Goal: Task Accomplishment & Management: Manage account settings

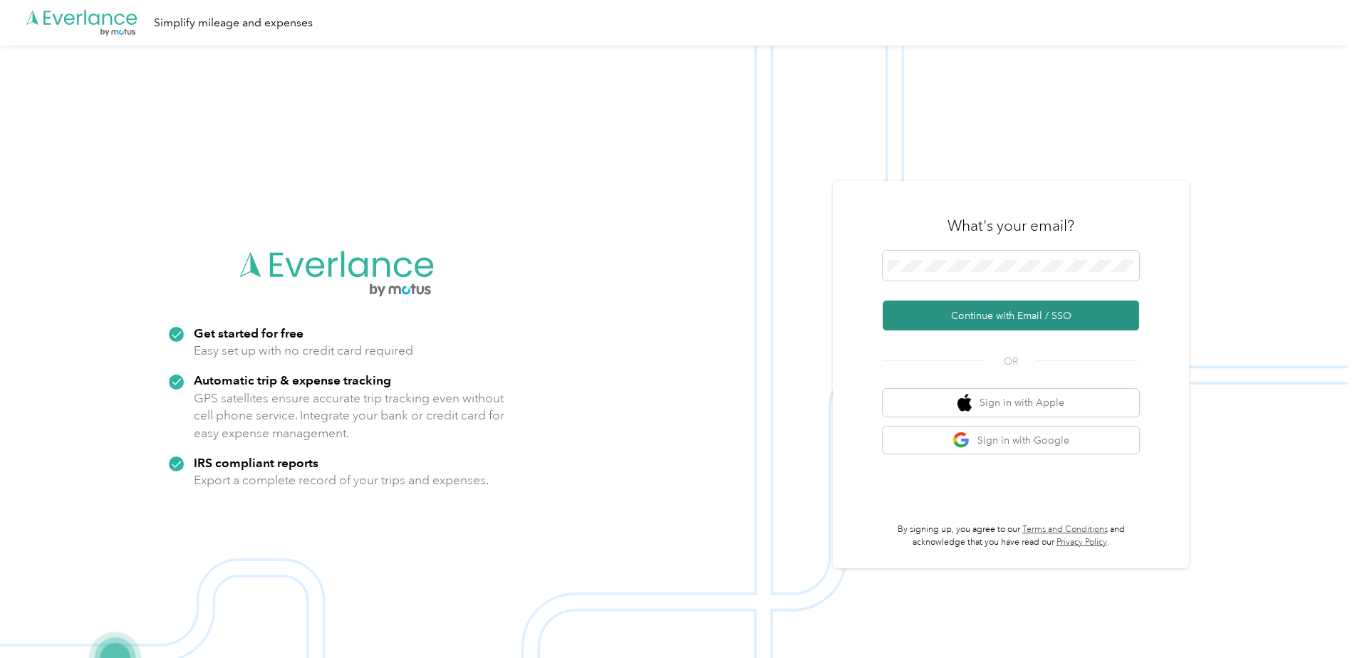
click at [1043, 315] on button "Continue with Email / SSO" at bounding box center [1011, 316] width 256 height 30
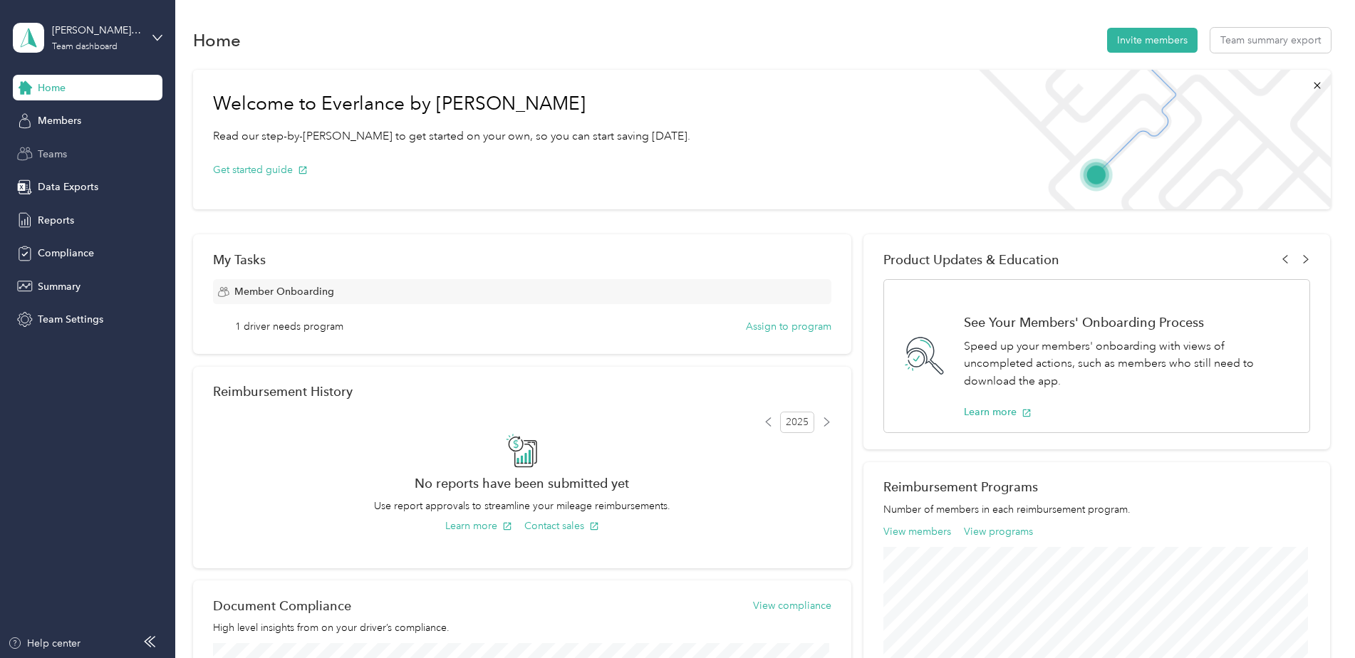
click at [52, 153] on span "Teams" at bounding box center [52, 154] width 29 height 15
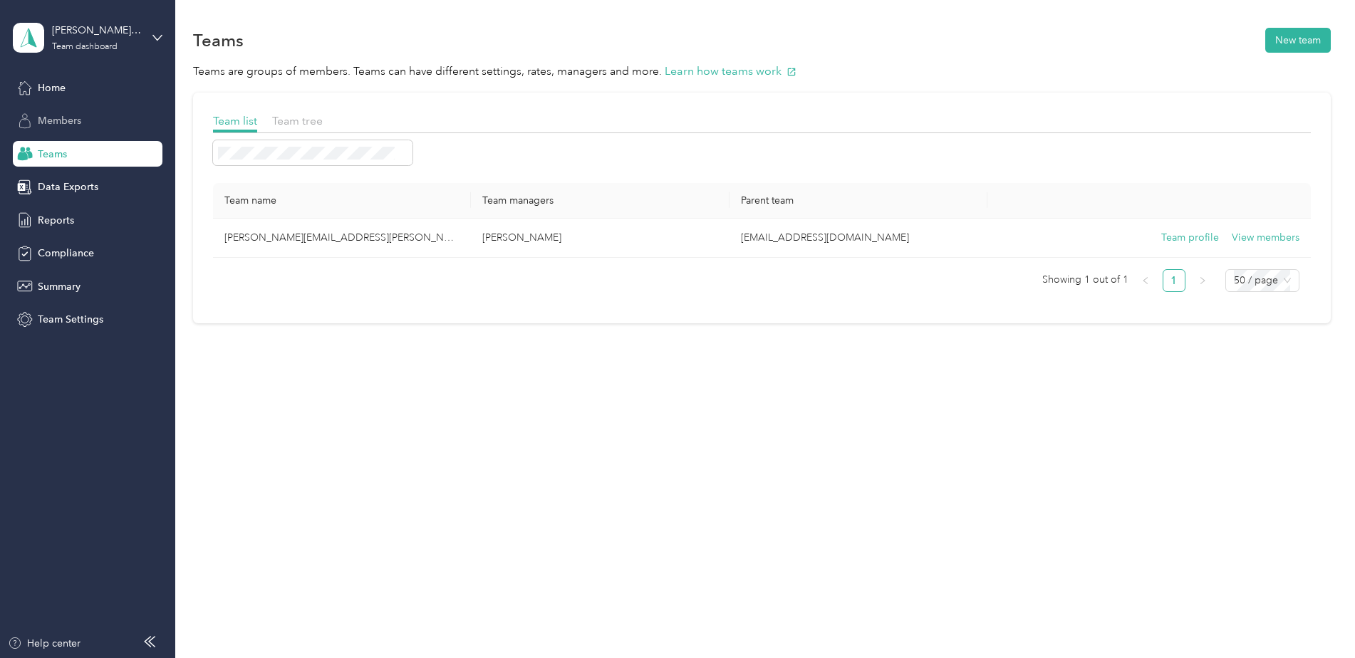
click at [64, 115] on span "Members" at bounding box center [59, 120] width 43 height 15
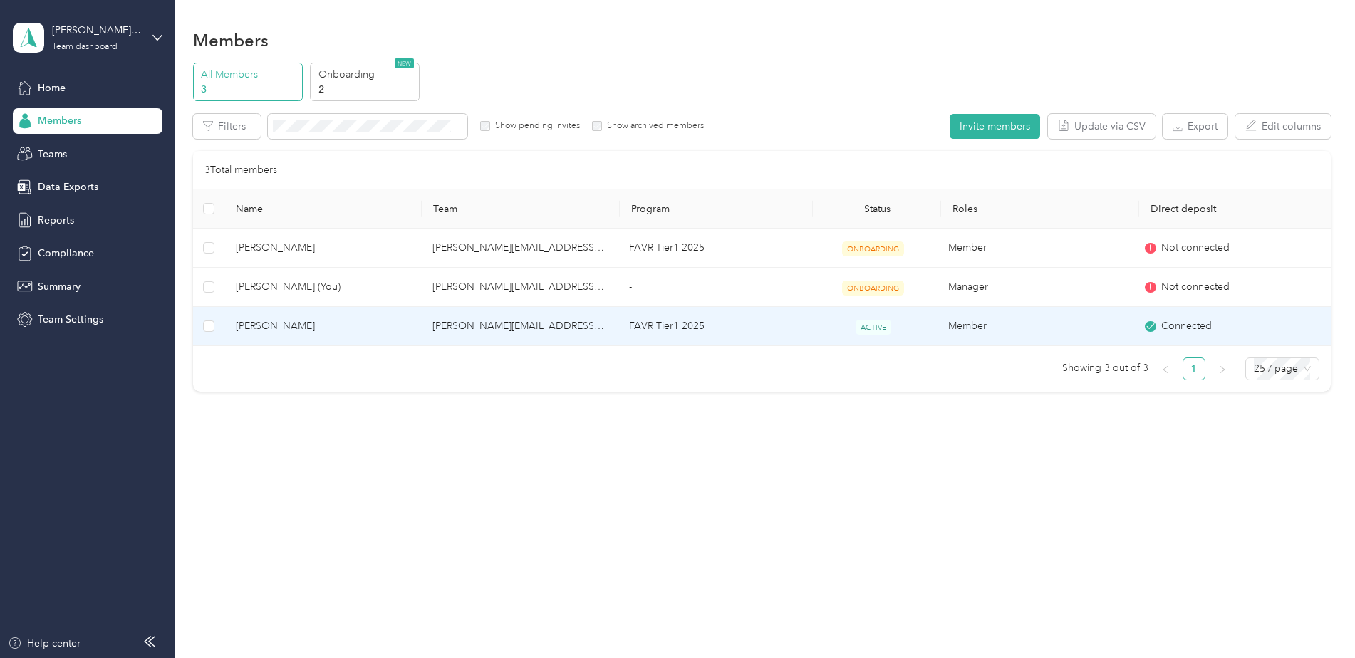
click at [494, 324] on td "[PERSON_NAME][EMAIL_ADDRESS][PERSON_NAME][DOMAIN_NAME]" at bounding box center [519, 326] width 197 height 39
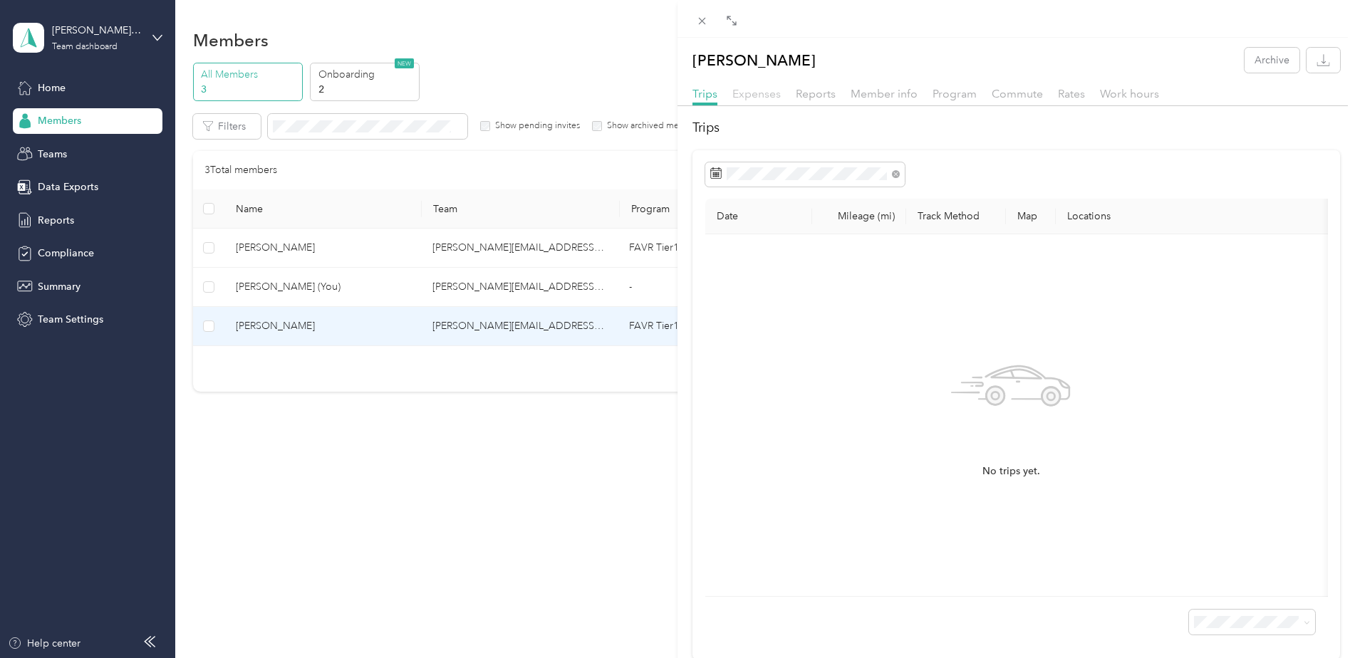
click at [754, 89] on span "Expenses" at bounding box center [756, 94] width 48 height 14
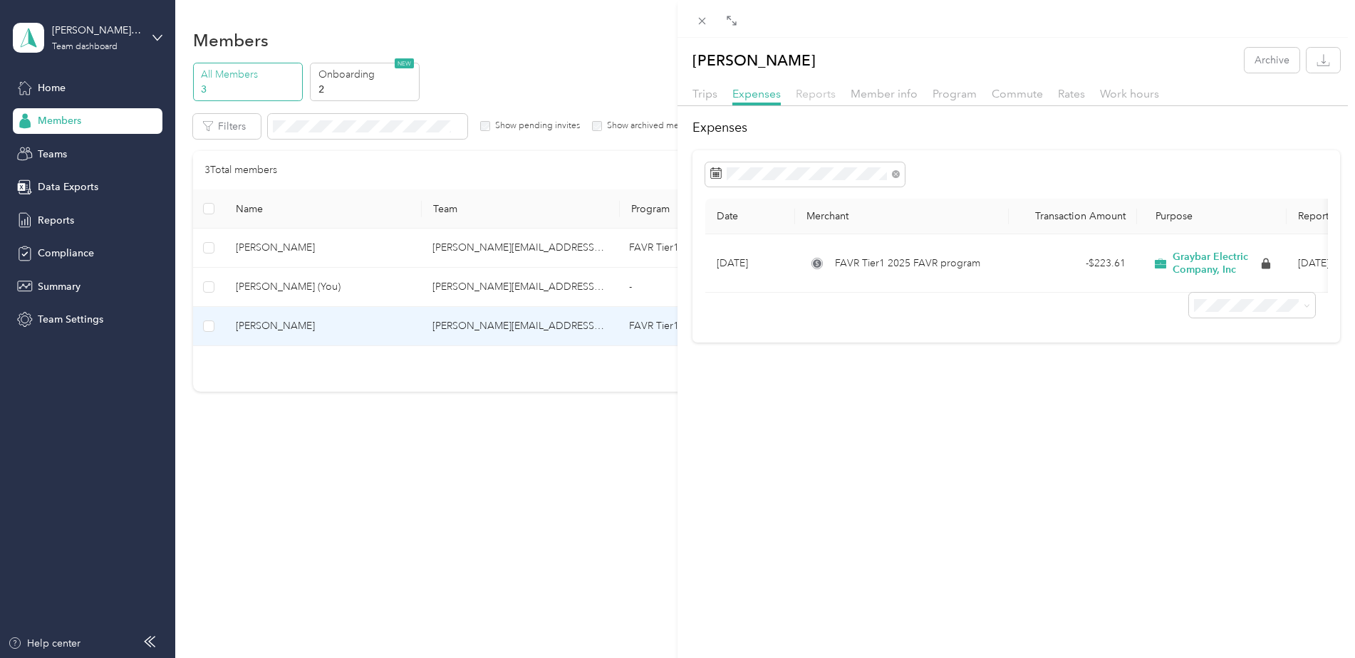
click at [810, 88] on span "Reports" at bounding box center [816, 94] width 40 height 14
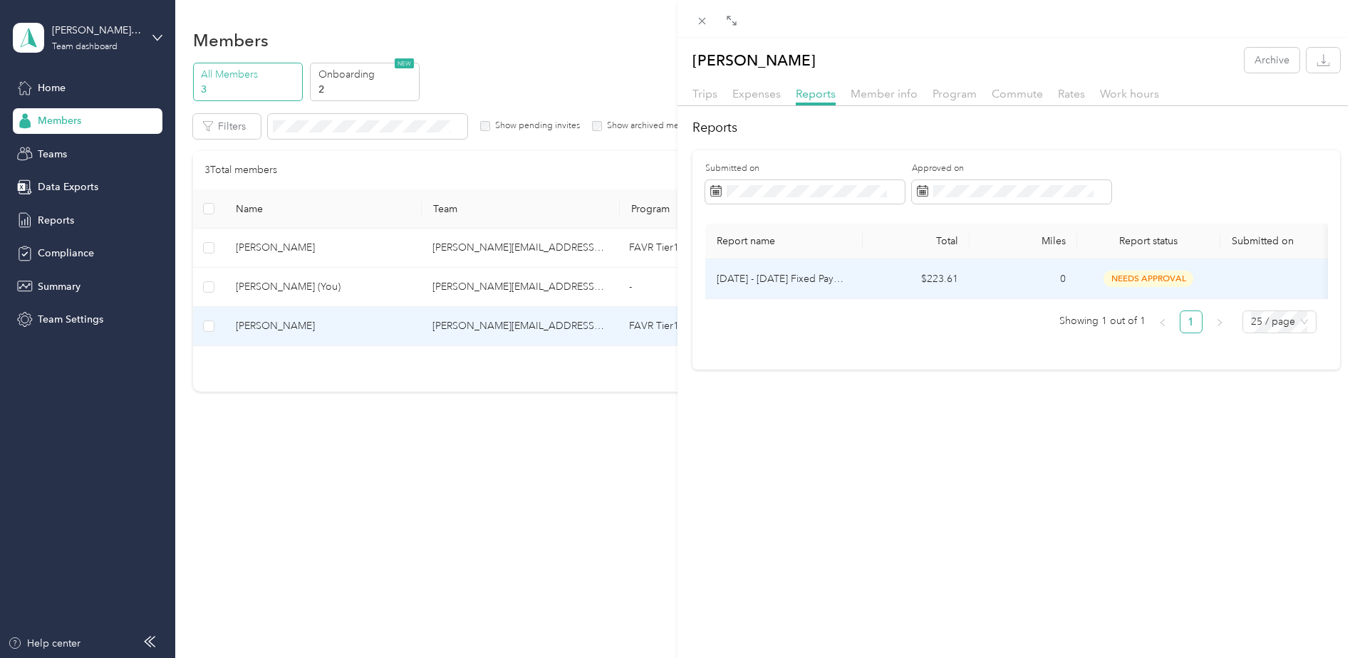
click at [1140, 276] on span "needs approval" at bounding box center [1149, 279] width 90 height 16
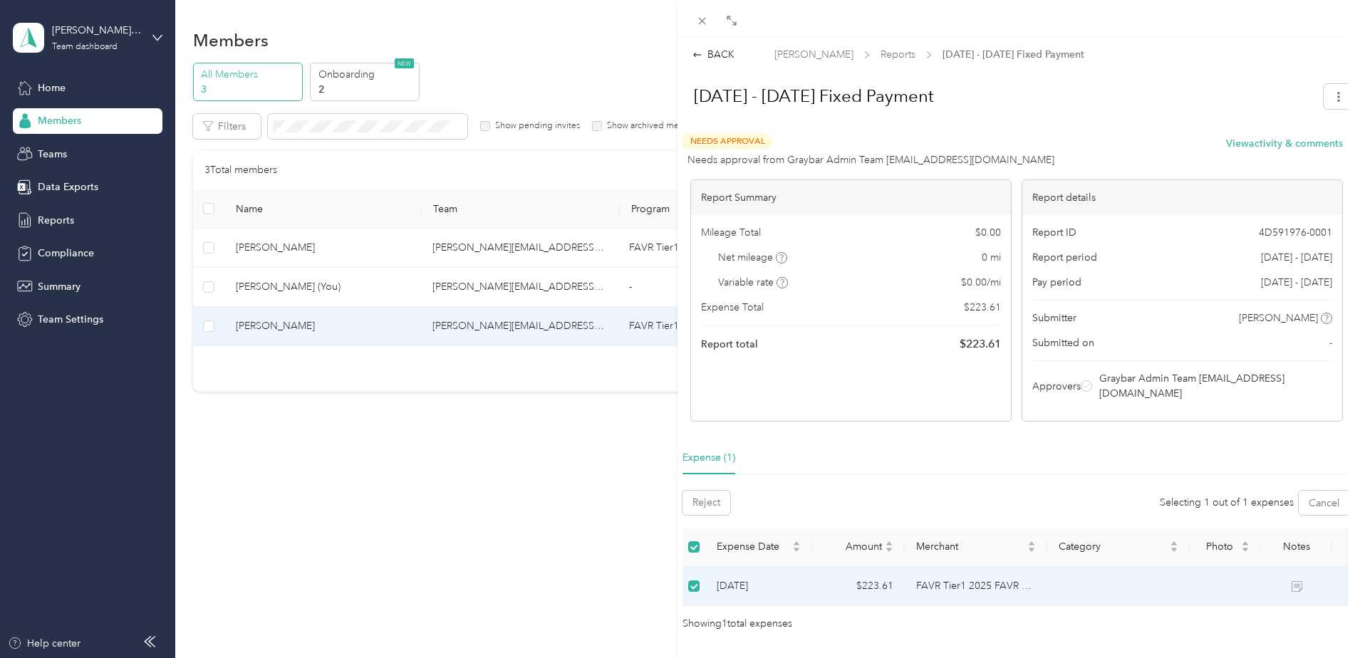
scroll to position [43, 0]
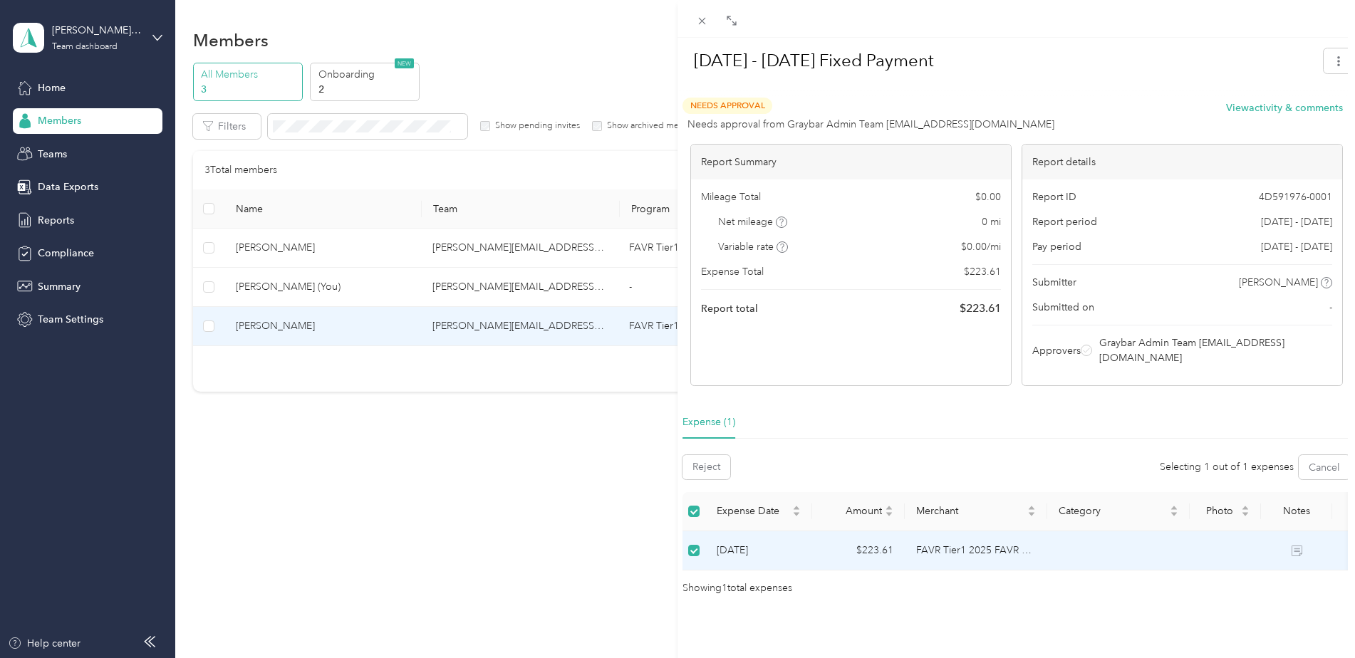
click at [1110, 532] on td at bounding box center [1118, 551] width 142 height 39
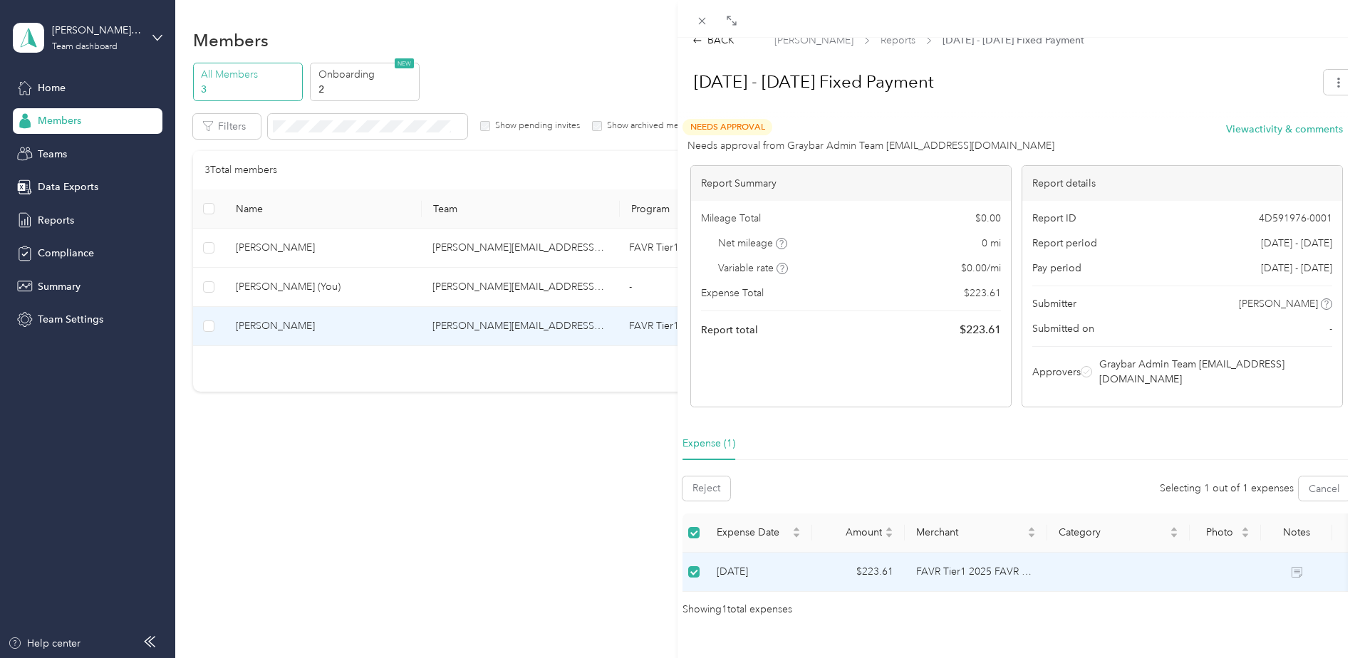
scroll to position [0, 0]
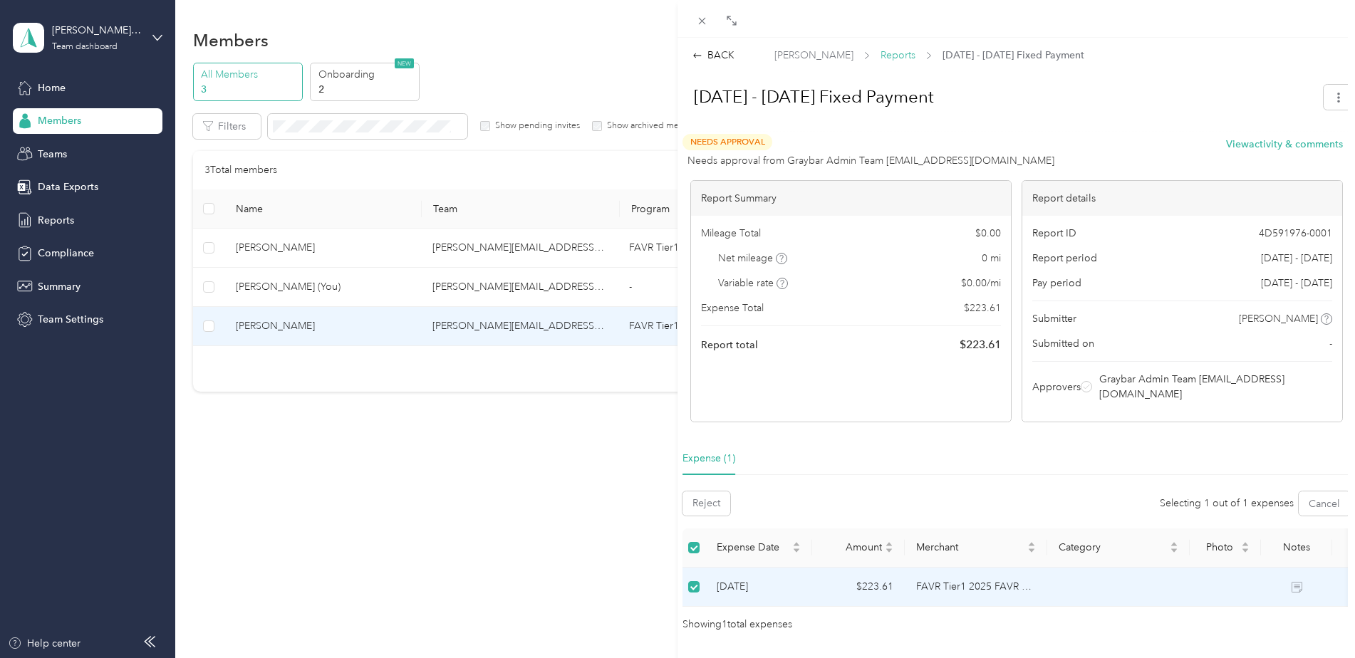
click at [881, 53] on span "Reports" at bounding box center [898, 55] width 35 height 15
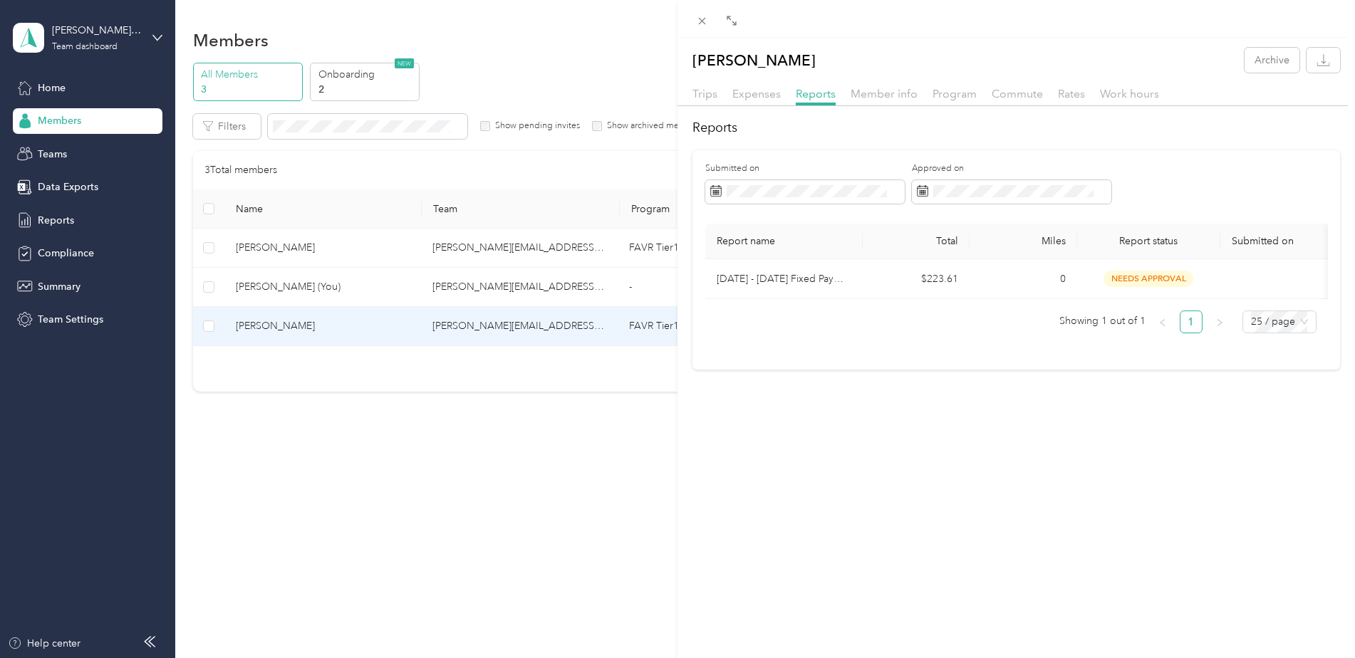
click at [930, 99] on div "Trips Expenses Reports Member info Program Commute Rates Work hours" at bounding box center [1017, 95] width 678 height 21
click at [962, 98] on span "Program" at bounding box center [955, 94] width 44 height 14
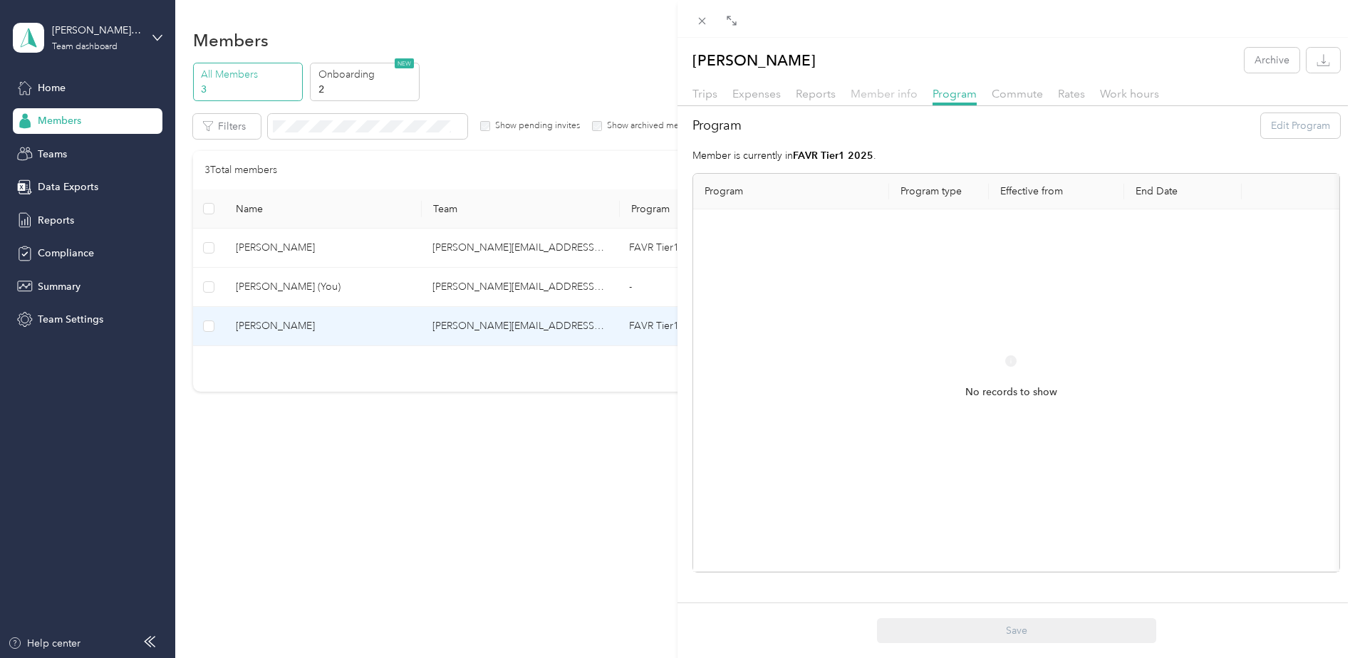
click at [867, 100] on span "Member info" at bounding box center [884, 94] width 67 height 14
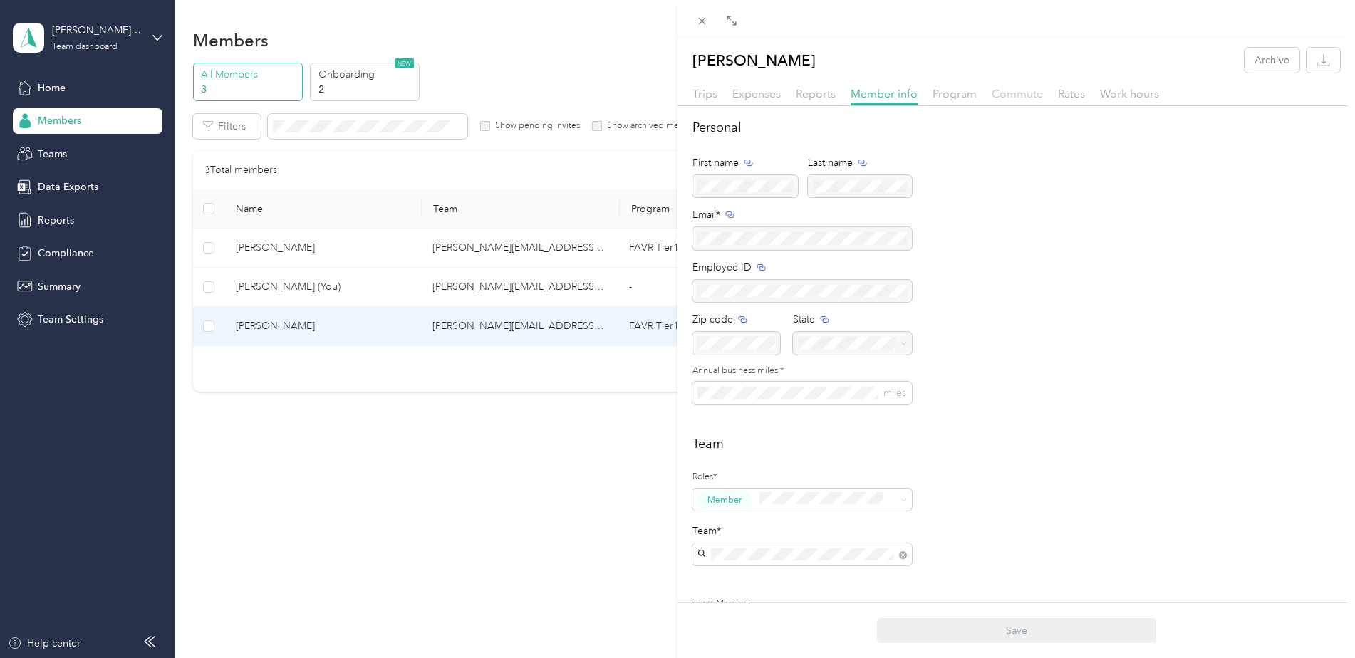
click at [1015, 95] on span "Commute" at bounding box center [1017, 94] width 51 height 14
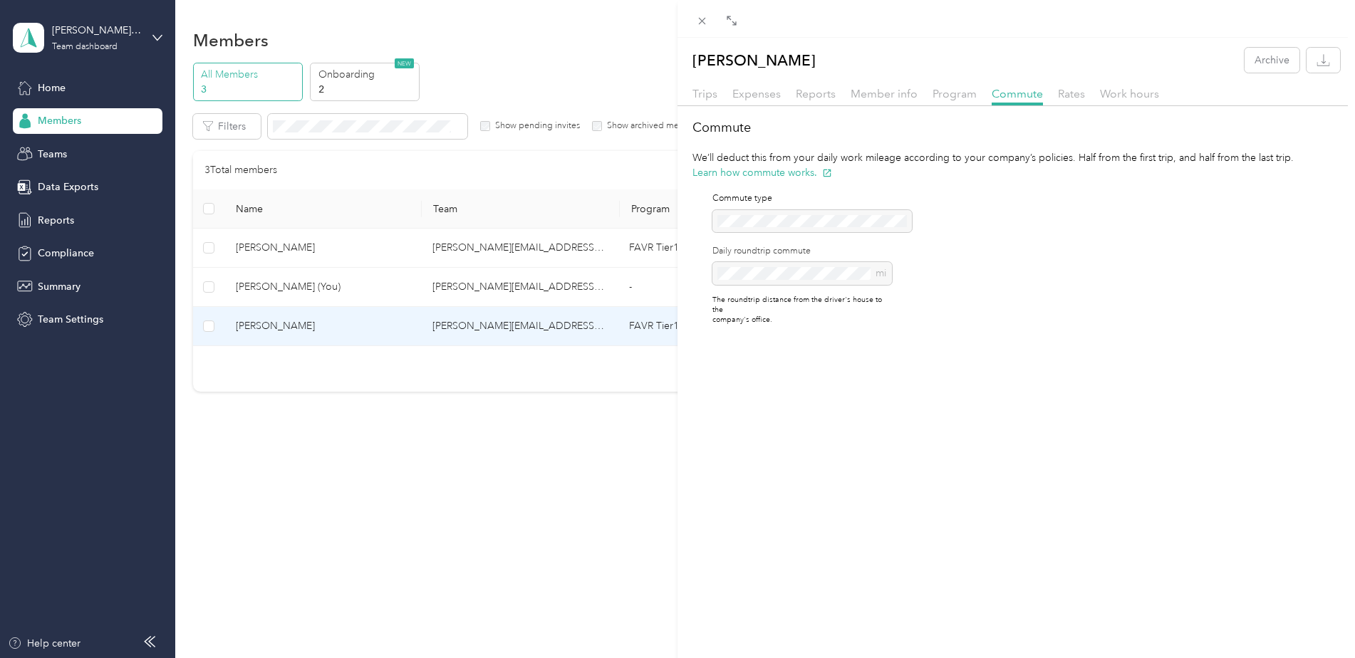
click at [742, 222] on div "Commute type Daily roundtrip commute mi The roundtrip distance from the driver'…" at bounding box center [802, 258] width 180 height 133
click at [1072, 99] on span "Rates" at bounding box center [1071, 94] width 27 height 14
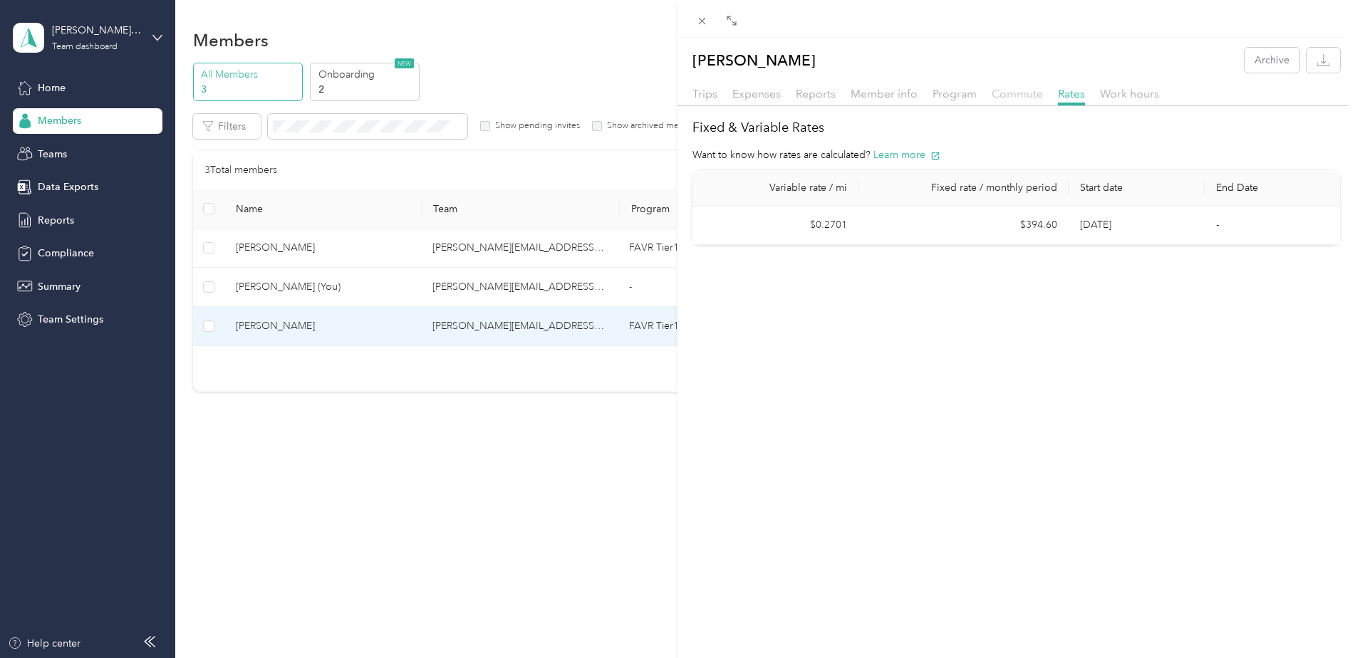
click at [1015, 90] on span "Commute" at bounding box center [1017, 94] width 51 height 14
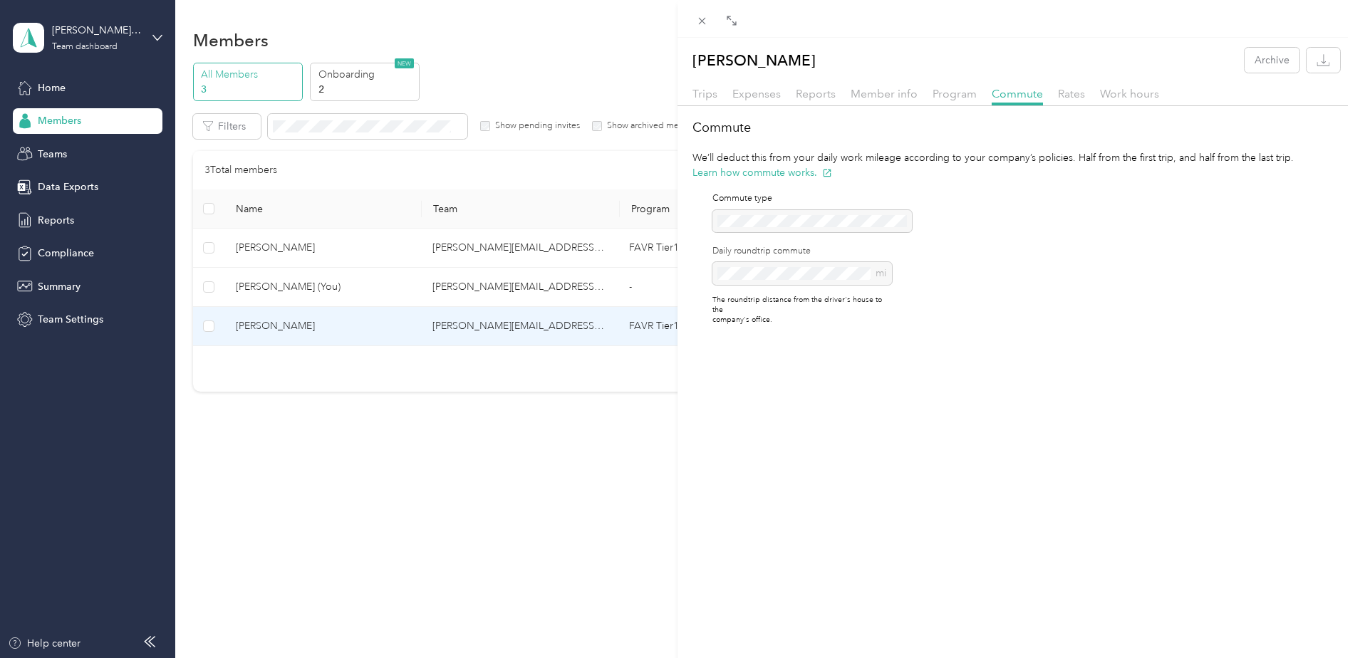
click at [879, 275] on div "mi" at bounding box center [802, 273] width 180 height 23
drag, startPoint x: 879, startPoint y: 275, endPoint x: 954, endPoint y: 299, distance: 79.3
click at [954, 299] on div "Commute We’ll deduct this from your daily work mileage according to your compan…" at bounding box center [1017, 227] width 678 height 219
click at [782, 174] on button "Learn how commute works." at bounding box center [763, 172] width 140 height 15
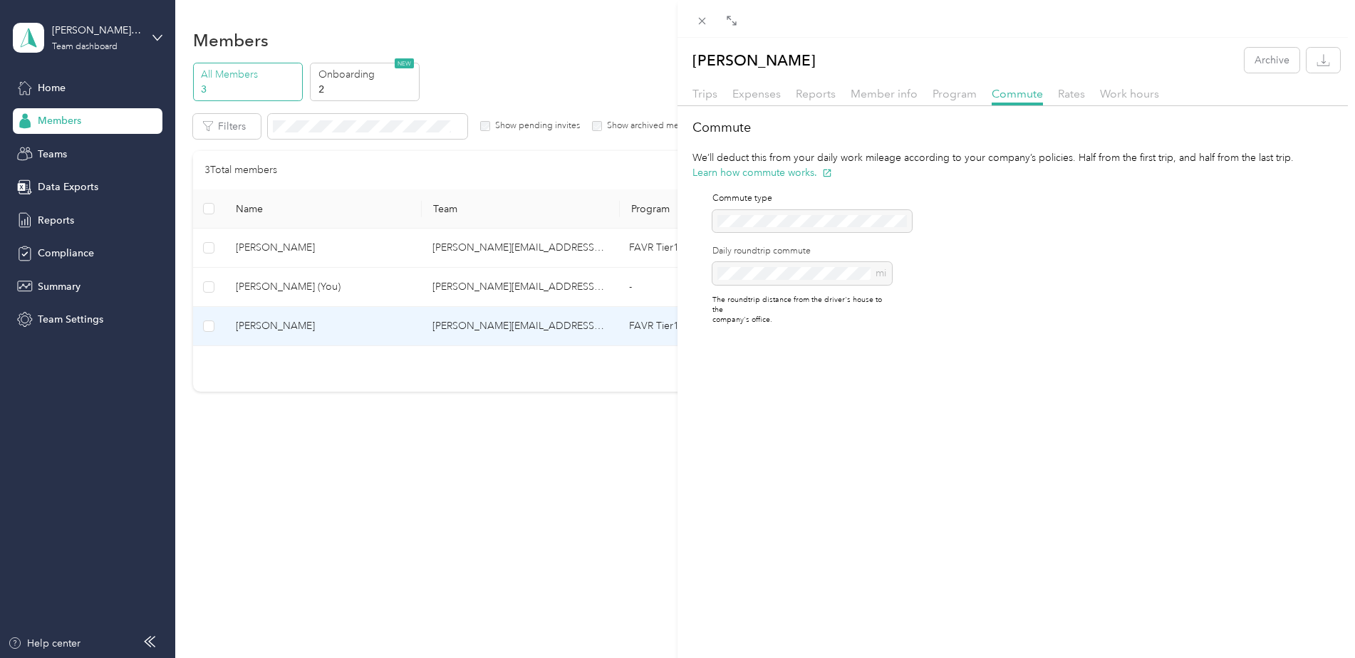
click at [769, 276] on div "mi" at bounding box center [802, 273] width 180 height 23
click at [479, 249] on div "[PERSON_NAME] Archive Trips Expenses Reports Member info Program Commute Rates …" at bounding box center [677, 329] width 1355 height 658
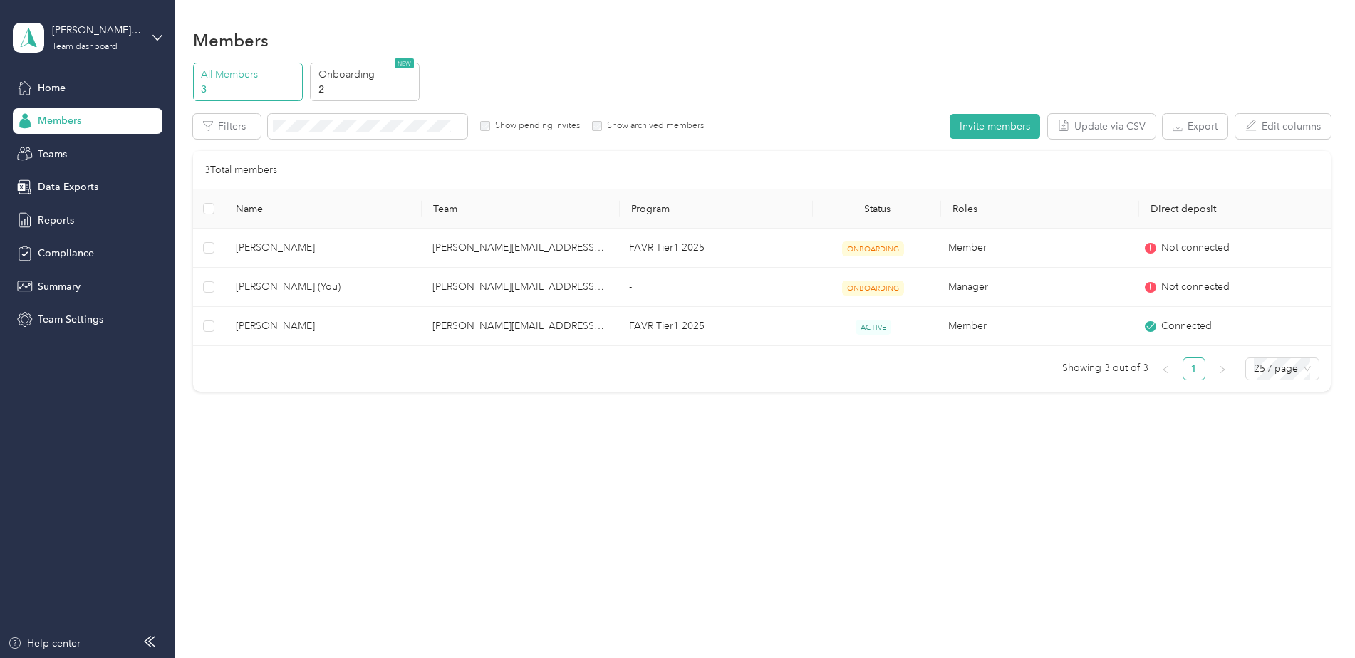
click at [479, 249] on div at bounding box center [677, 329] width 1355 height 658
click at [57, 217] on span "Reports" at bounding box center [56, 220] width 36 height 15
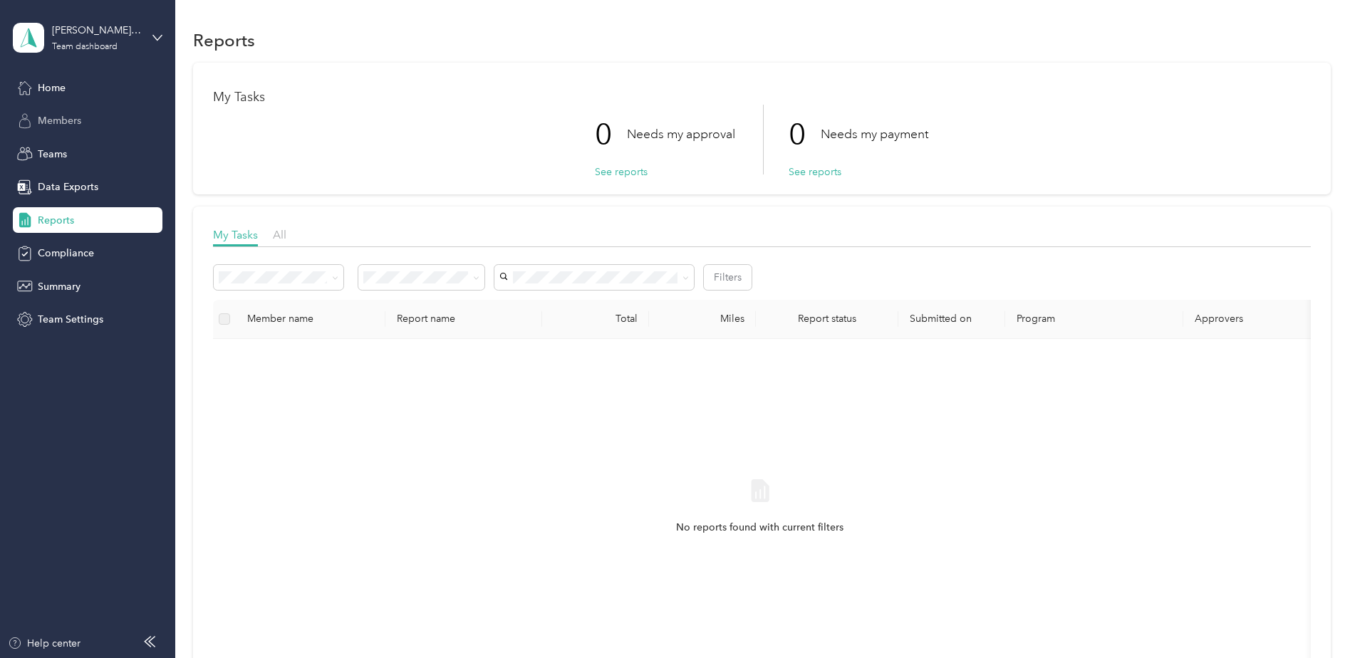
click at [56, 120] on span "Members" at bounding box center [59, 120] width 43 height 15
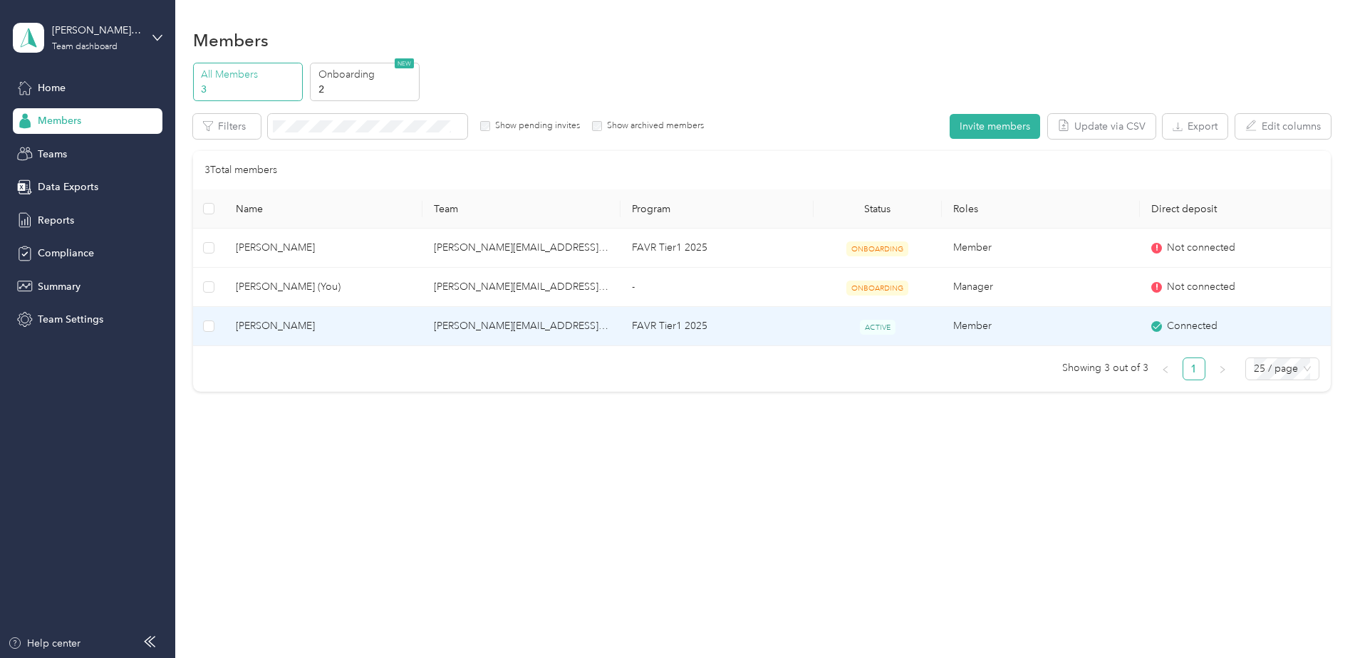
click at [499, 325] on td "[PERSON_NAME][EMAIL_ADDRESS][PERSON_NAME][DOMAIN_NAME]" at bounding box center [522, 326] width 198 height 39
click at [499, 325] on div at bounding box center [677, 329] width 1355 height 658
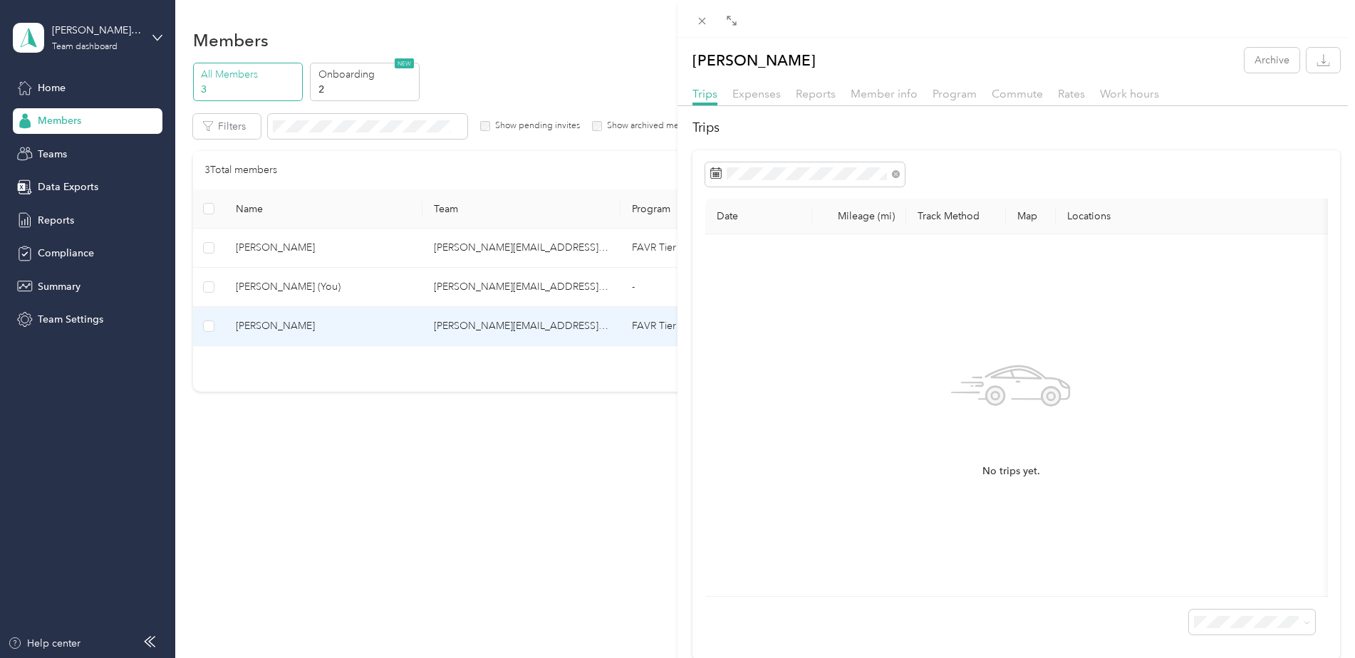
click at [864, 215] on th "Mileage (mi)" at bounding box center [859, 217] width 94 height 36
click at [955, 209] on th "Track Method" at bounding box center [956, 217] width 100 height 36
click at [1037, 212] on th "Map" at bounding box center [1031, 217] width 50 height 36
click at [1012, 91] on span "Commute" at bounding box center [1017, 94] width 51 height 14
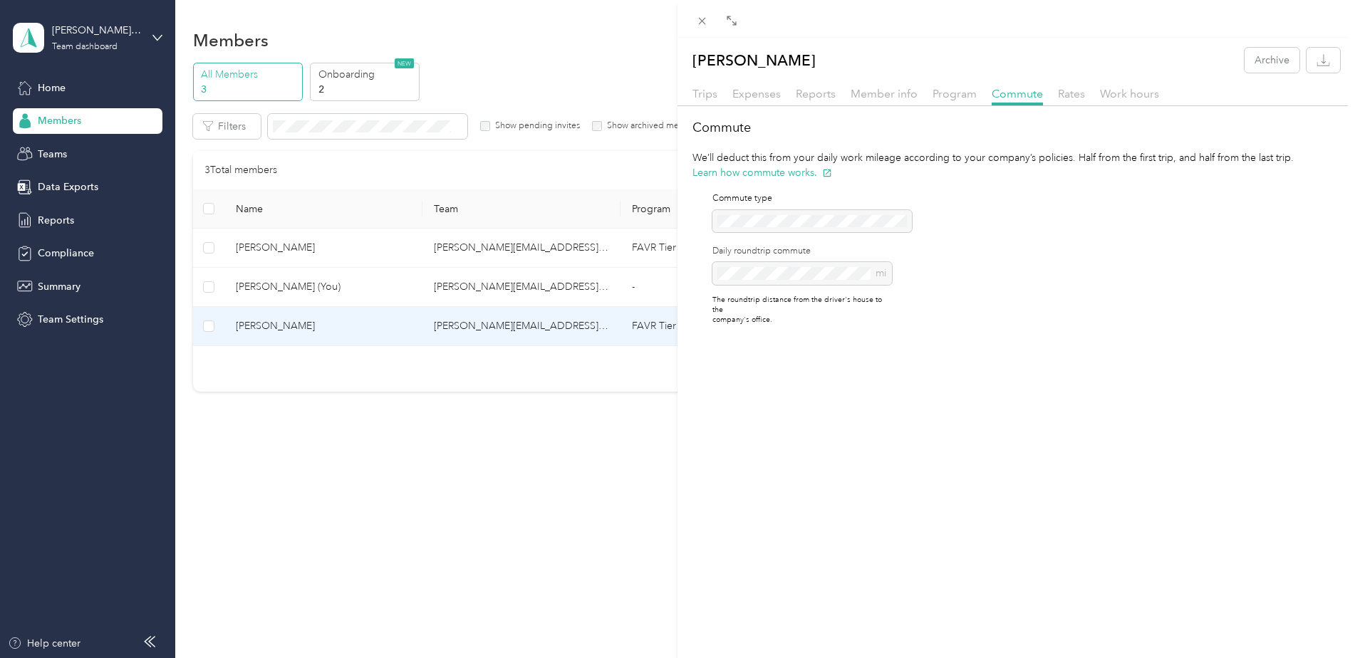
click at [755, 229] on div "Commute type Daily roundtrip commute mi The roundtrip distance from the driver'…" at bounding box center [802, 258] width 180 height 133
click at [769, 283] on div "mi" at bounding box center [802, 273] width 180 height 23
drag, startPoint x: 769, startPoint y: 283, endPoint x: 765, endPoint y: 269, distance: 14.2
click at [765, 269] on div "mi" at bounding box center [802, 273] width 180 height 23
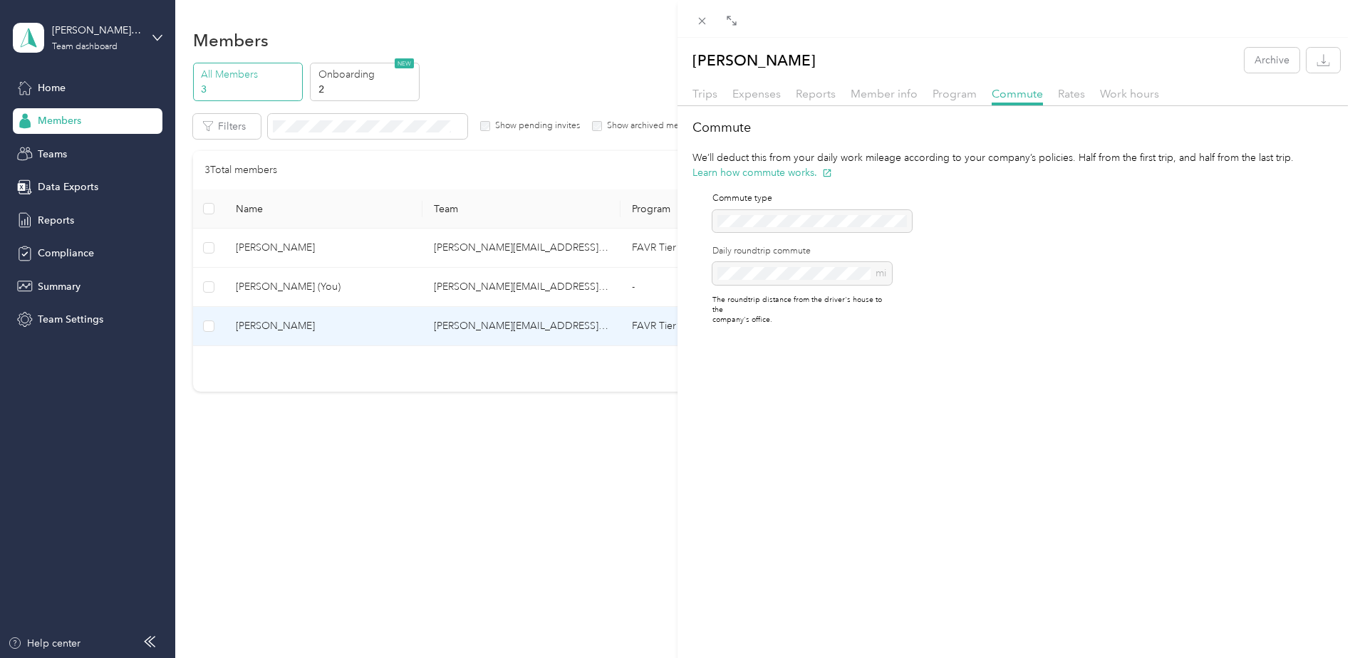
click at [765, 269] on div "mi" at bounding box center [802, 273] width 180 height 23
click at [764, 269] on div "mi" at bounding box center [802, 273] width 180 height 23
drag, startPoint x: 764, startPoint y: 269, endPoint x: 748, endPoint y: 227, distance: 44.9
click at [748, 227] on div "Commute type Daily roundtrip commute mi The roundtrip distance from the driver'…" at bounding box center [802, 258] width 180 height 133
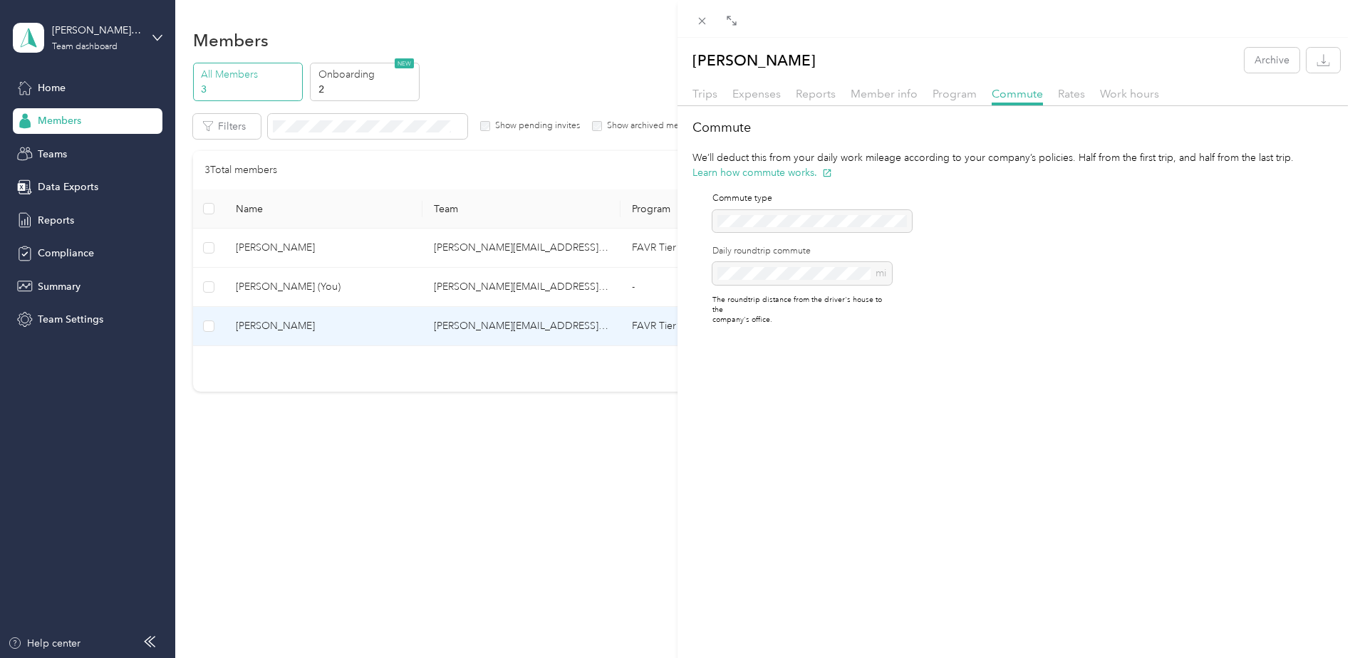
drag, startPoint x: 748, startPoint y: 227, endPoint x: 754, endPoint y: 266, distance: 38.9
click at [754, 266] on div "Daily roundtrip commute mi" at bounding box center [802, 265] width 180 height 40
click at [746, 270] on div "mi" at bounding box center [802, 273] width 180 height 23
click at [740, 271] on div "mi" at bounding box center [802, 273] width 180 height 23
click at [717, 279] on div "mi" at bounding box center [802, 273] width 180 height 23
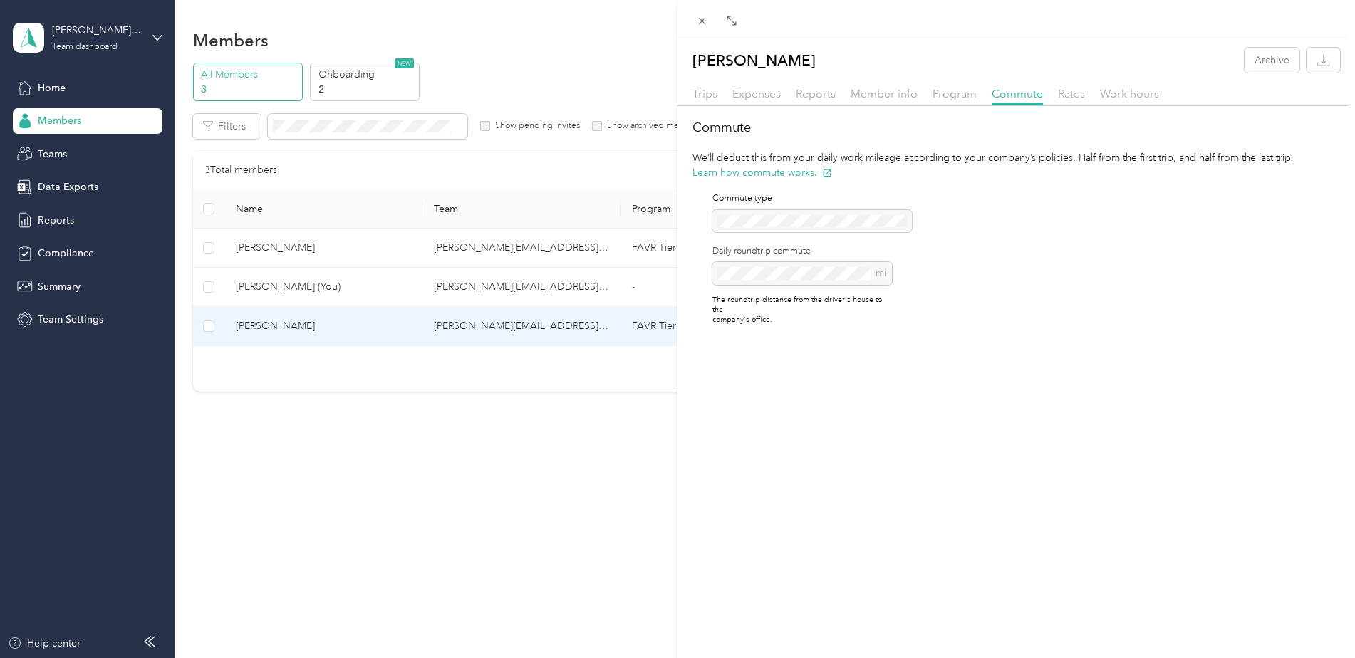
click at [724, 274] on div "mi" at bounding box center [802, 273] width 180 height 23
drag, startPoint x: 724, startPoint y: 274, endPoint x: 710, endPoint y: 276, distance: 14.4
click at [710, 276] on div "Commute type Daily roundtrip commute mi The roundtrip distance from the driver'…" at bounding box center [792, 258] width 199 height 157
click at [720, 271] on div "mi" at bounding box center [802, 273] width 180 height 23
drag, startPoint x: 720, startPoint y: 271, endPoint x: 727, endPoint y: 274, distance: 7.7
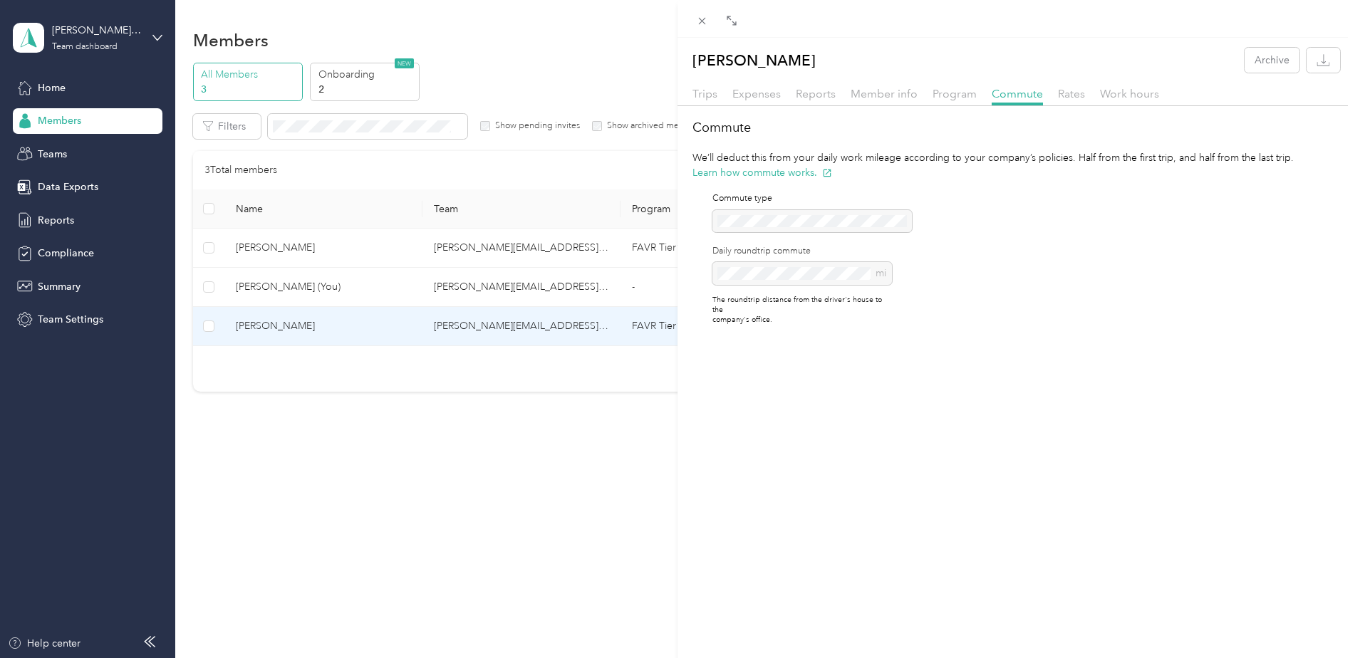
click at [727, 274] on div "mi" at bounding box center [802, 273] width 180 height 23
click at [1094, 244] on div "Commute We’ll deduct this from your daily work mileage according to your compan…" at bounding box center [1017, 227] width 678 height 219
click at [730, 271] on div "mi" at bounding box center [802, 273] width 180 height 23
click at [530, 287] on div "[PERSON_NAME] Archive Trips Expenses Reports Member info Program Commute Rates …" at bounding box center [677, 329] width 1355 height 658
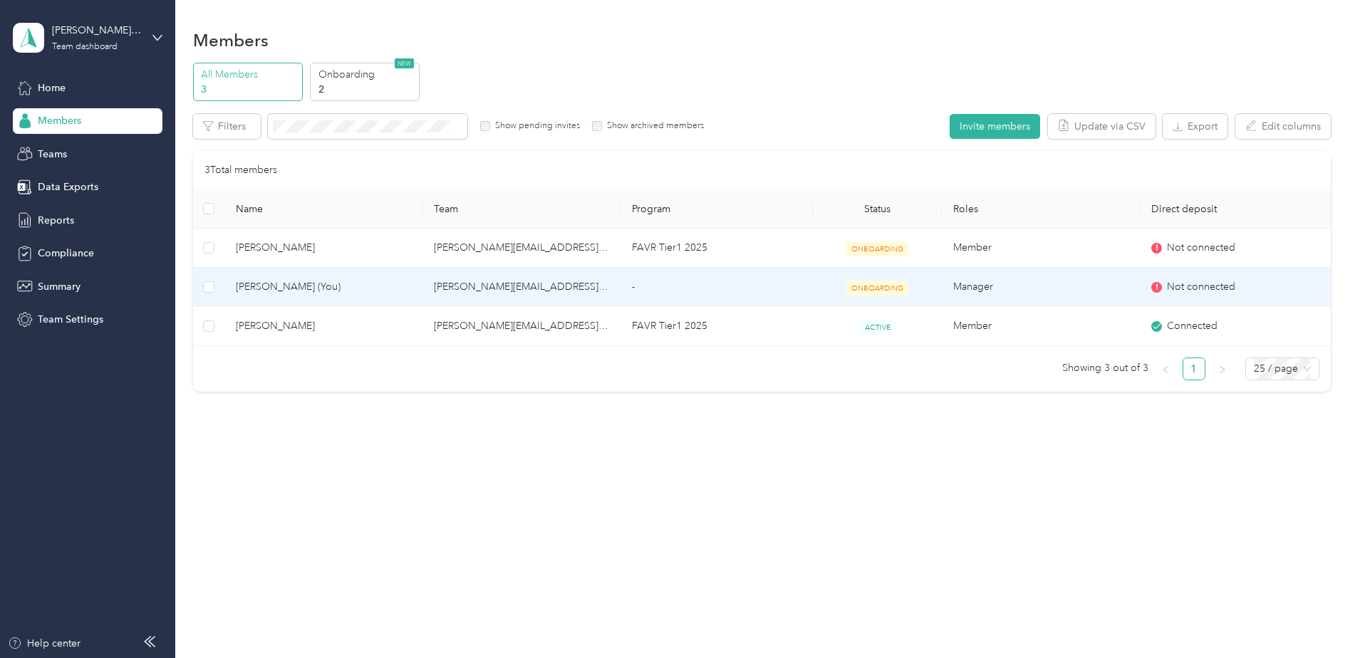
click at [1025, 285] on td "Manager" at bounding box center [1041, 287] width 198 height 39
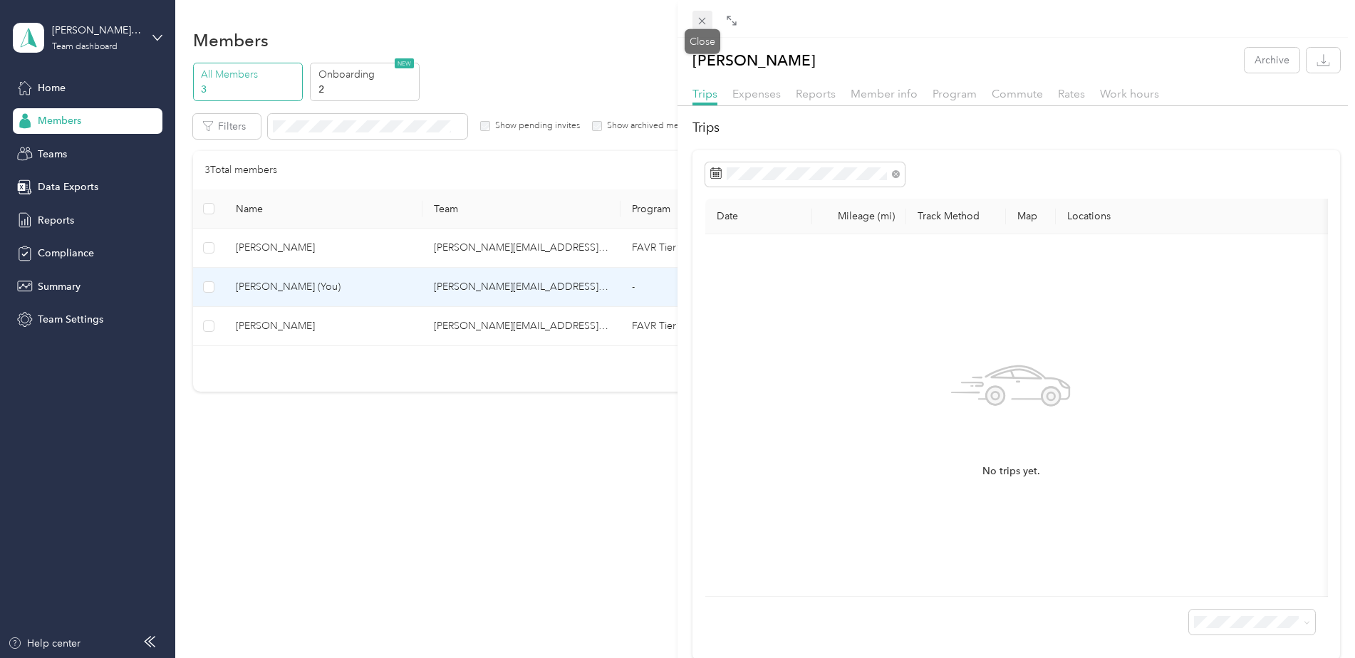
click at [697, 24] on icon at bounding box center [702, 21] width 12 height 12
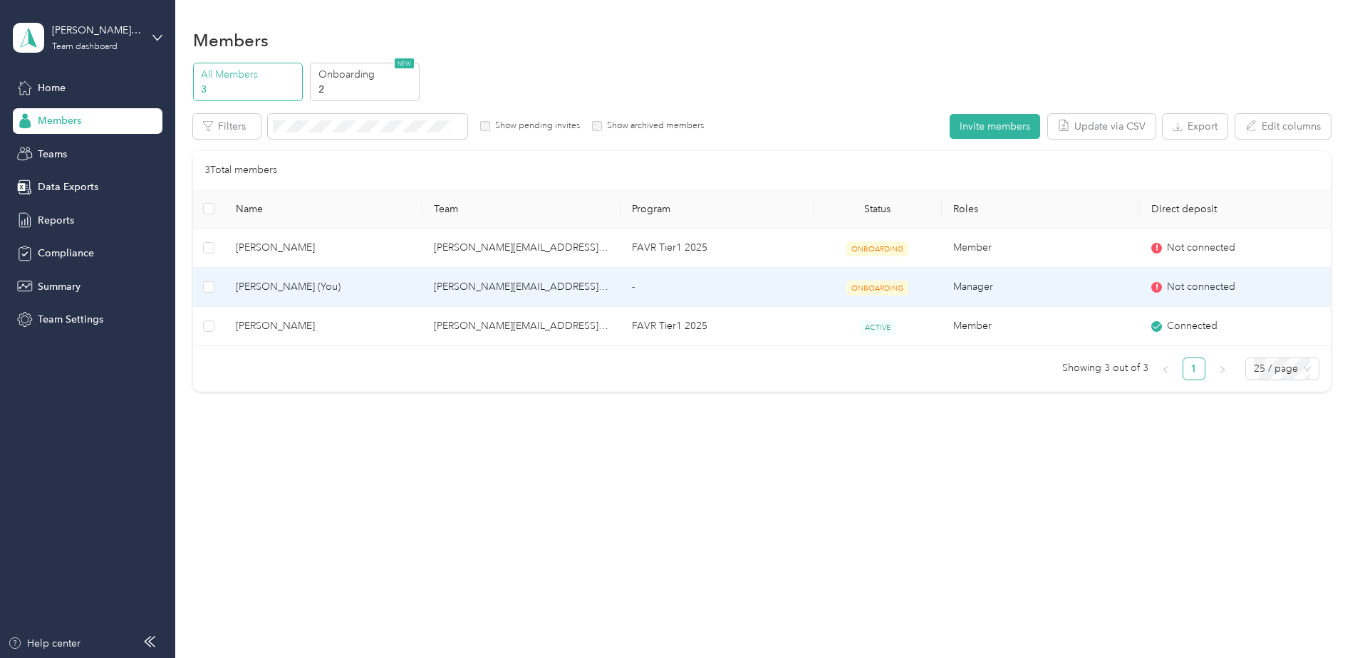
click at [517, 287] on td "[PERSON_NAME][EMAIL_ADDRESS][PERSON_NAME][DOMAIN_NAME]" at bounding box center [522, 287] width 198 height 39
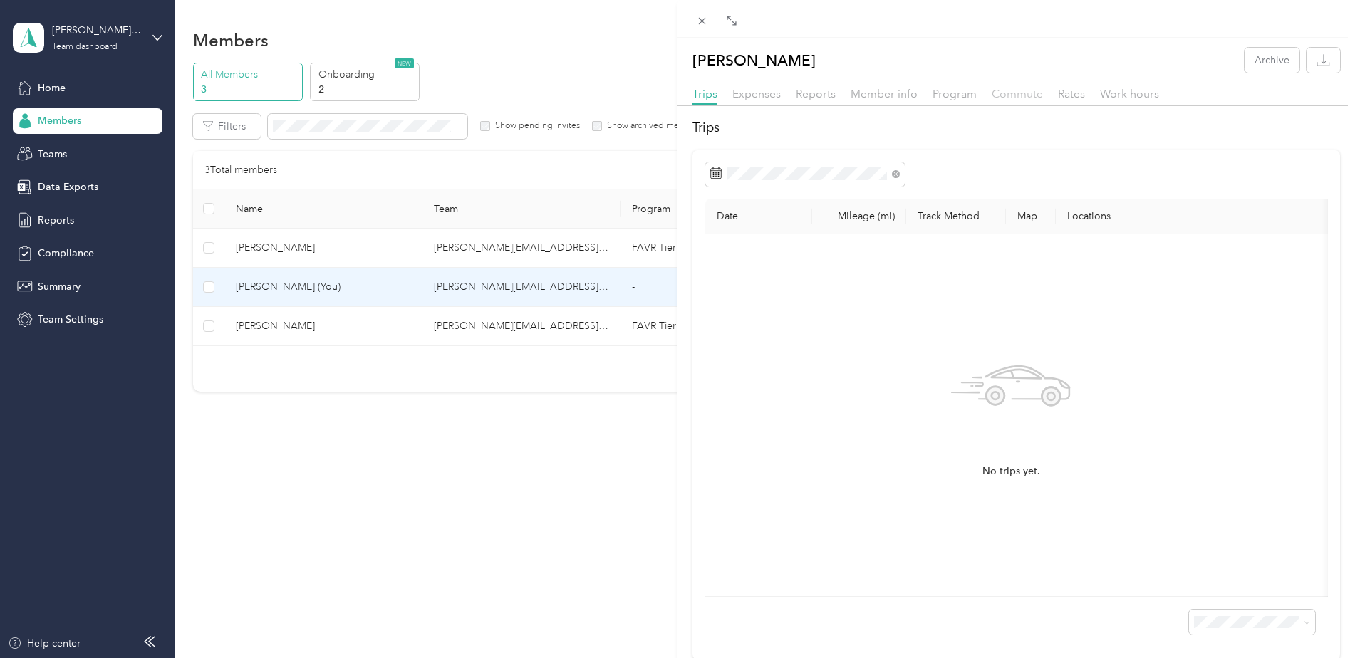
click at [1022, 94] on span "Commute" at bounding box center [1017, 94] width 51 height 14
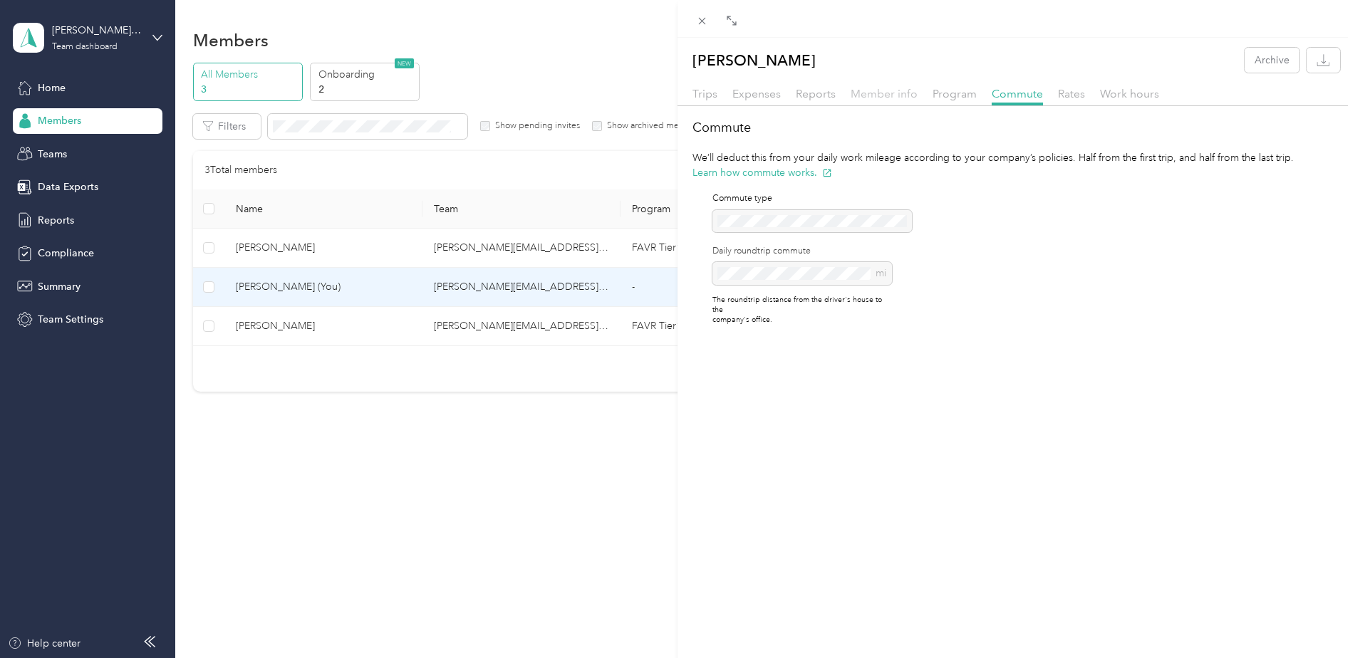
click at [895, 91] on span "Member info" at bounding box center [884, 94] width 67 height 14
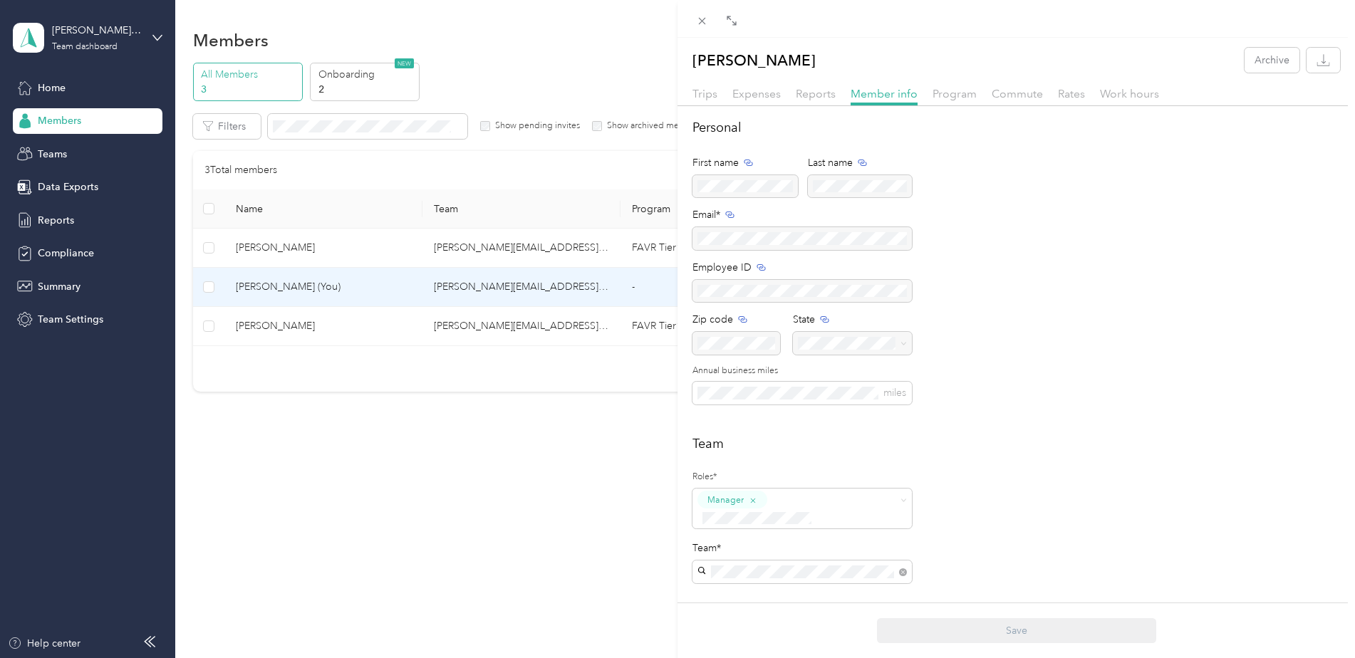
click at [52, 89] on div "[PERSON_NAME] Archive Trips Expenses Reports Member info Program Commute Rates …" at bounding box center [677, 329] width 1355 height 658
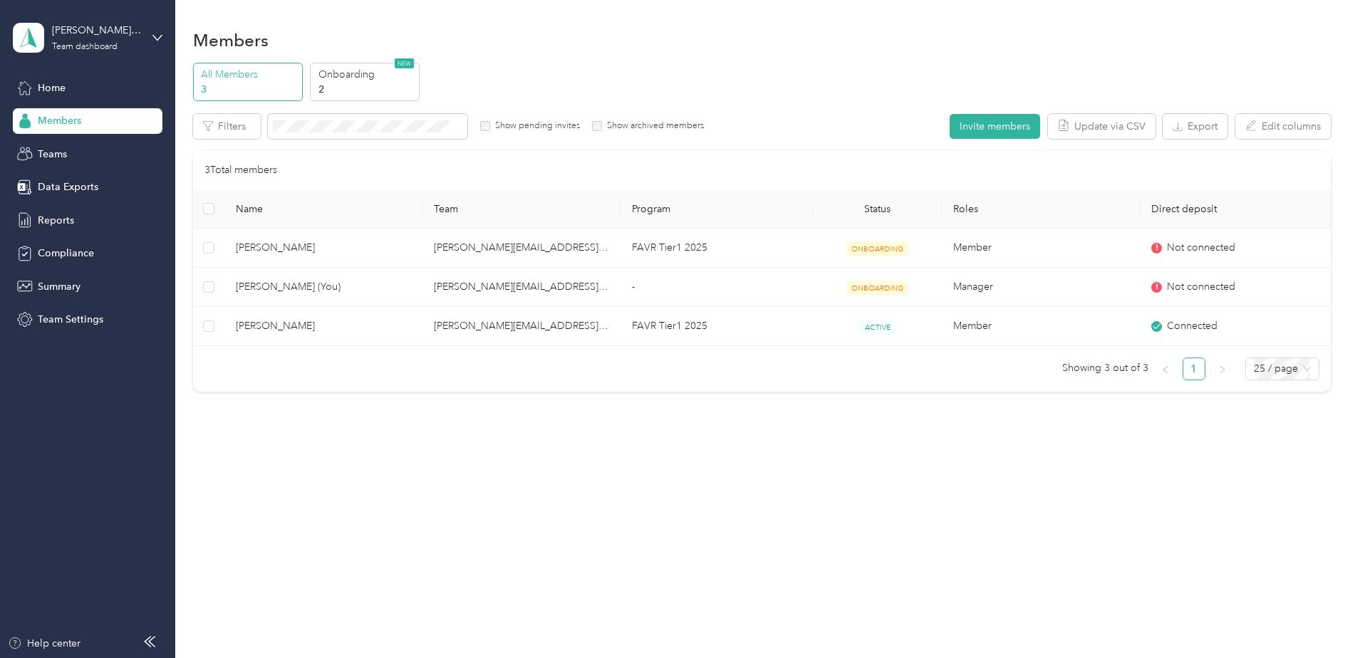
click at [52, 89] on span "Home" at bounding box center [52, 88] width 28 height 15
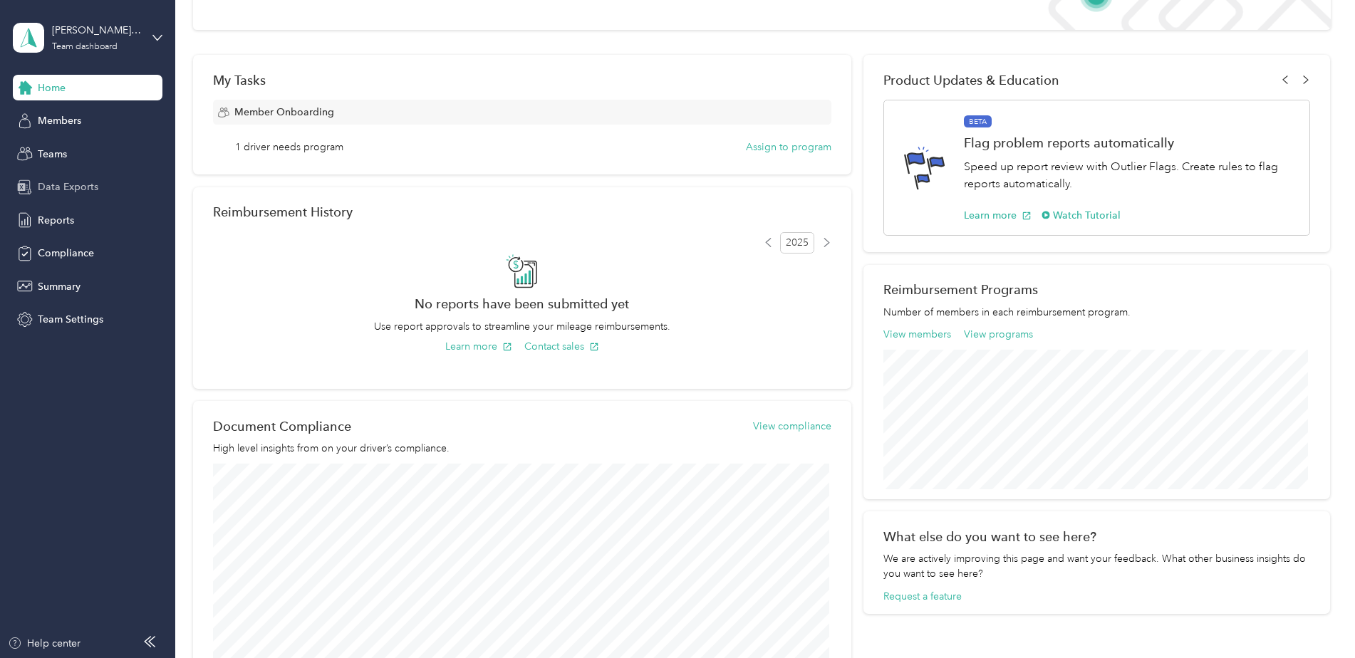
scroll to position [125, 0]
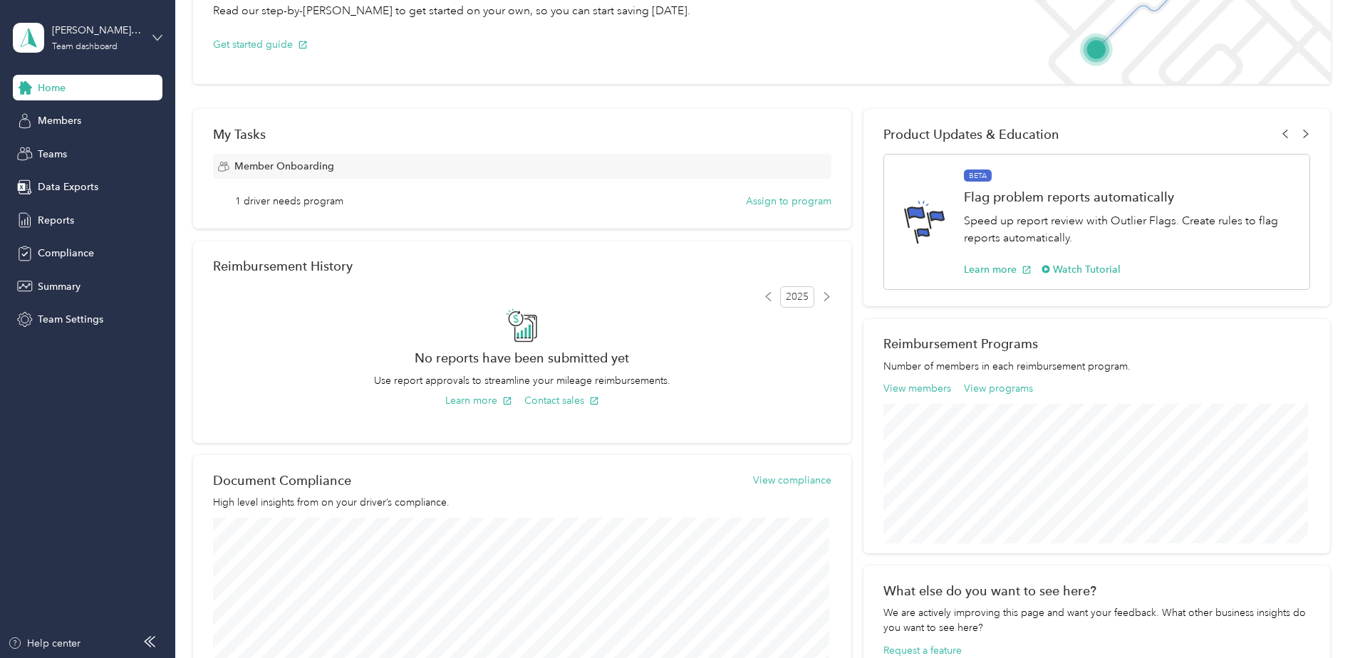
click at [158, 38] on icon at bounding box center [157, 38] width 10 height 10
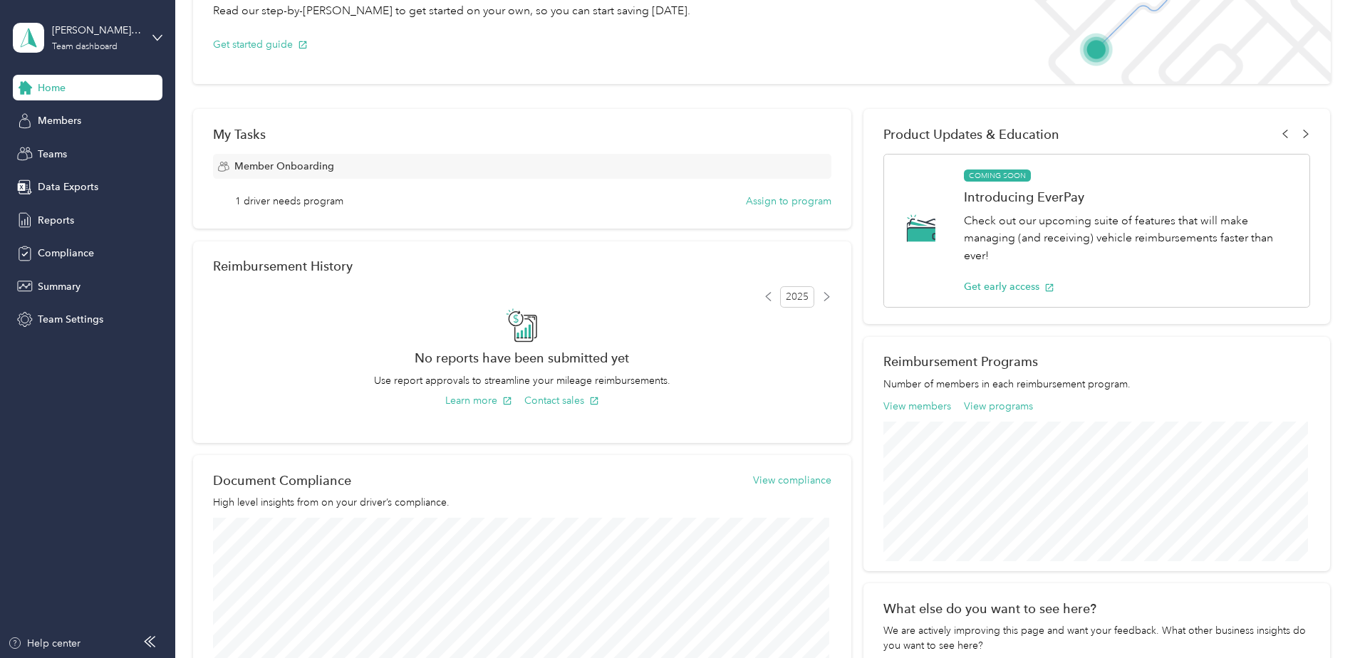
click at [88, 147] on div "Personal dashboard" at bounding box center [71, 149] width 90 height 15
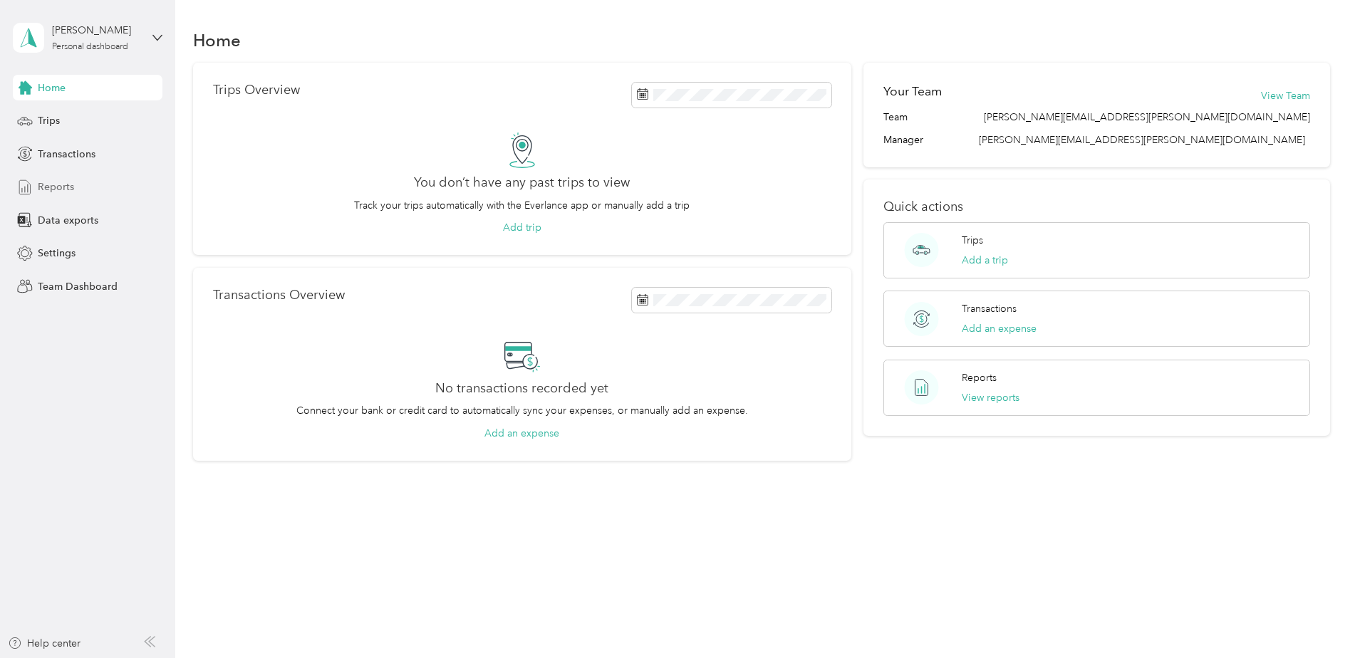
click at [65, 190] on span "Reports" at bounding box center [56, 187] width 36 height 15
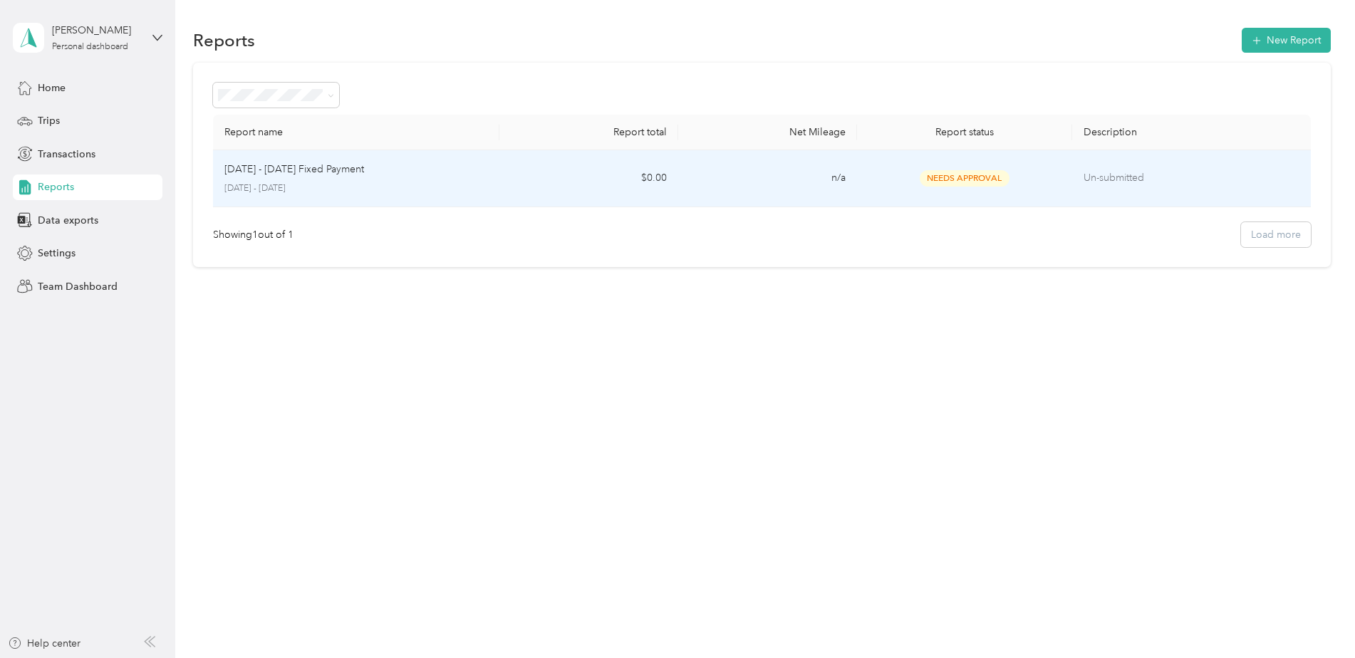
click at [315, 166] on p "[DATE] - [DATE] Fixed Payment" at bounding box center [294, 170] width 140 height 16
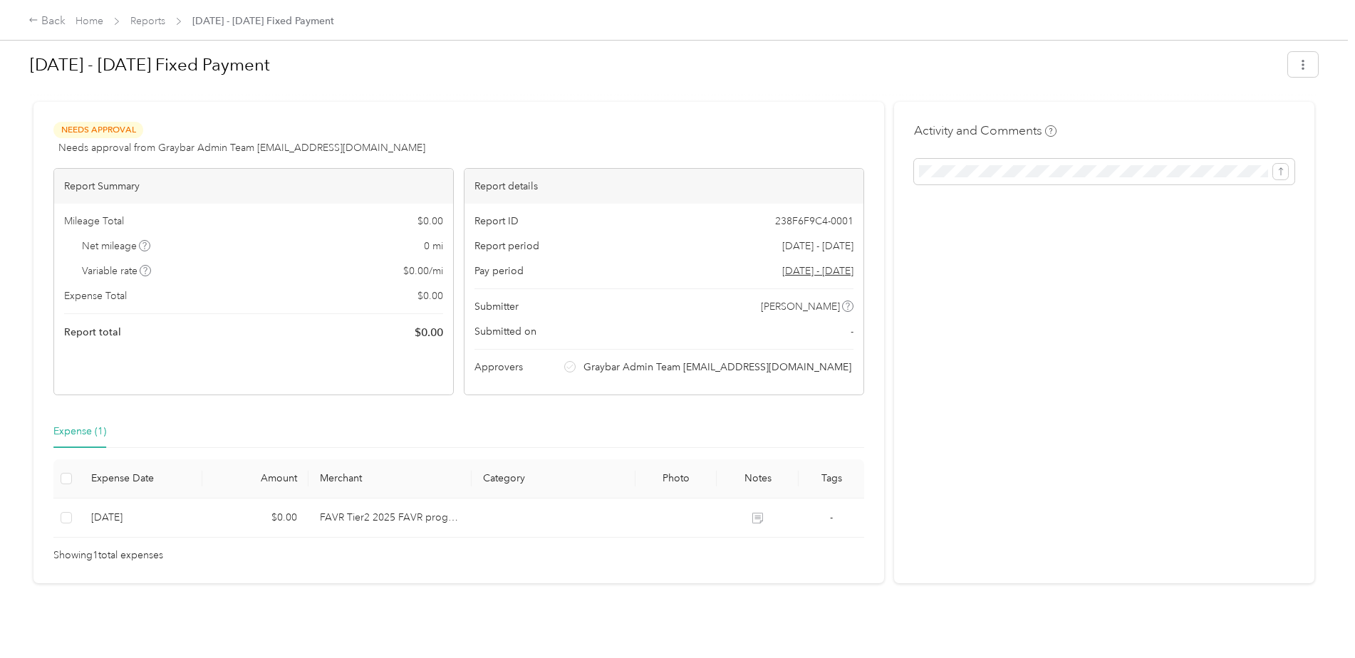
scroll to position [18, 0]
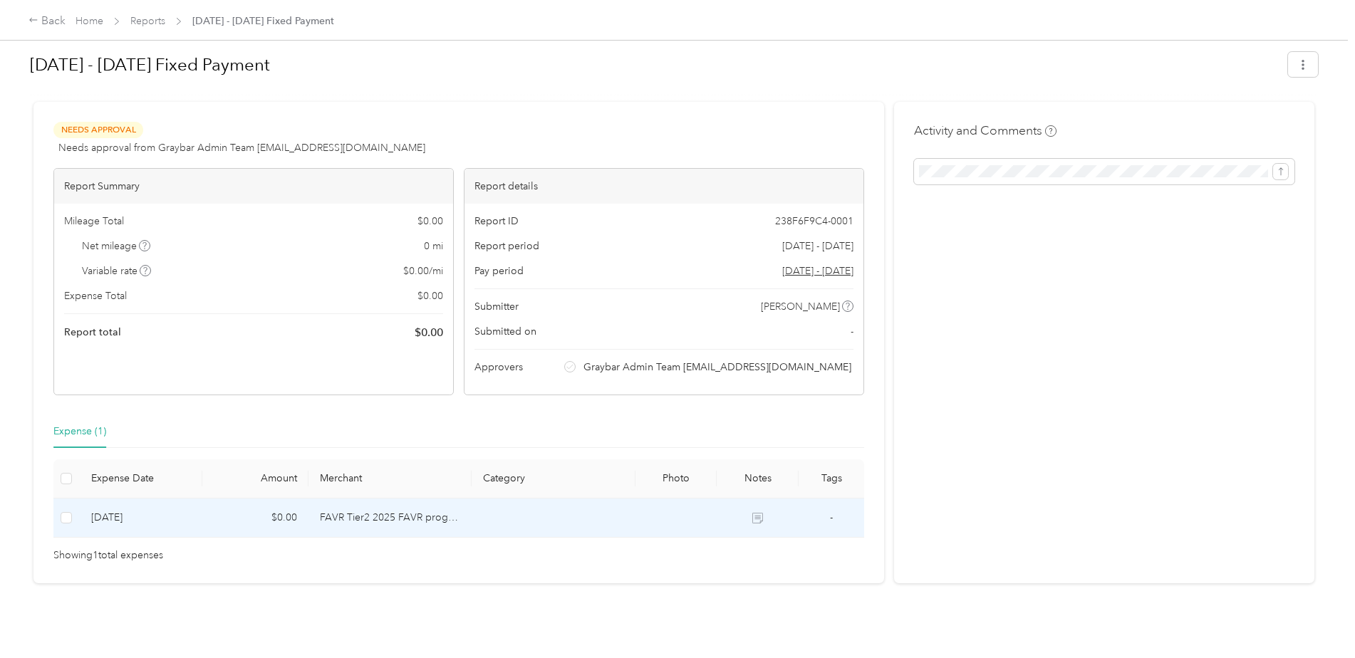
click at [403, 506] on td "FAVR Tier2 2025 FAVR program" at bounding box center [390, 518] width 163 height 39
click at [412, 509] on td "FAVR Tier2 2025 FAVR program" at bounding box center [390, 518] width 163 height 39
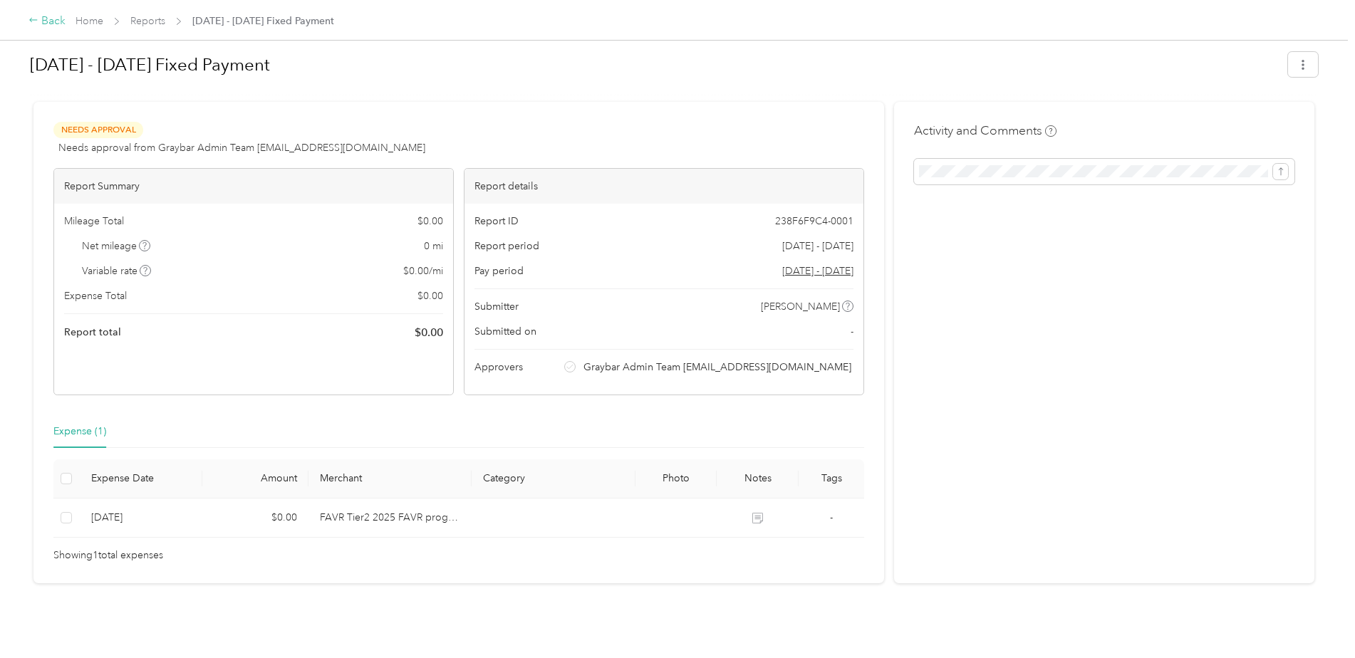
click at [33, 21] on icon at bounding box center [33, 20] width 8 height 4
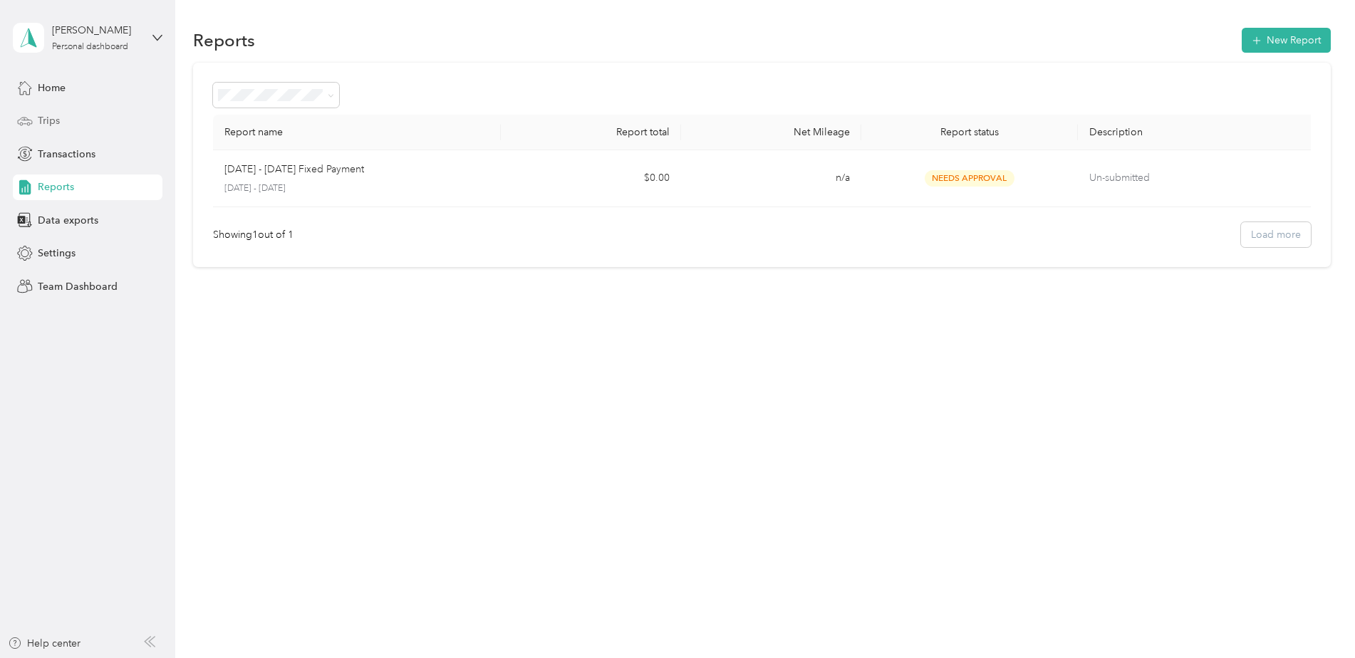
click at [55, 119] on span "Trips" at bounding box center [49, 120] width 22 height 15
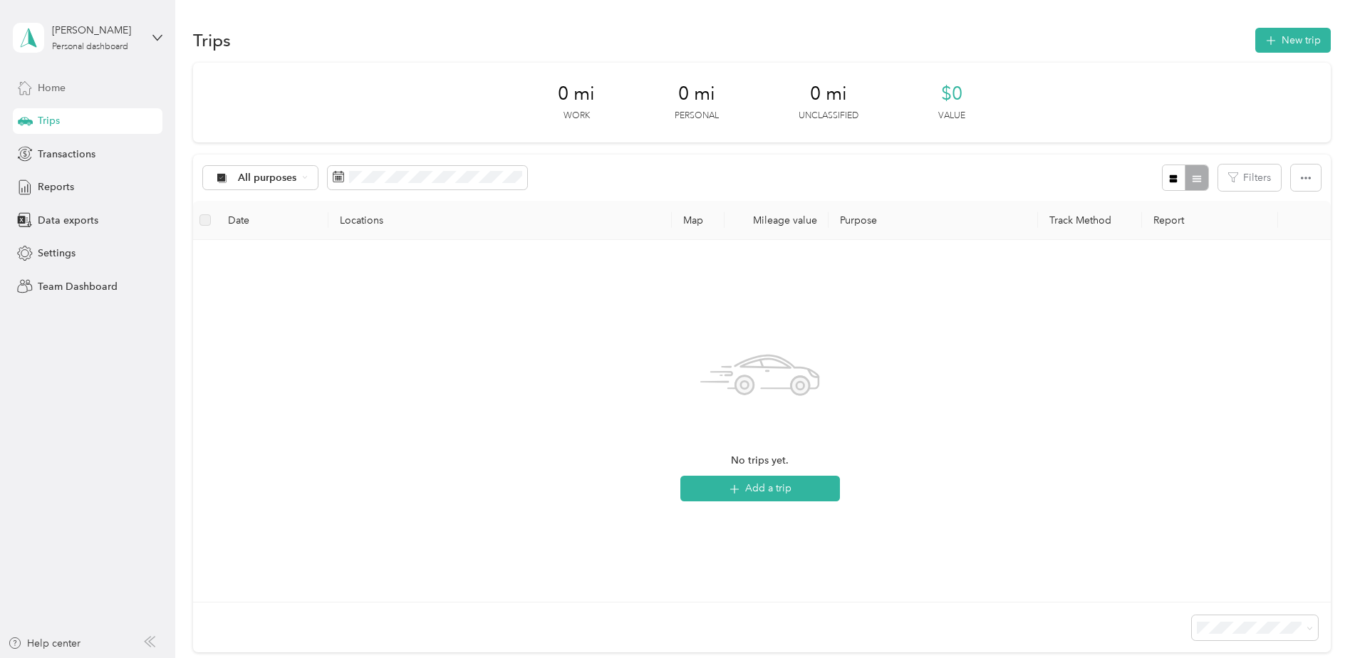
click at [53, 87] on span "Home" at bounding box center [52, 88] width 28 height 15
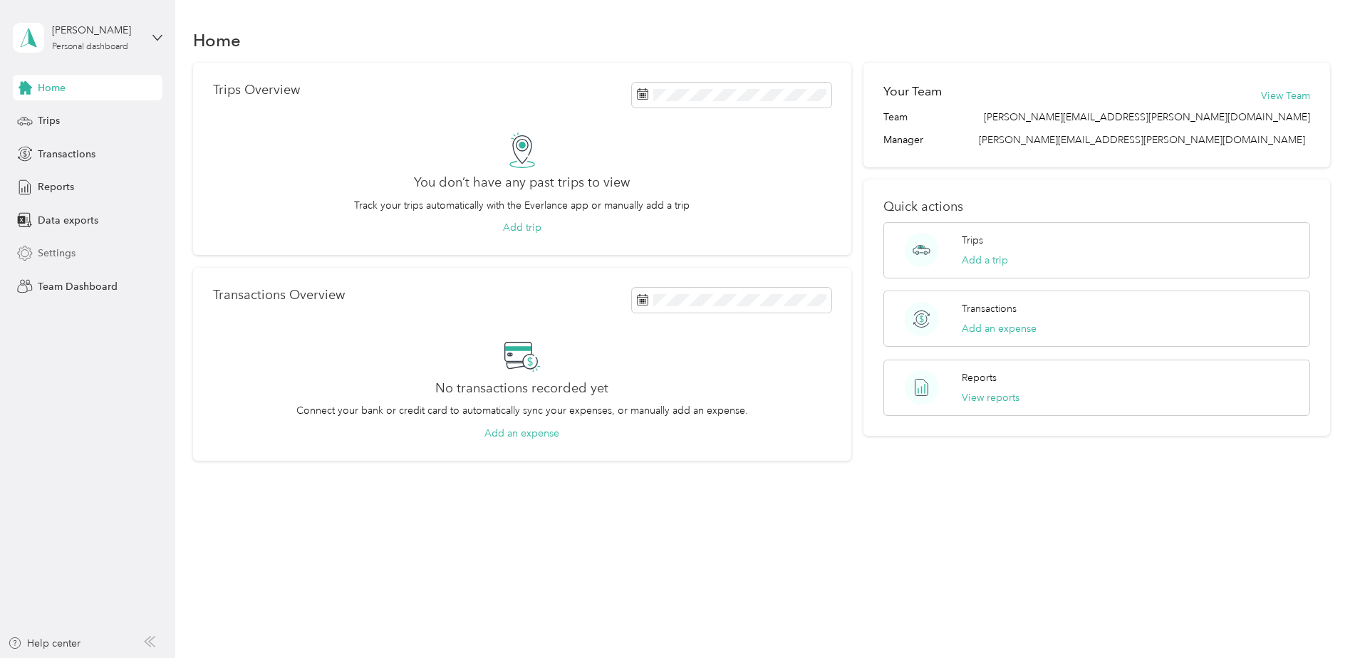
click at [56, 251] on span "Settings" at bounding box center [57, 253] width 38 height 15
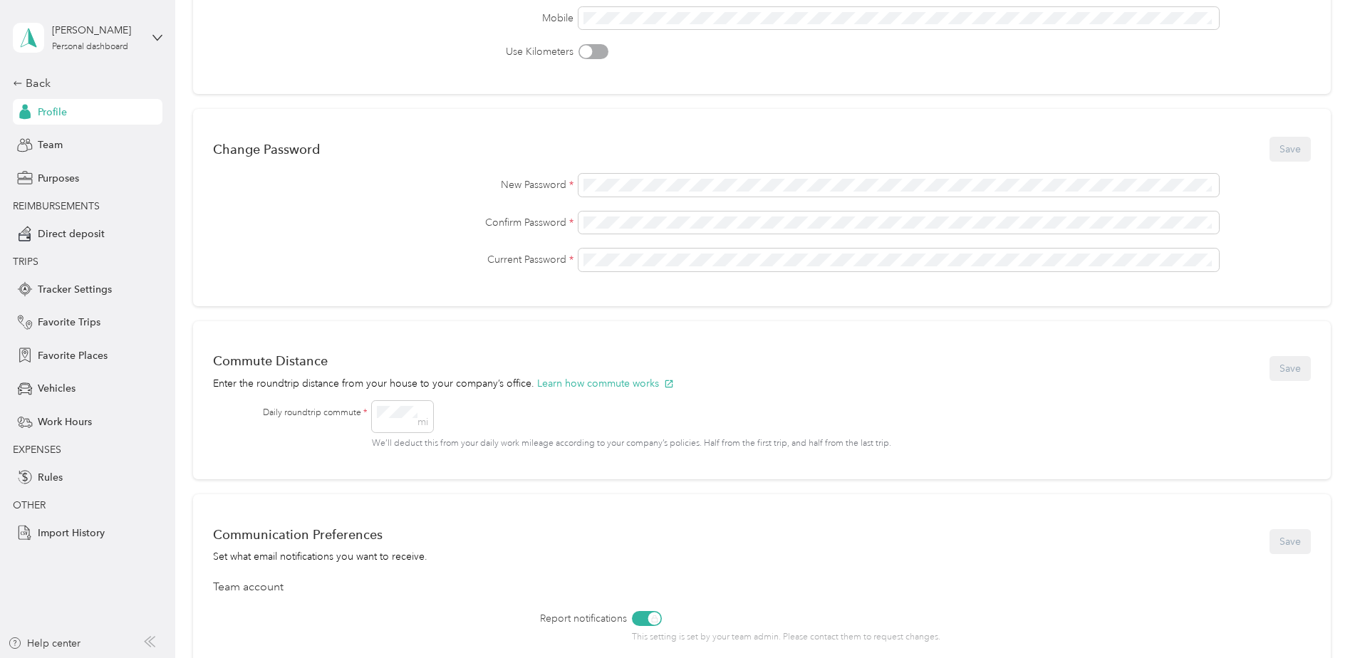
scroll to position [285, 0]
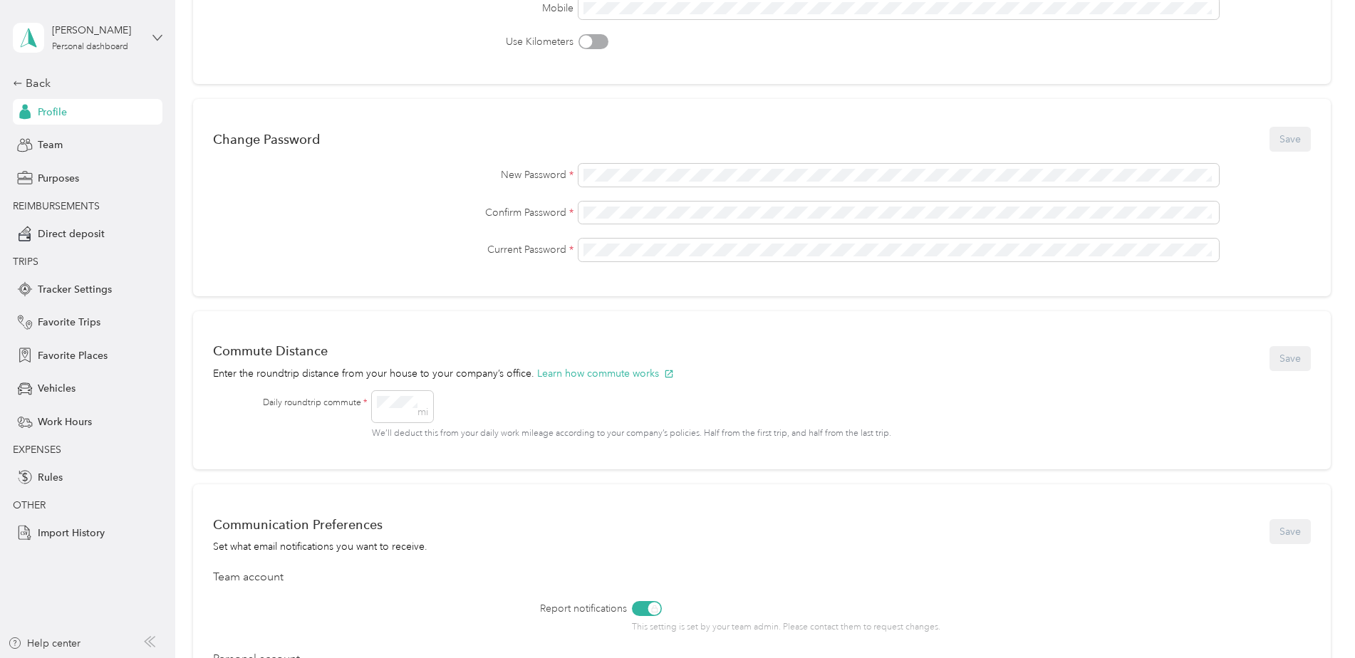
click at [156, 41] on icon at bounding box center [157, 38] width 10 height 10
click at [103, 120] on div "Team dashboard" at bounding box center [243, 117] width 441 height 25
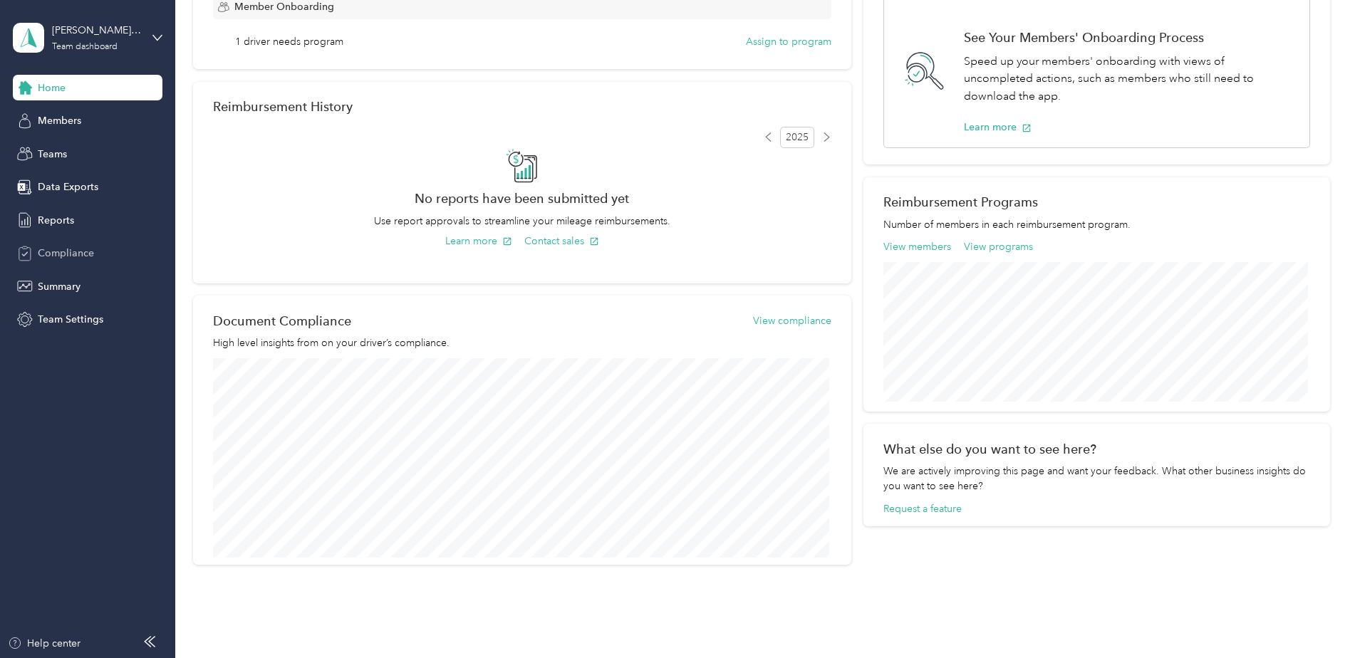
click at [80, 255] on span "Compliance" at bounding box center [66, 253] width 56 height 15
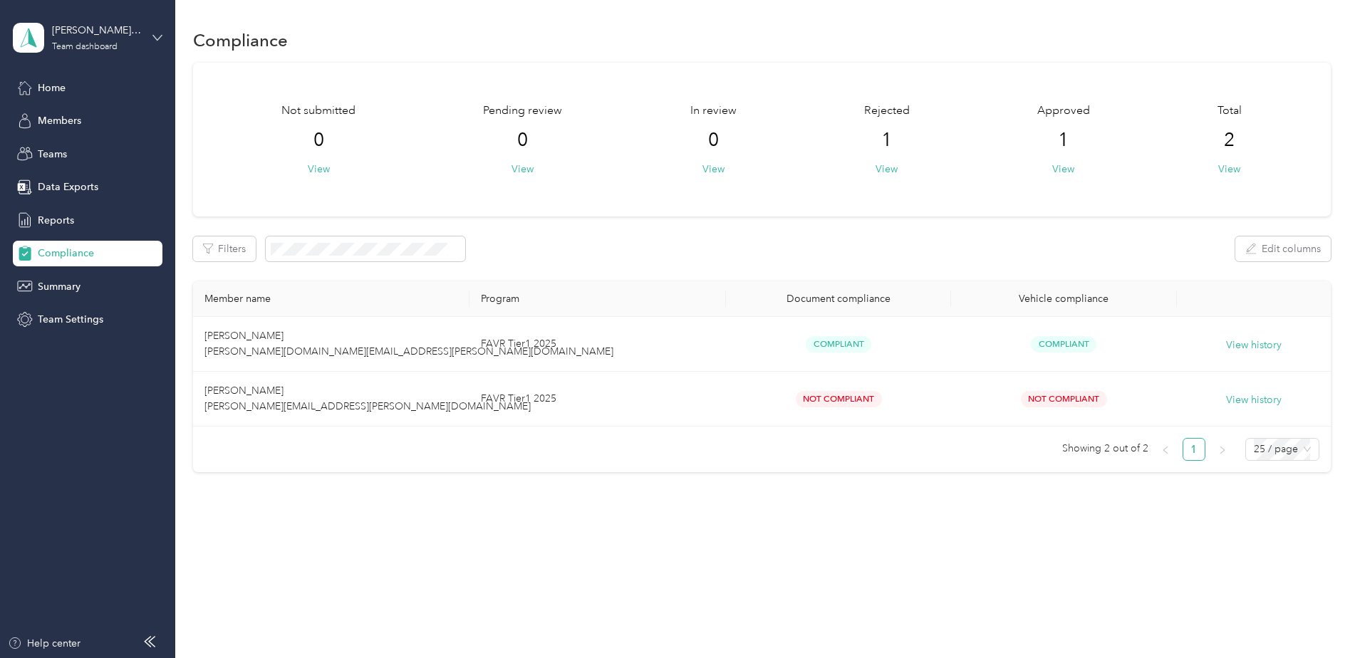
click at [155, 34] on icon at bounding box center [157, 38] width 10 height 10
click at [85, 143] on div "Personal dashboard" at bounding box center [71, 149] width 90 height 15
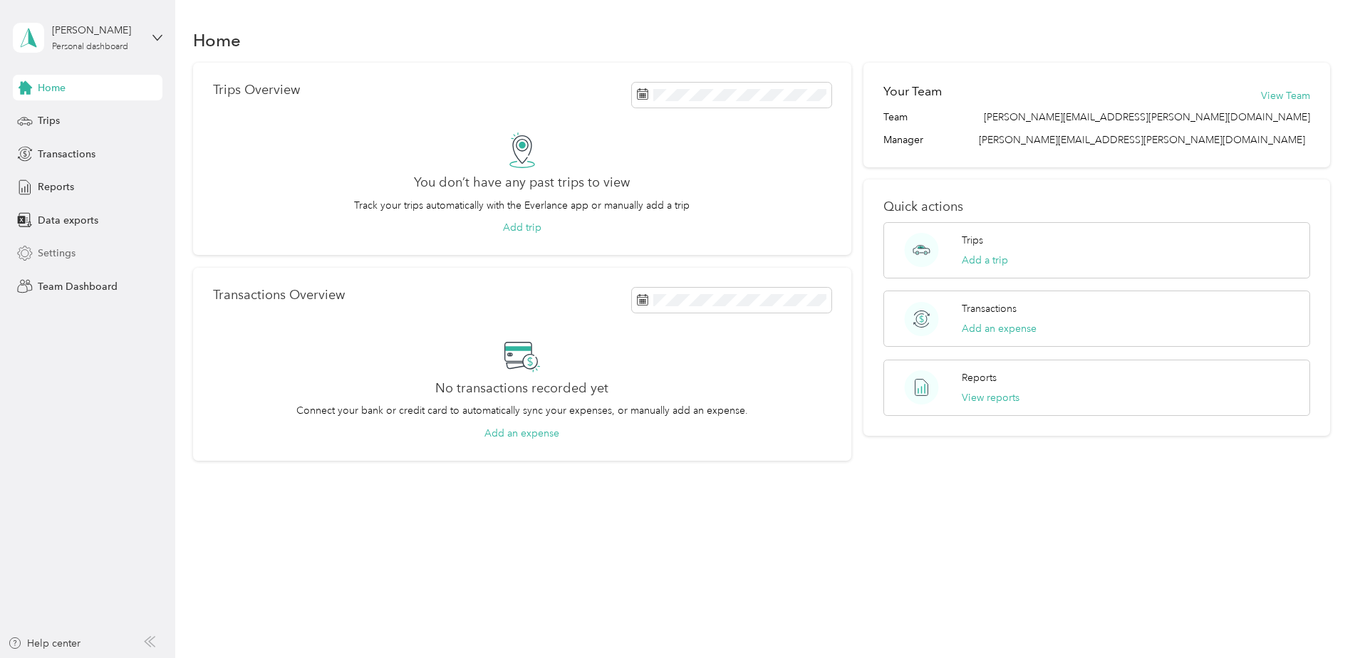
click at [71, 249] on span "Settings" at bounding box center [57, 253] width 38 height 15
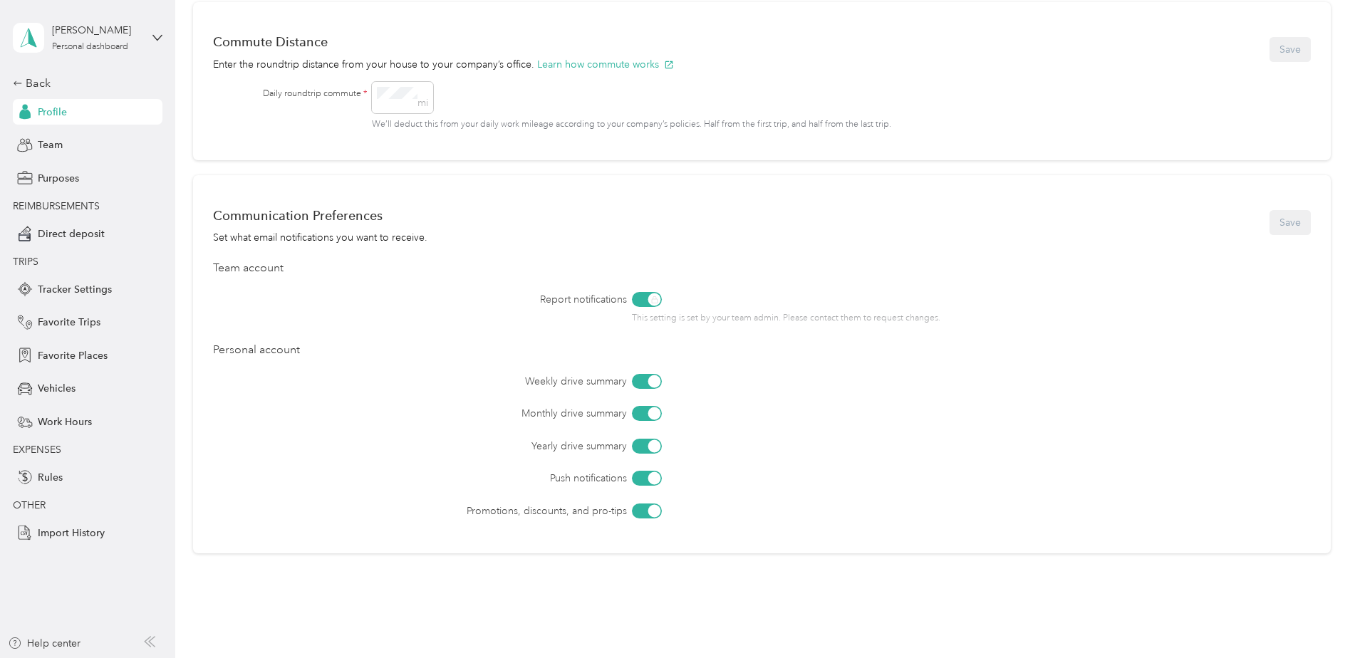
scroll to position [641, 0]
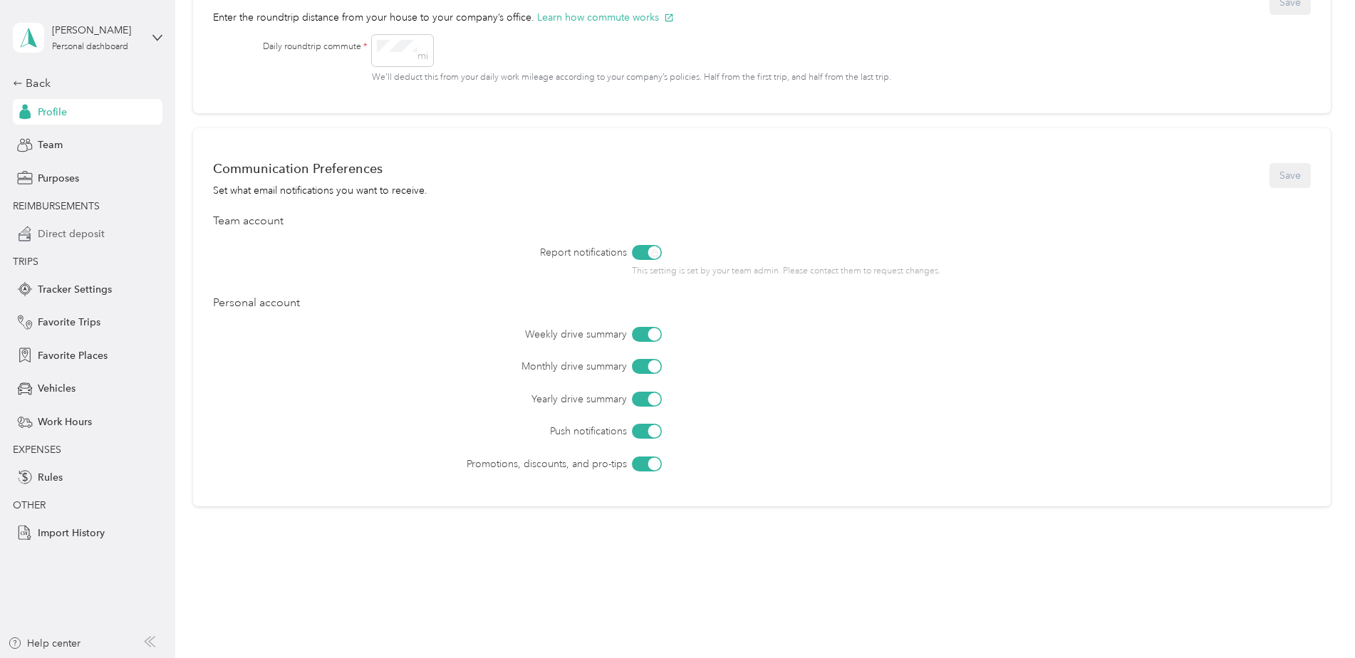
click at [78, 234] on span "Direct deposit" at bounding box center [71, 234] width 67 height 15
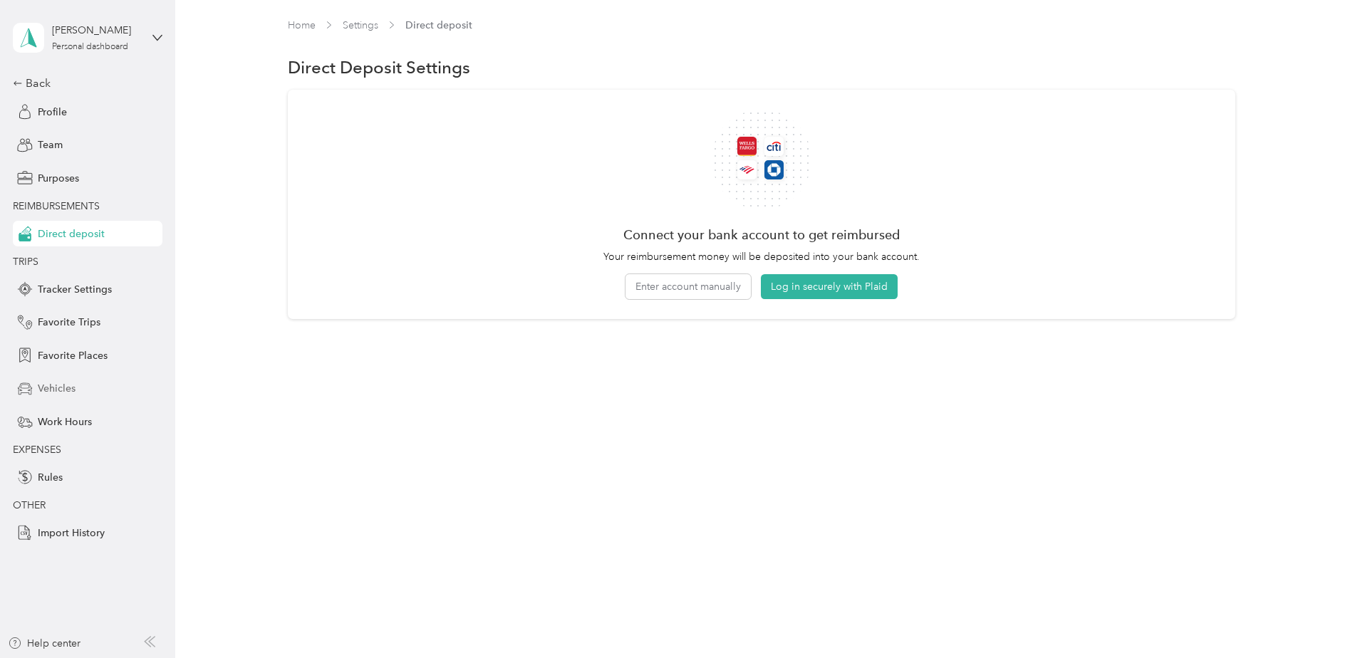
click at [63, 385] on span "Vehicles" at bounding box center [57, 388] width 38 height 15
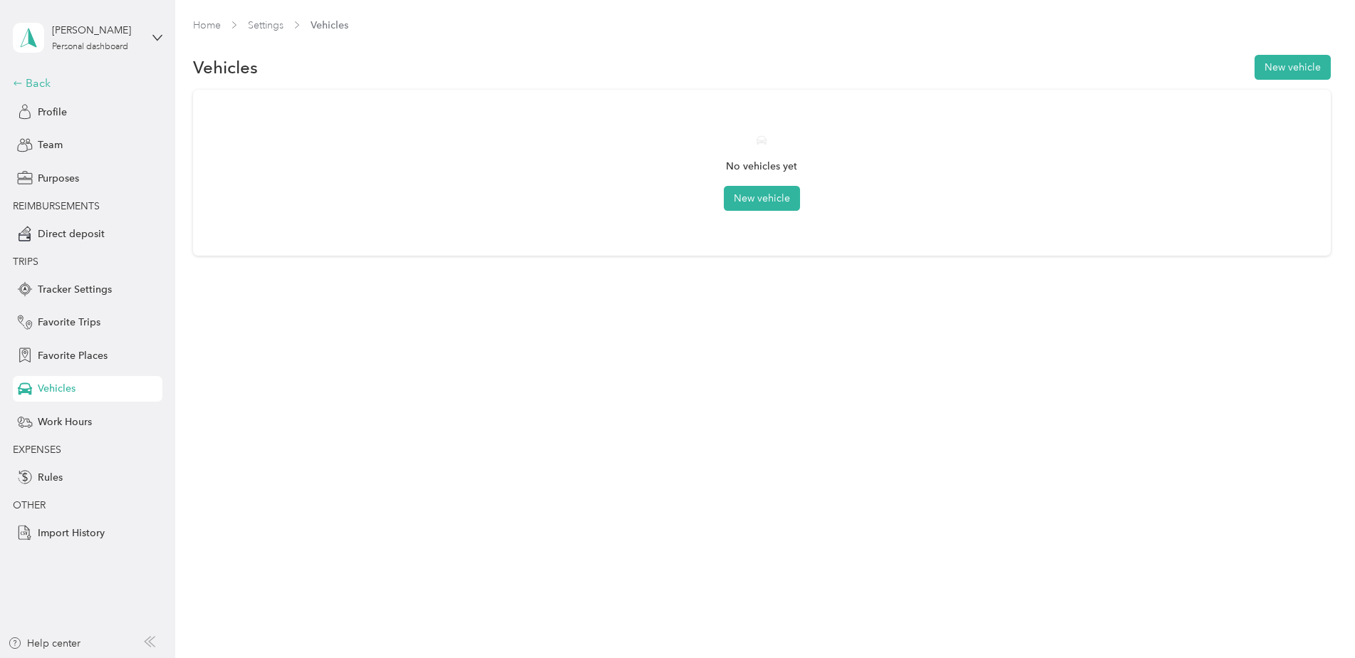
click at [27, 86] on div "Back" at bounding box center [84, 83] width 142 height 17
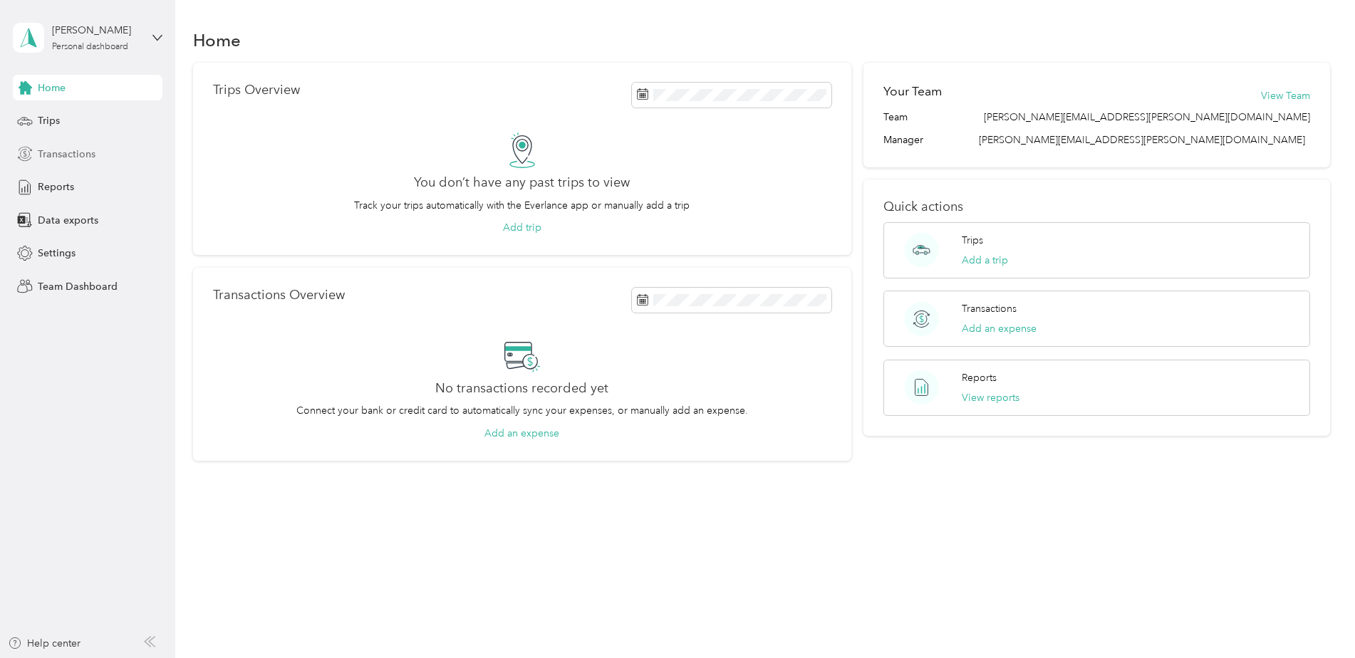
click at [75, 155] on span "Transactions" at bounding box center [67, 154] width 58 height 15
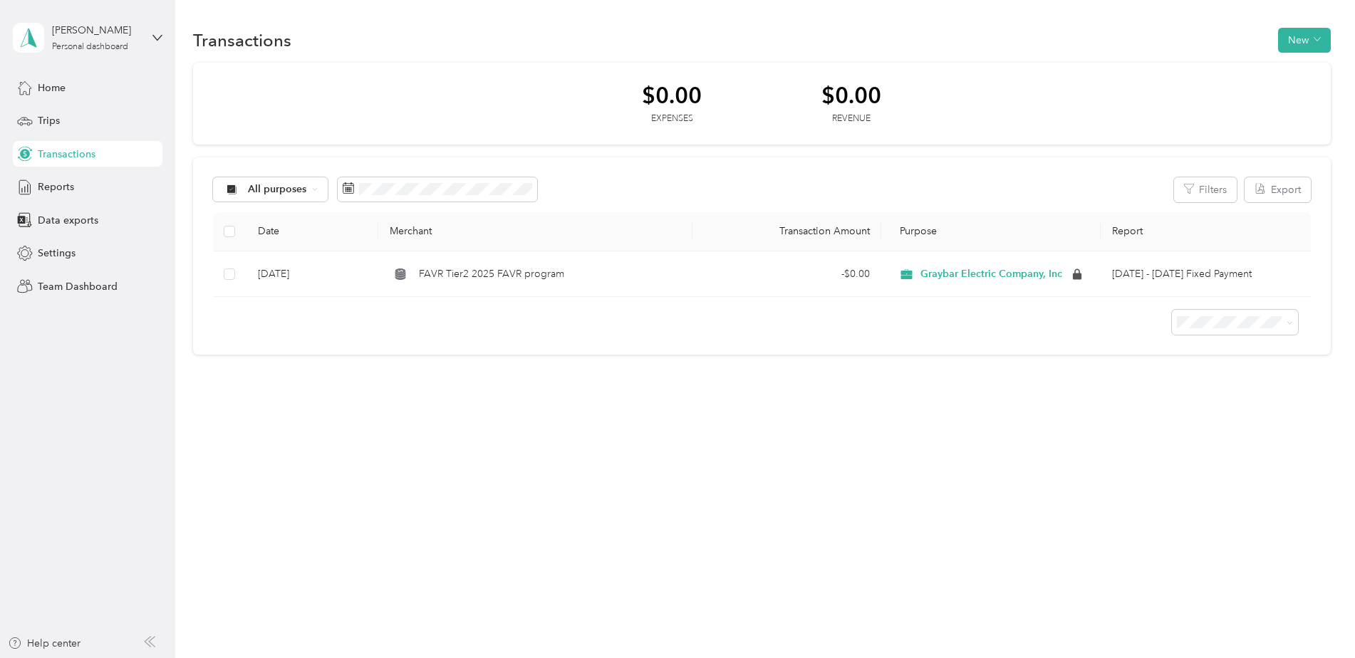
click at [813, 230] on th "Transaction Amount" at bounding box center [787, 231] width 189 height 39
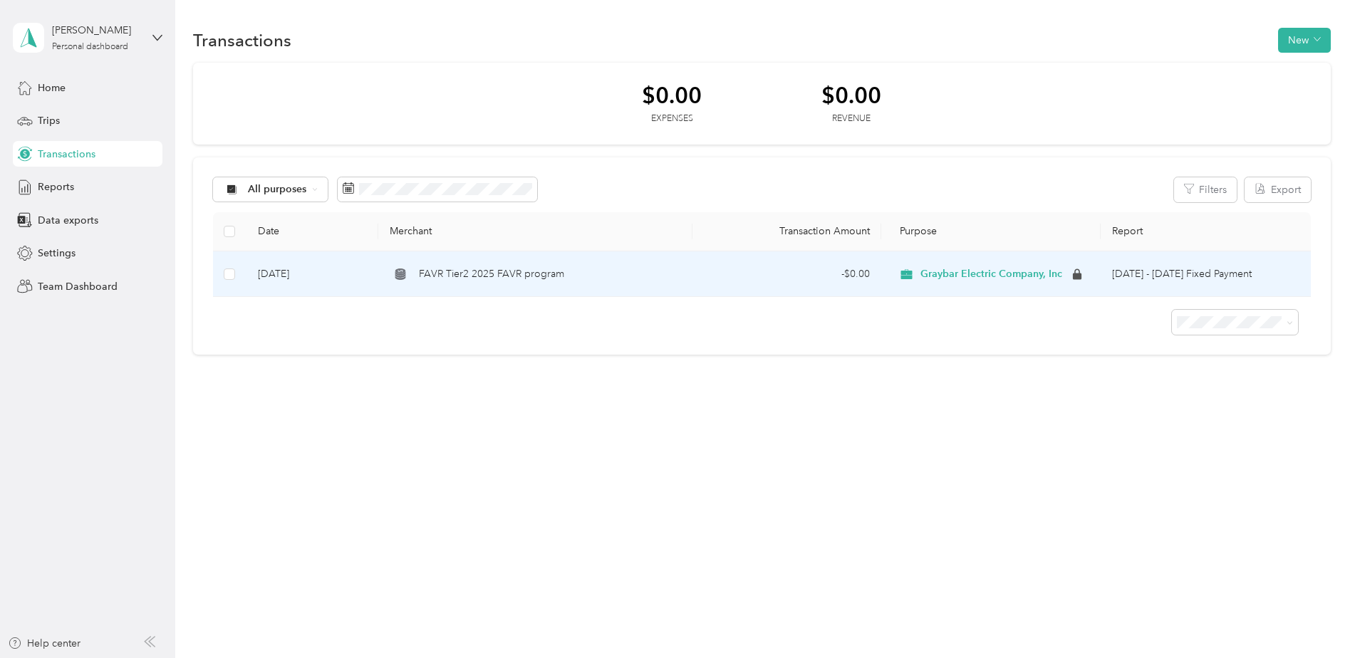
click at [502, 276] on span "FAVR Tier2 2025 FAVR program" at bounding box center [491, 274] width 145 height 16
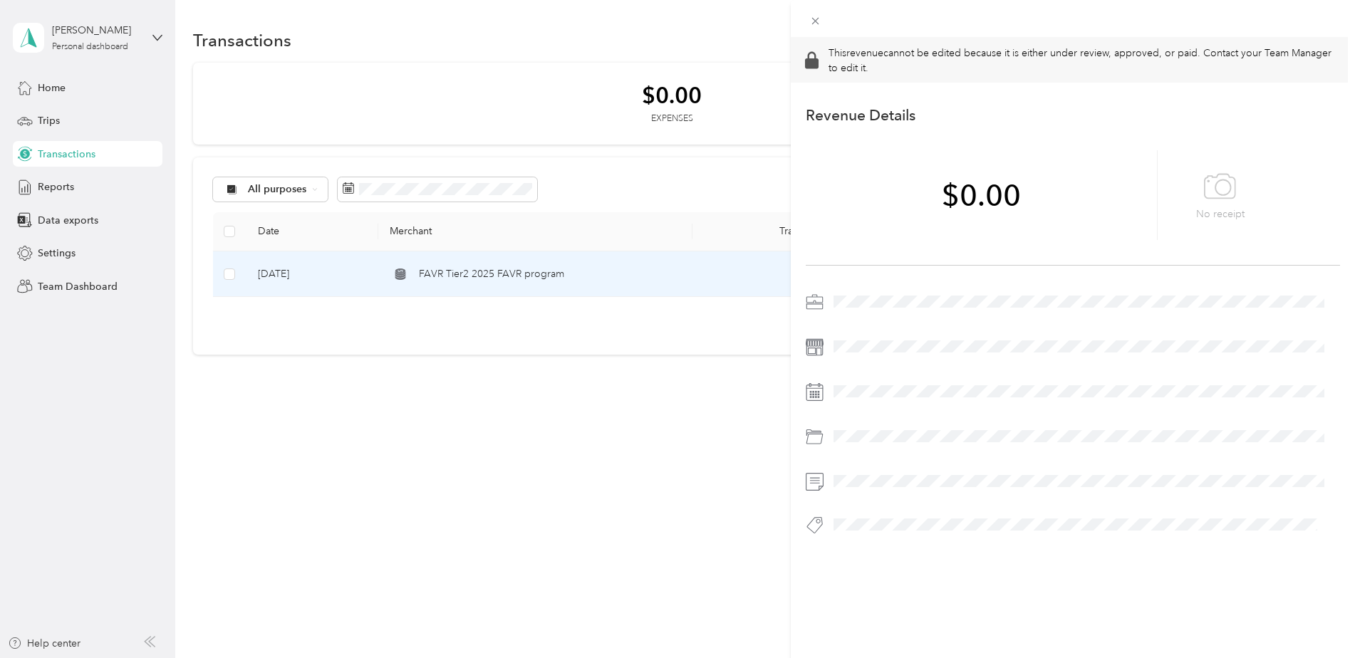
click at [62, 190] on div "This revenue cannot be edited because it is either under review, approved, or p…" at bounding box center [677, 329] width 1355 height 658
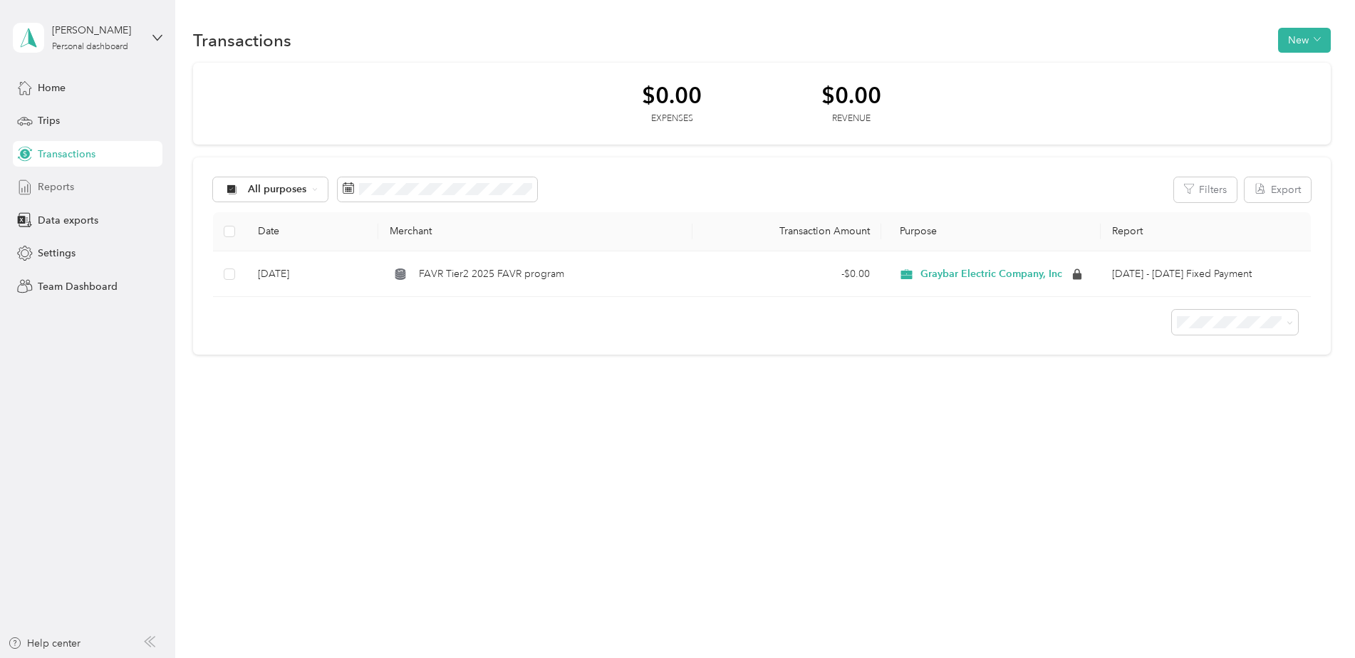
click at [61, 187] on span "Reports" at bounding box center [56, 187] width 36 height 15
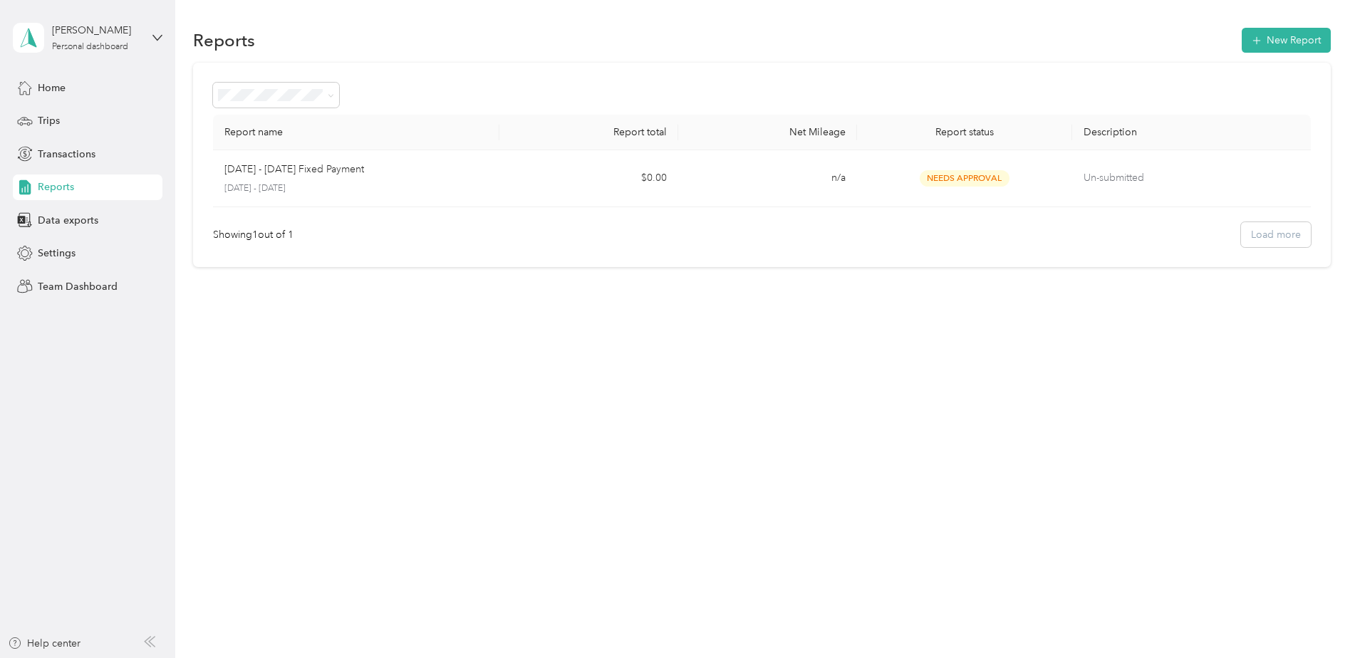
click at [1124, 127] on th "Description" at bounding box center [1191, 133] width 239 height 36
click at [49, 92] on span "Home" at bounding box center [52, 88] width 28 height 15
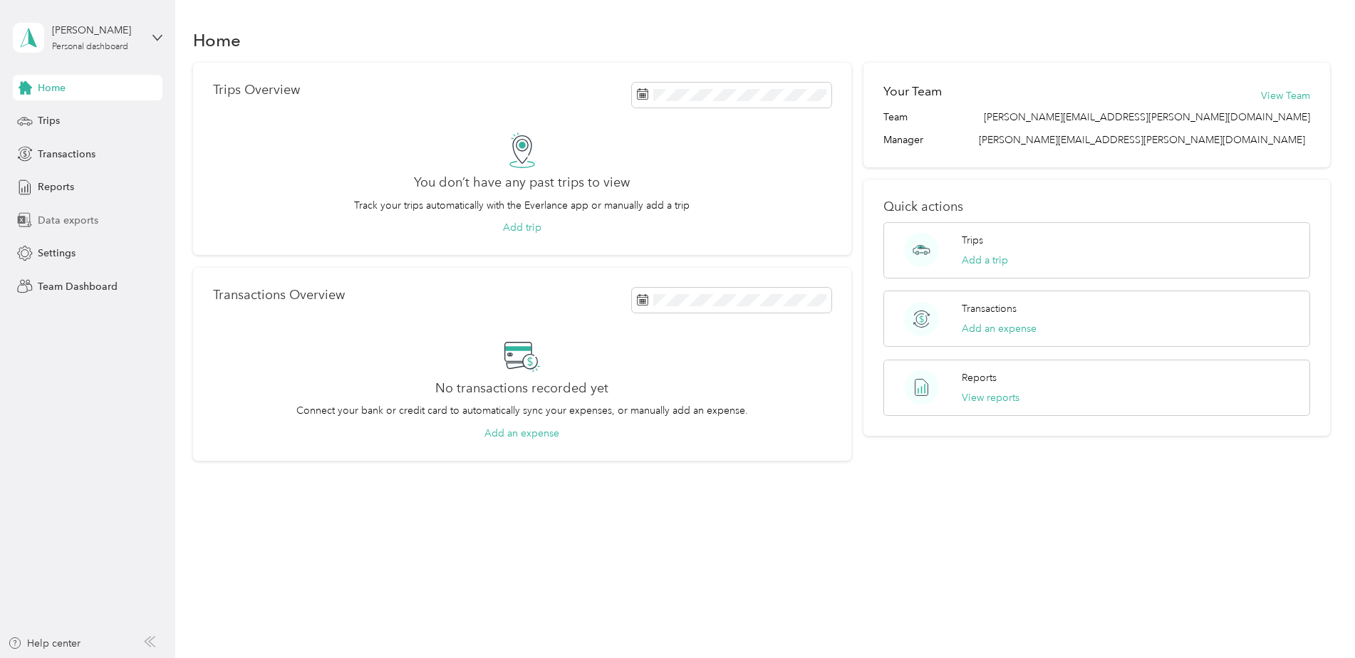
click at [85, 215] on span "Data exports" at bounding box center [68, 220] width 61 height 15
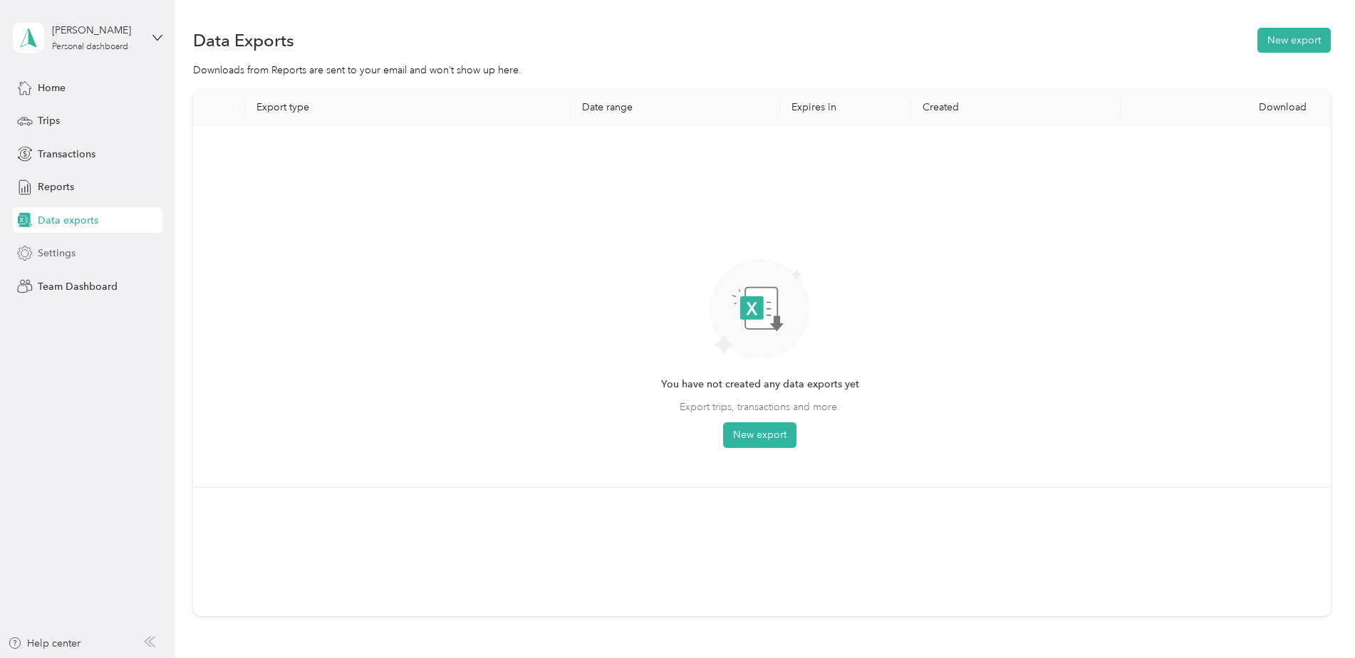
click at [65, 254] on span "Settings" at bounding box center [57, 253] width 38 height 15
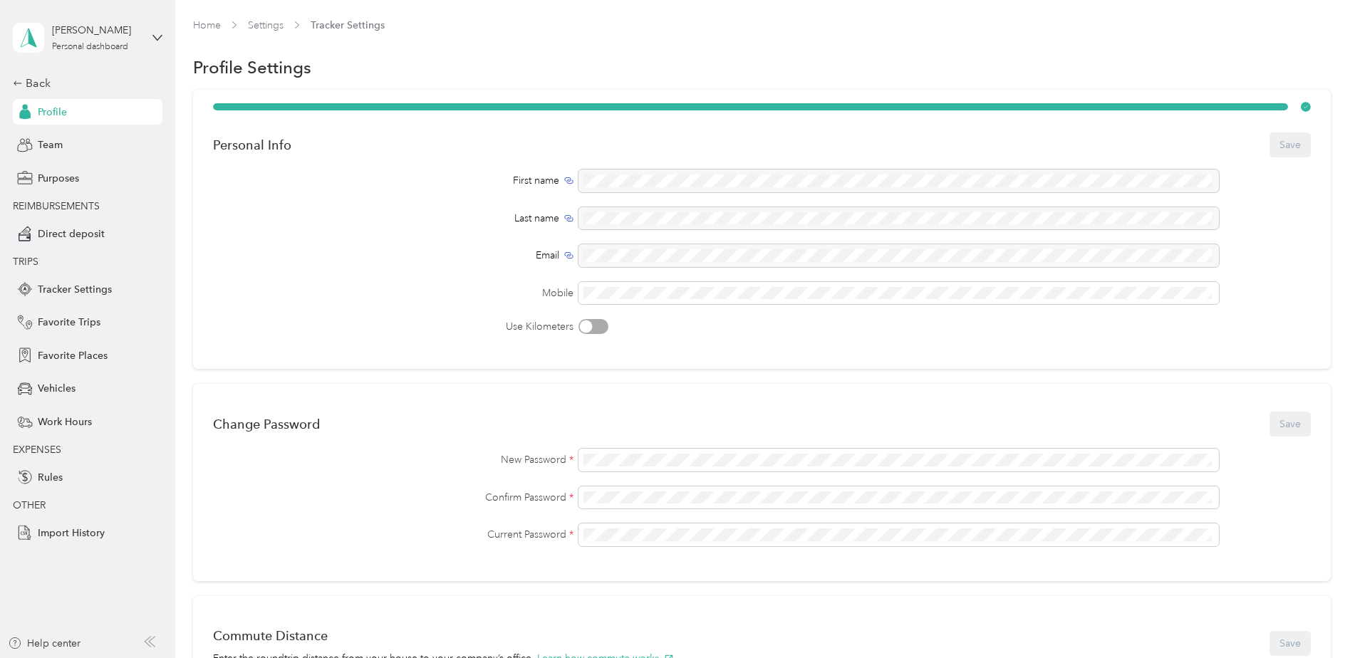
drag, startPoint x: 65, startPoint y: 254, endPoint x: 98, endPoint y: 199, distance: 64.5
click at [97, 199] on span "REIMBURSEMENTS" at bounding box center [84, 206] width 142 height 15
click at [50, 480] on span "Rules" at bounding box center [50, 477] width 25 height 15
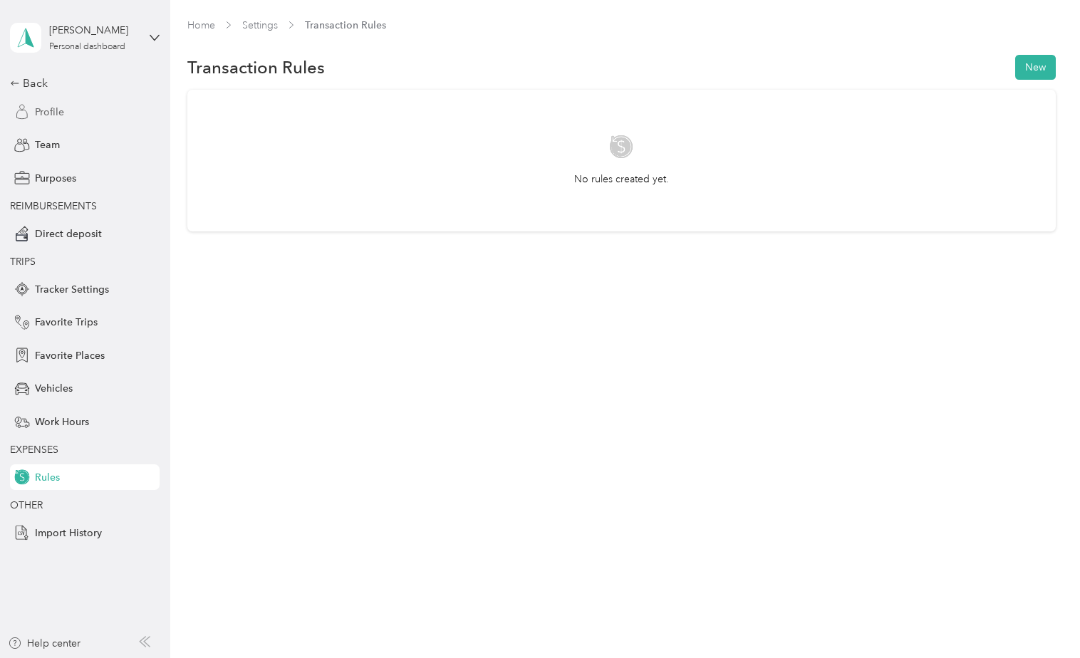
click at [56, 111] on span "Profile" at bounding box center [49, 112] width 29 height 15
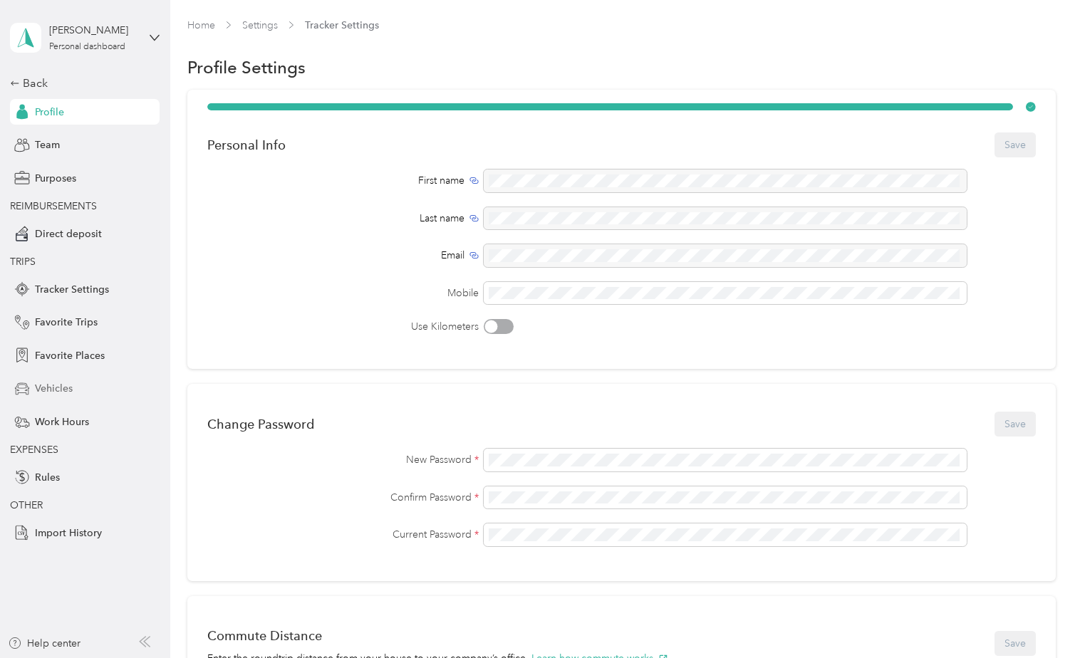
click at [55, 388] on span "Vehicles" at bounding box center [54, 388] width 38 height 15
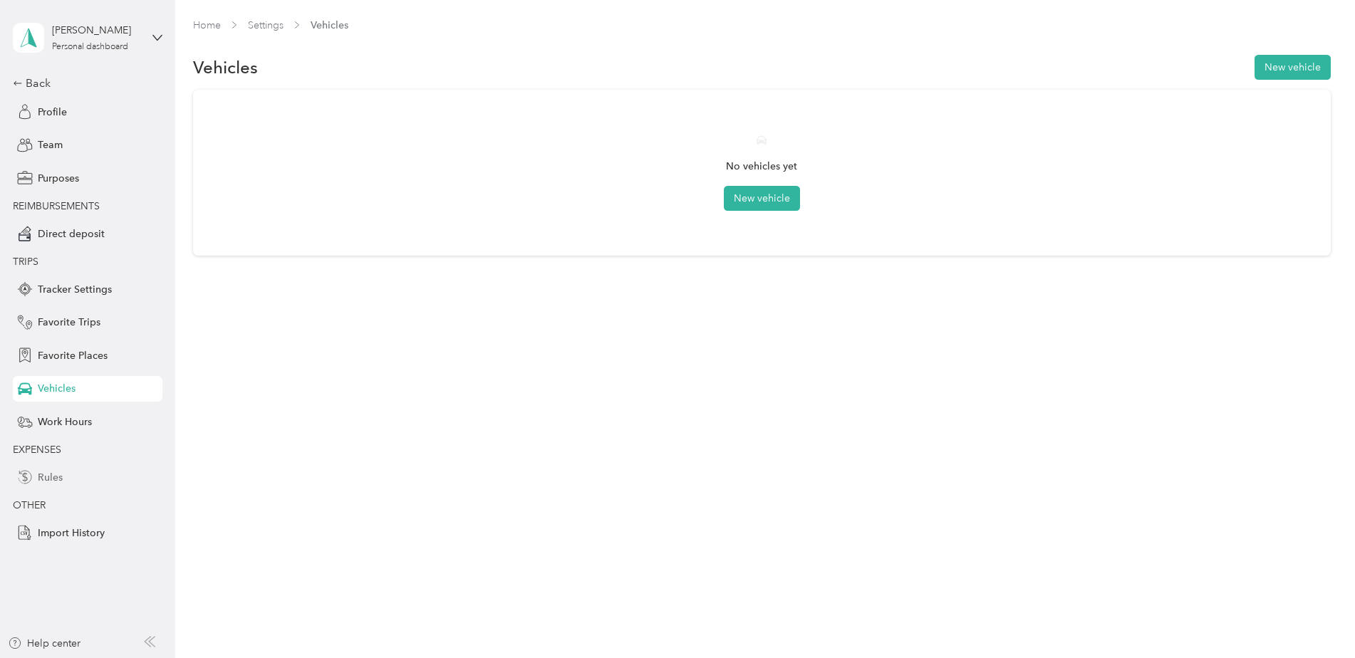
click at [59, 480] on span "Rules" at bounding box center [50, 477] width 25 height 15
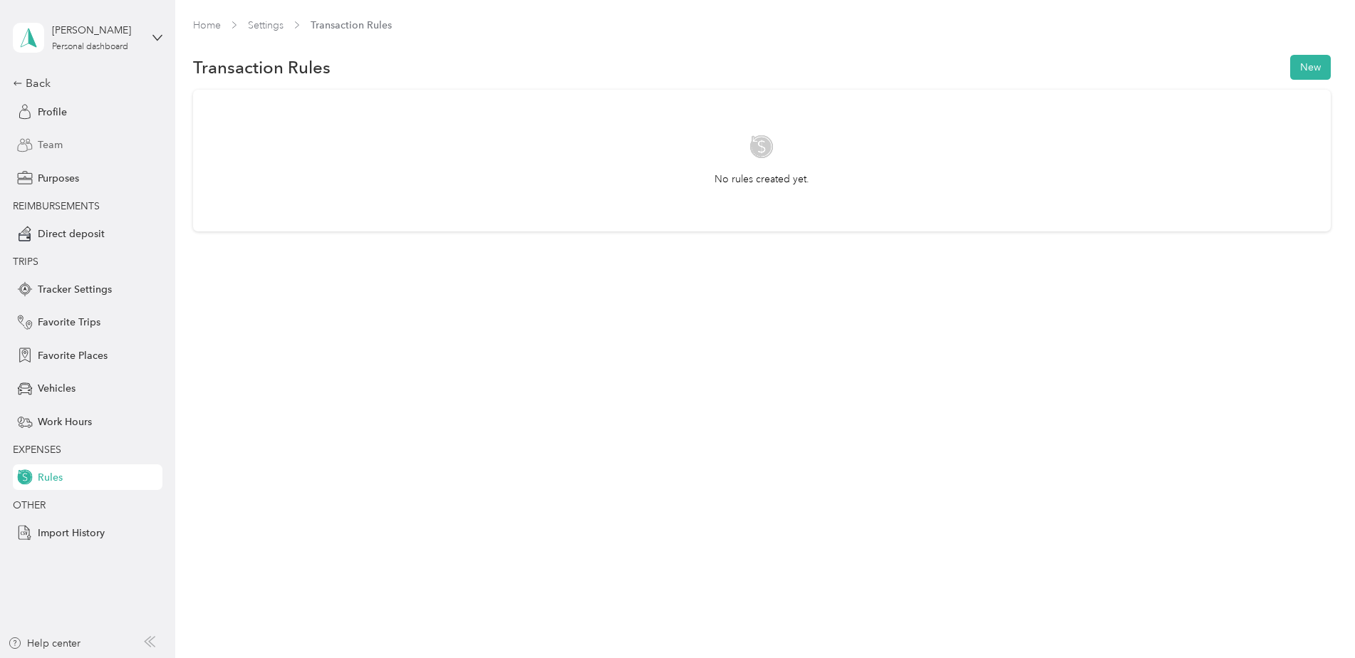
click at [53, 148] on span "Team" at bounding box center [50, 145] width 25 height 15
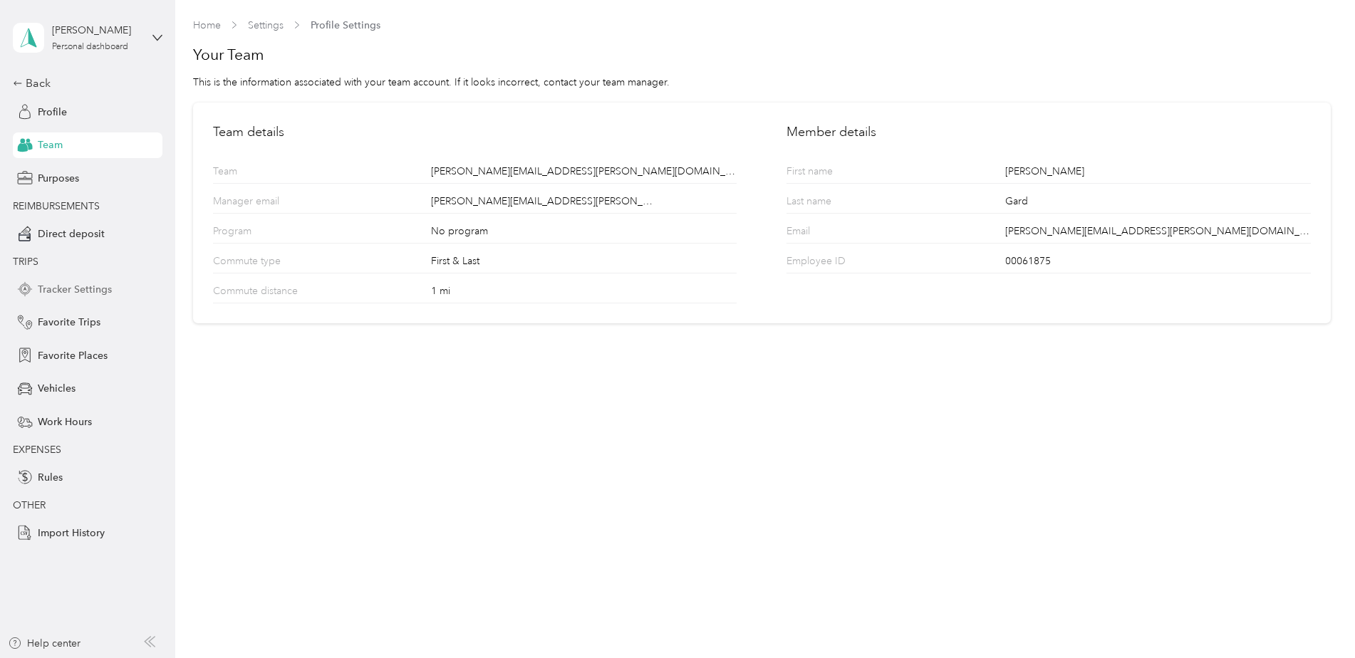
click at [85, 291] on span "Tracker Settings" at bounding box center [75, 289] width 74 height 15
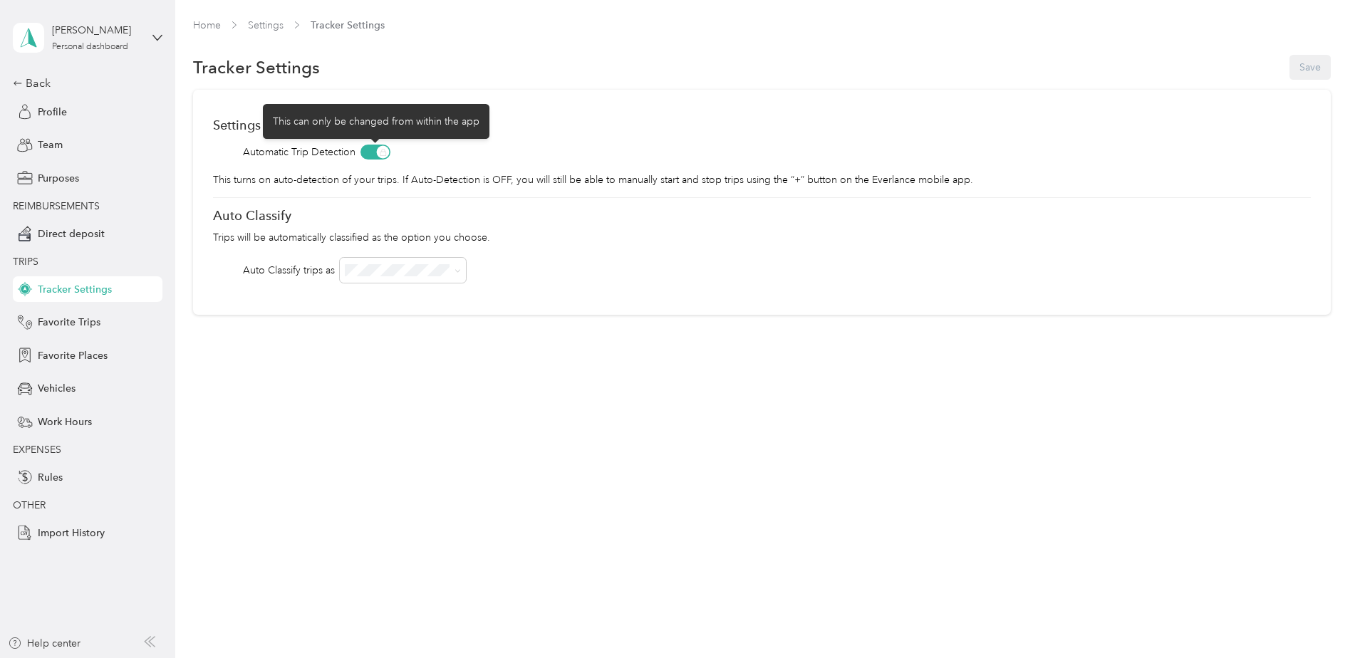
click at [373, 153] on span at bounding box center [376, 152] width 30 height 15
click at [382, 150] on span at bounding box center [376, 152] width 30 height 15
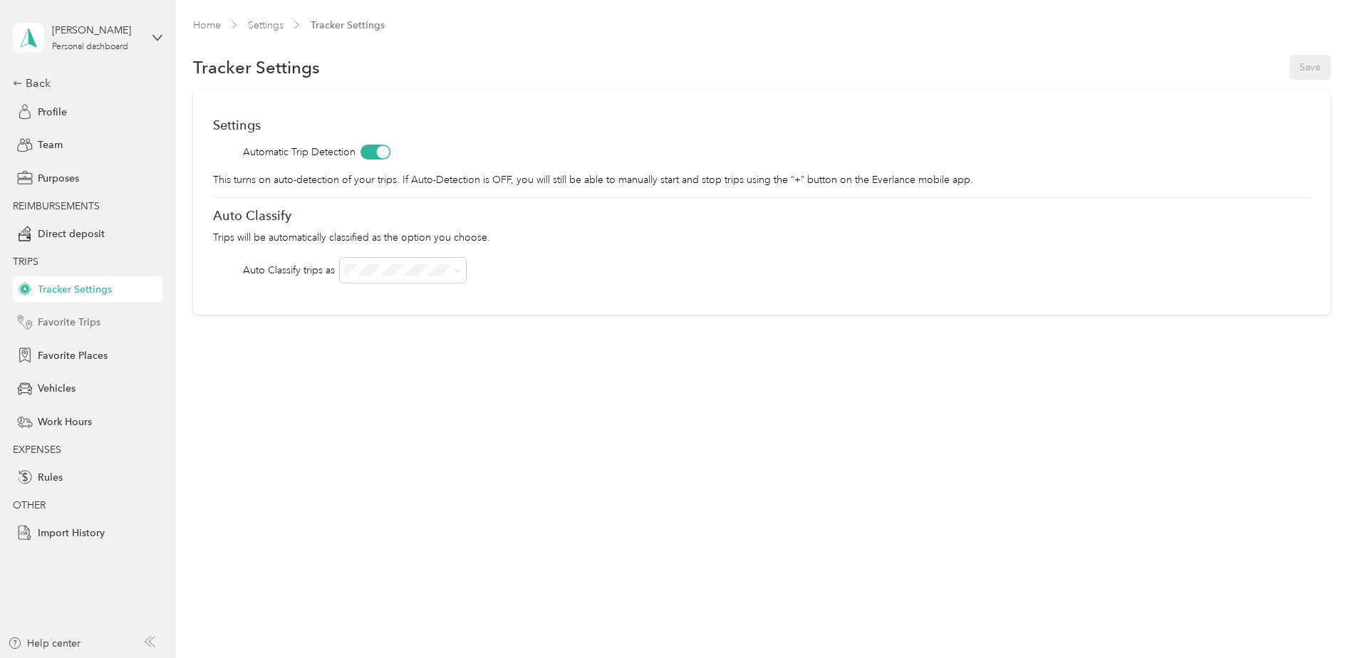
click at [97, 319] on span "Favorite Trips" at bounding box center [69, 322] width 63 height 15
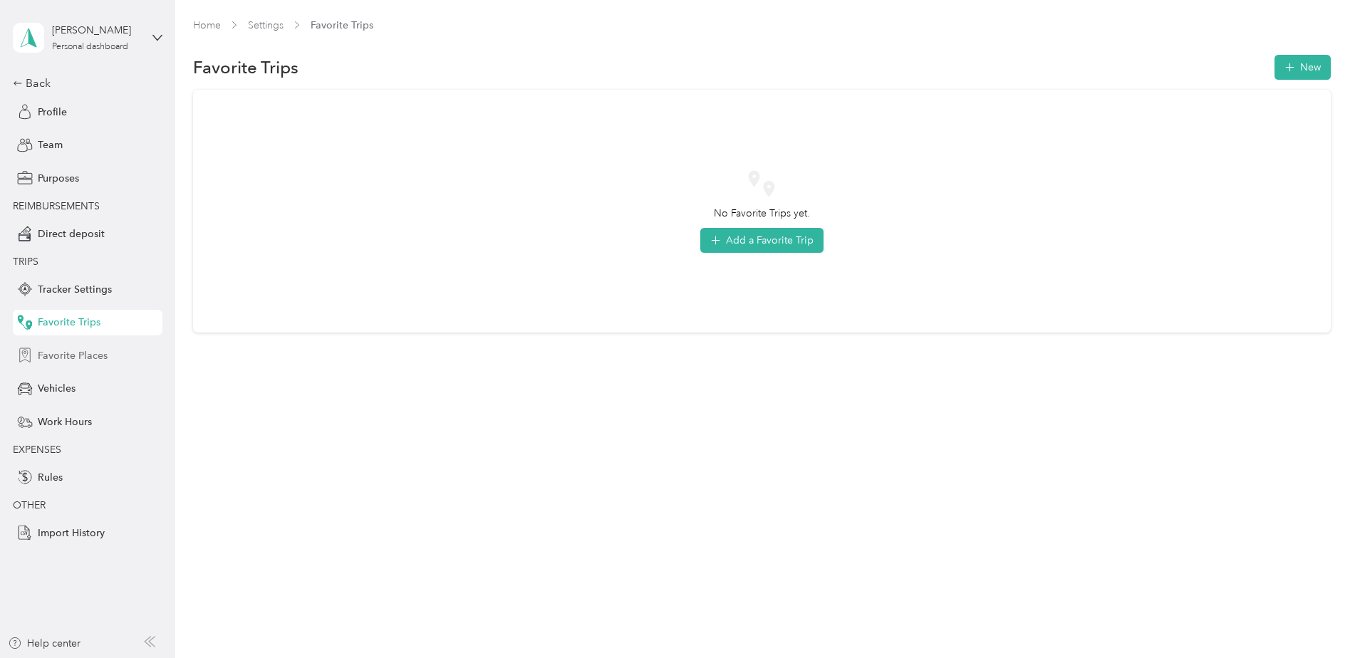
click at [83, 351] on span "Favorite Places" at bounding box center [73, 355] width 70 height 15
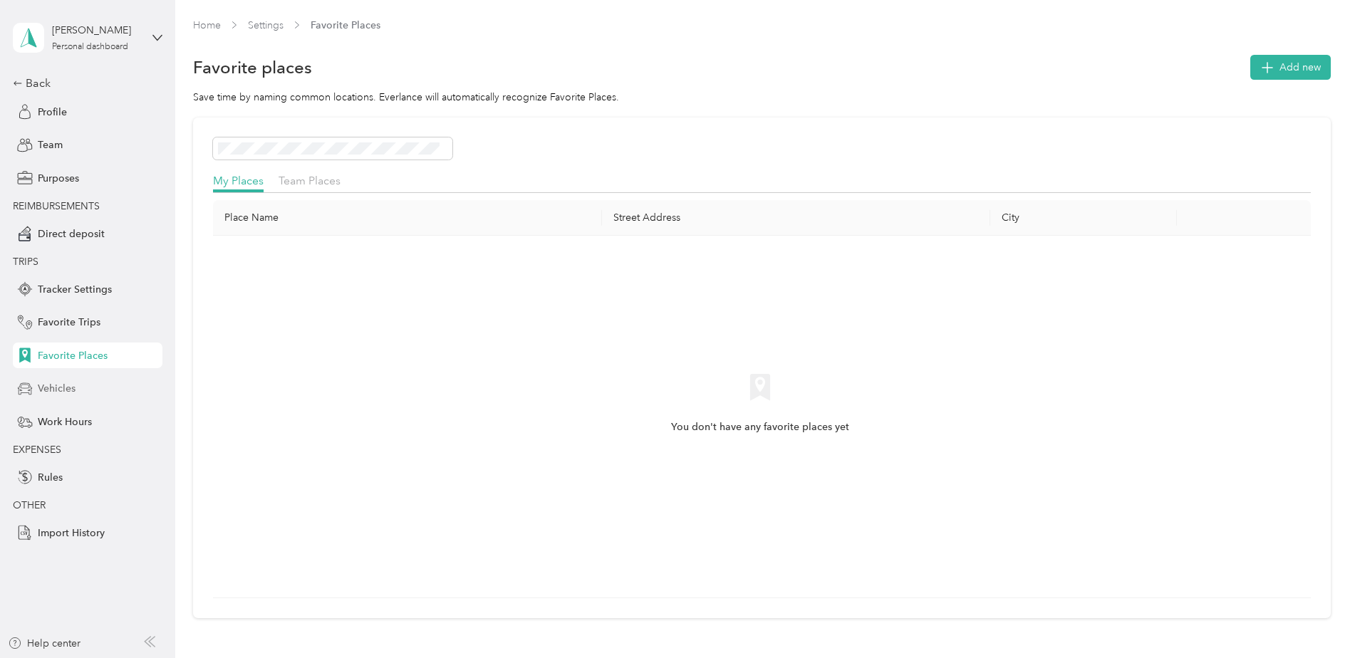
click at [68, 387] on span "Vehicles" at bounding box center [57, 388] width 38 height 15
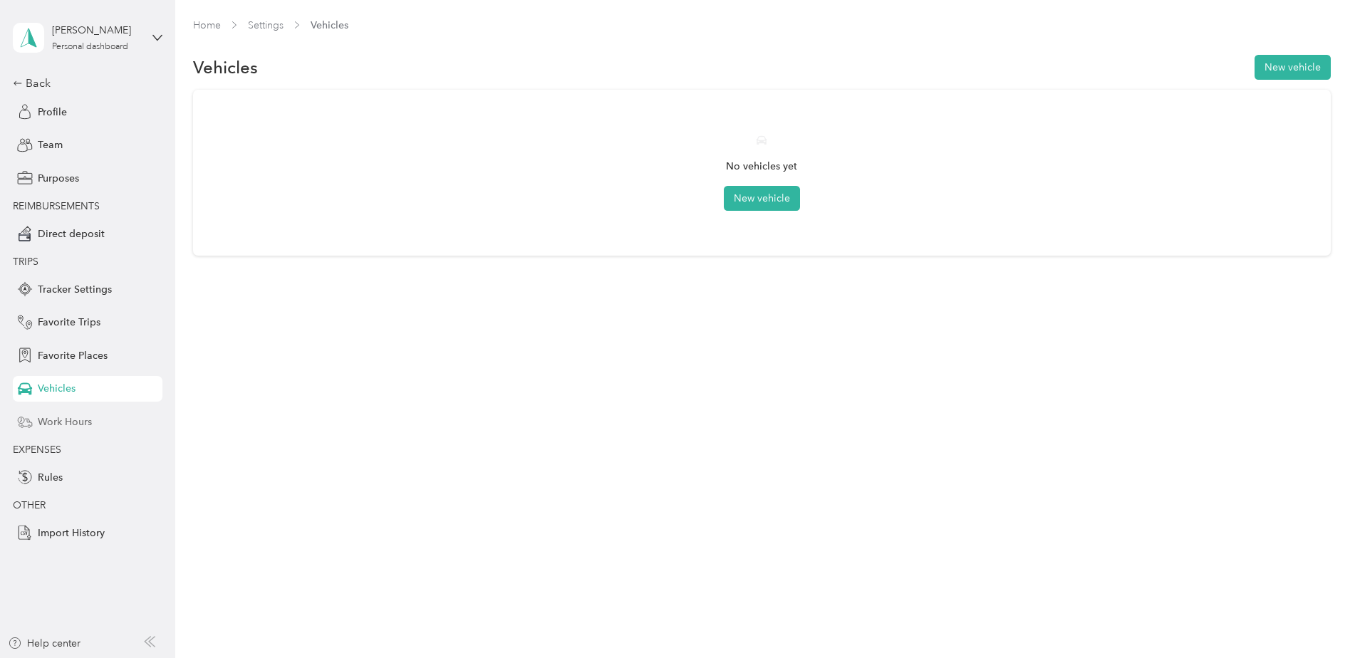
click at [66, 415] on span "Work Hours" at bounding box center [65, 422] width 54 height 15
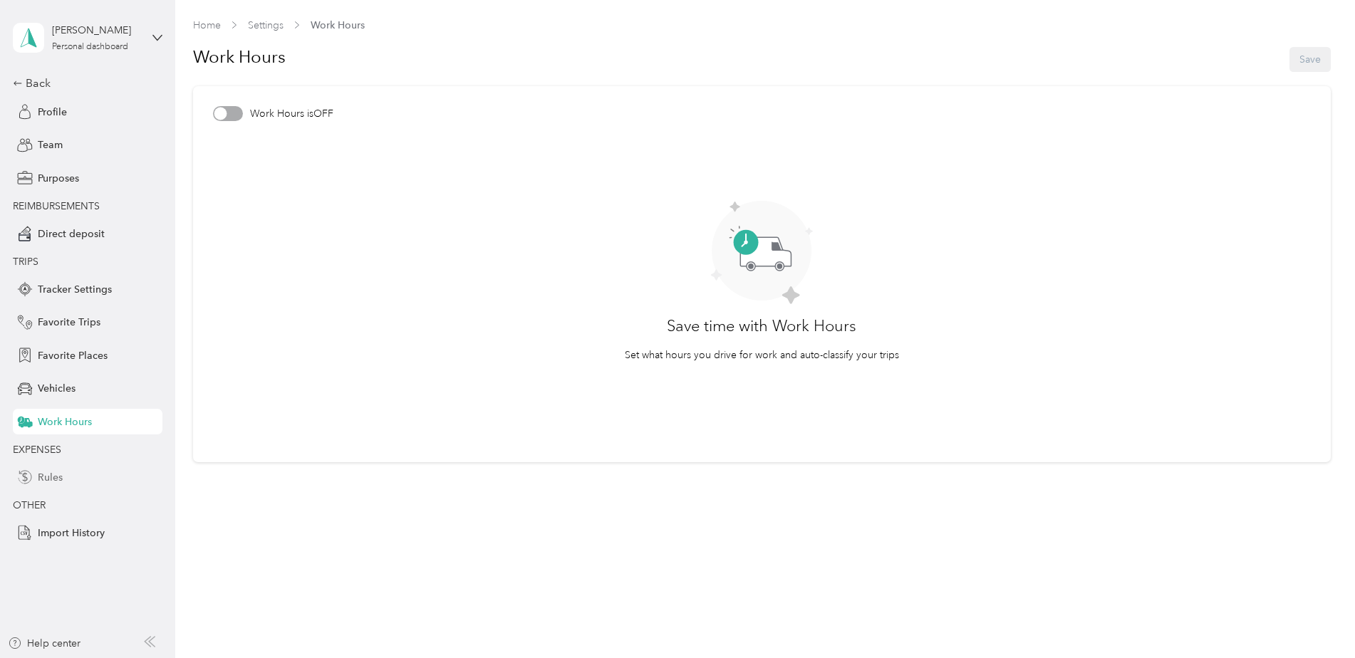
click at [68, 474] on div "Rules" at bounding box center [88, 478] width 150 height 26
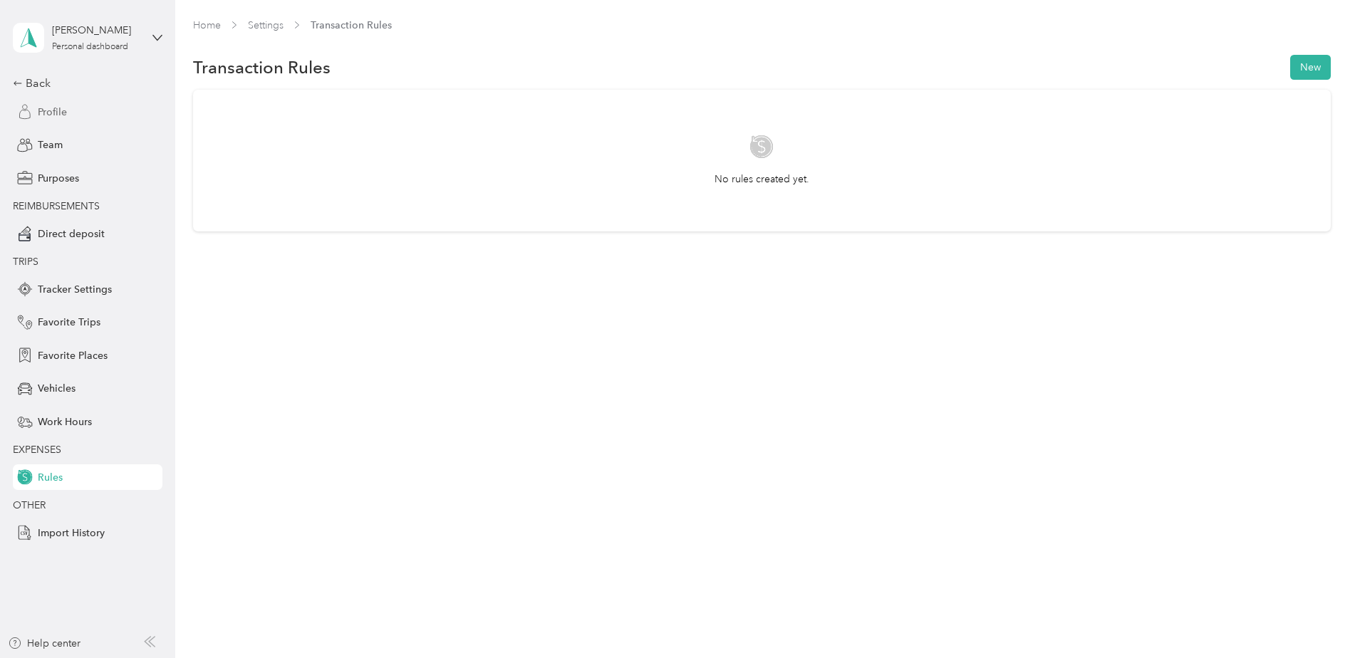
click at [56, 119] on span "Profile" at bounding box center [52, 112] width 29 height 15
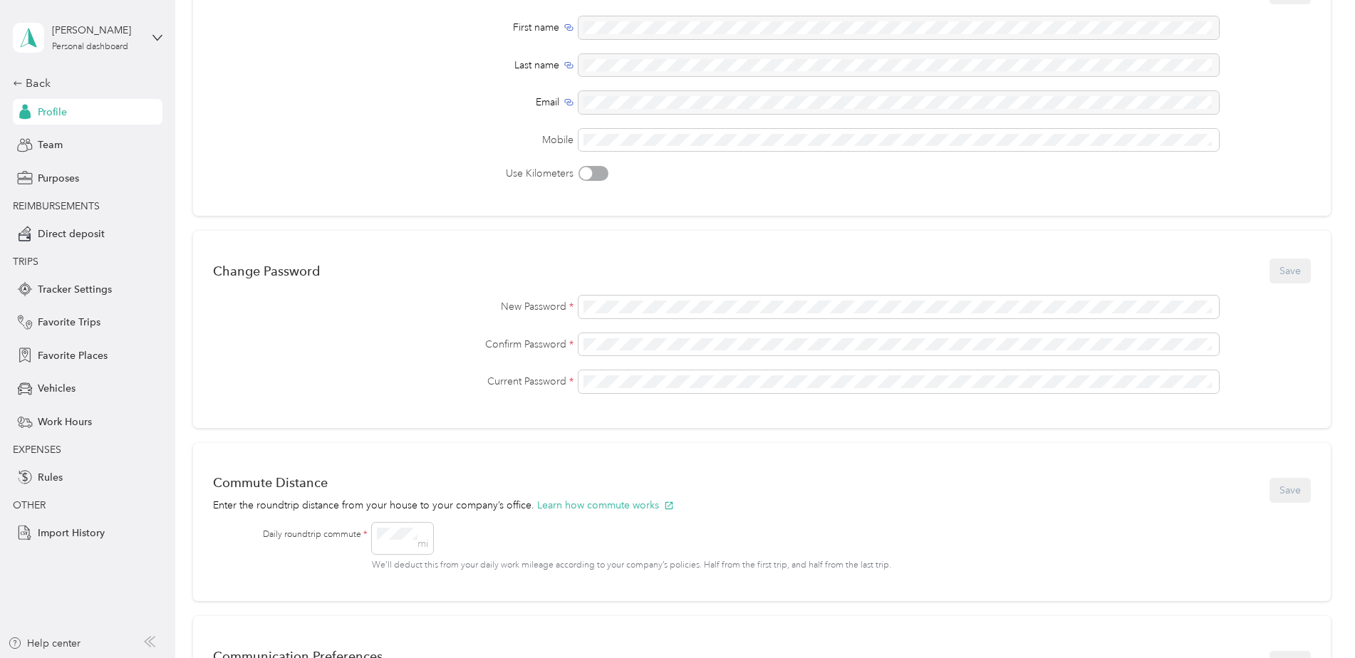
scroll to position [152, 0]
drag, startPoint x: 428, startPoint y: 338, endPoint x: 410, endPoint y: 248, distance: 91.5
click at [410, 248] on div "Change Password Save New Password * Confirm Password * Current Password *" at bounding box center [762, 330] width 1138 height 197
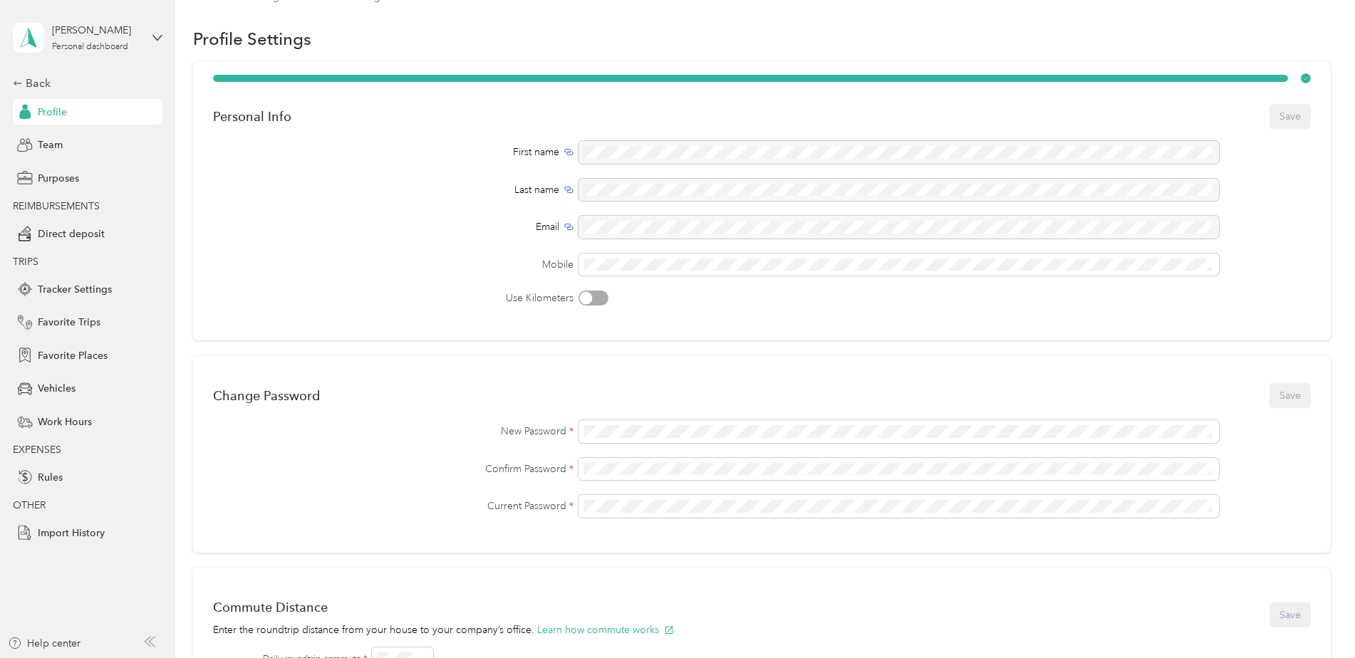
scroll to position [0, 0]
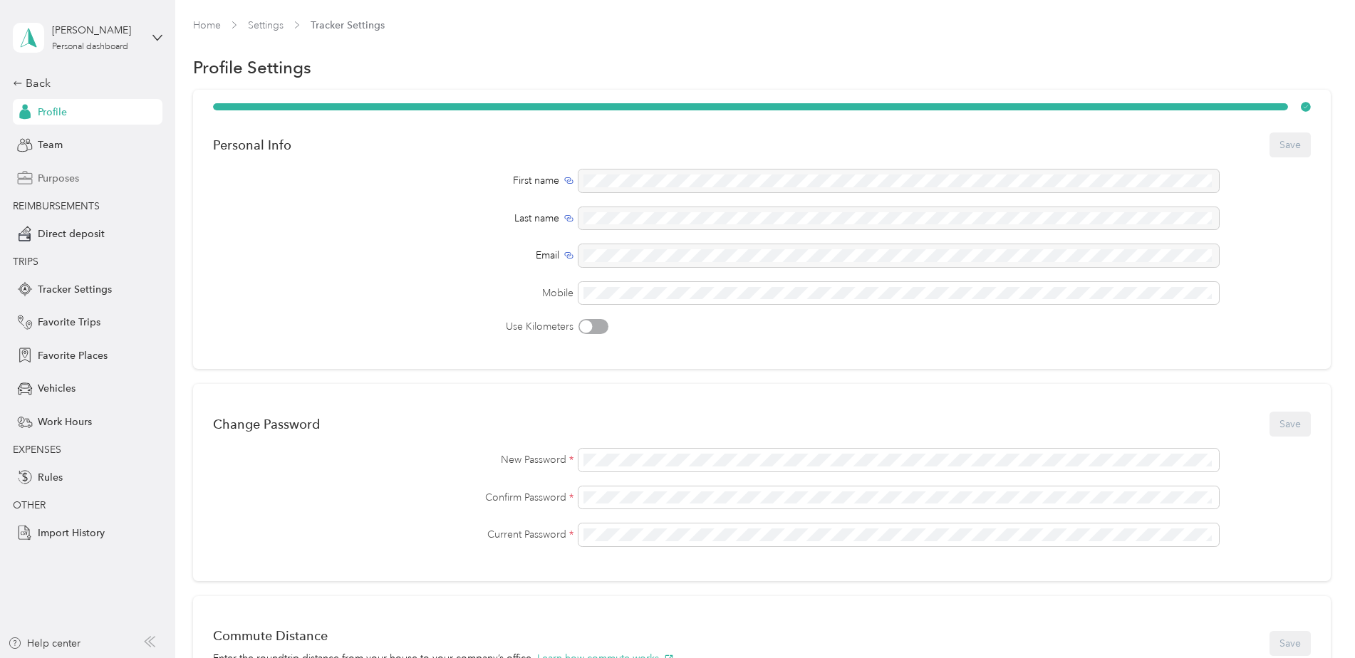
click at [63, 176] on span "Purposes" at bounding box center [58, 178] width 41 height 15
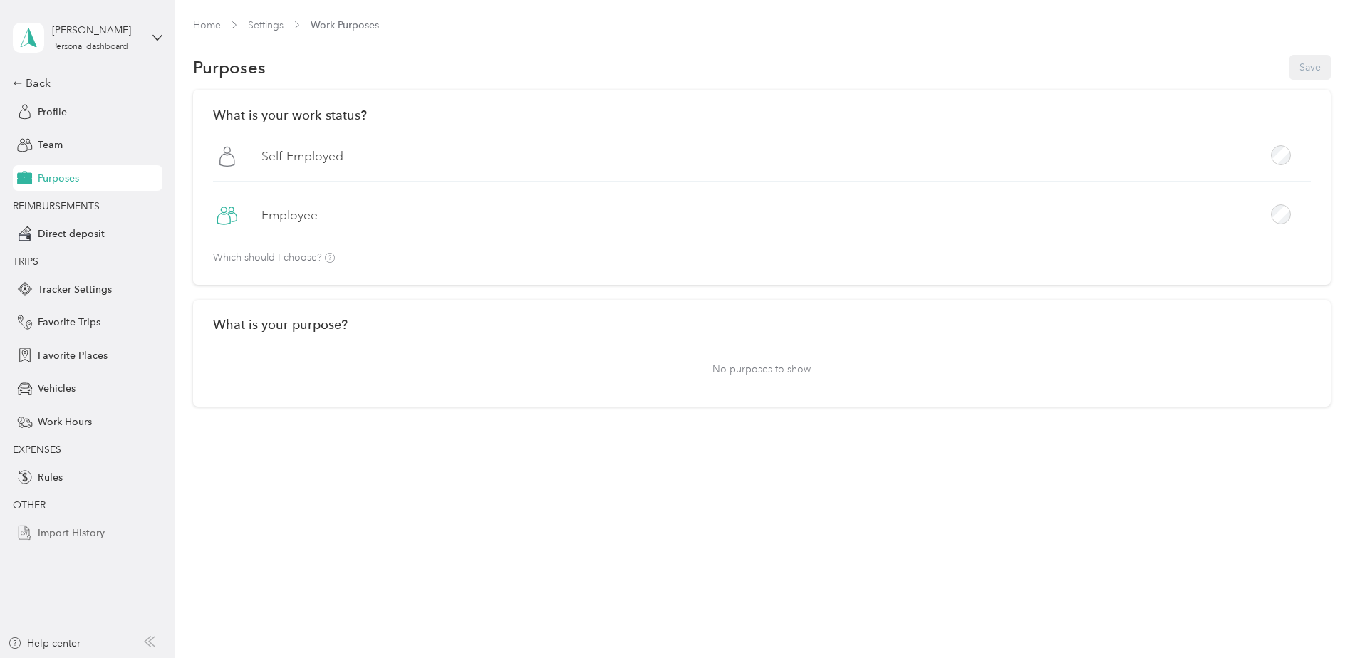
click at [93, 538] on span "Import History" at bounding box center [71, 533] width 67 height 15
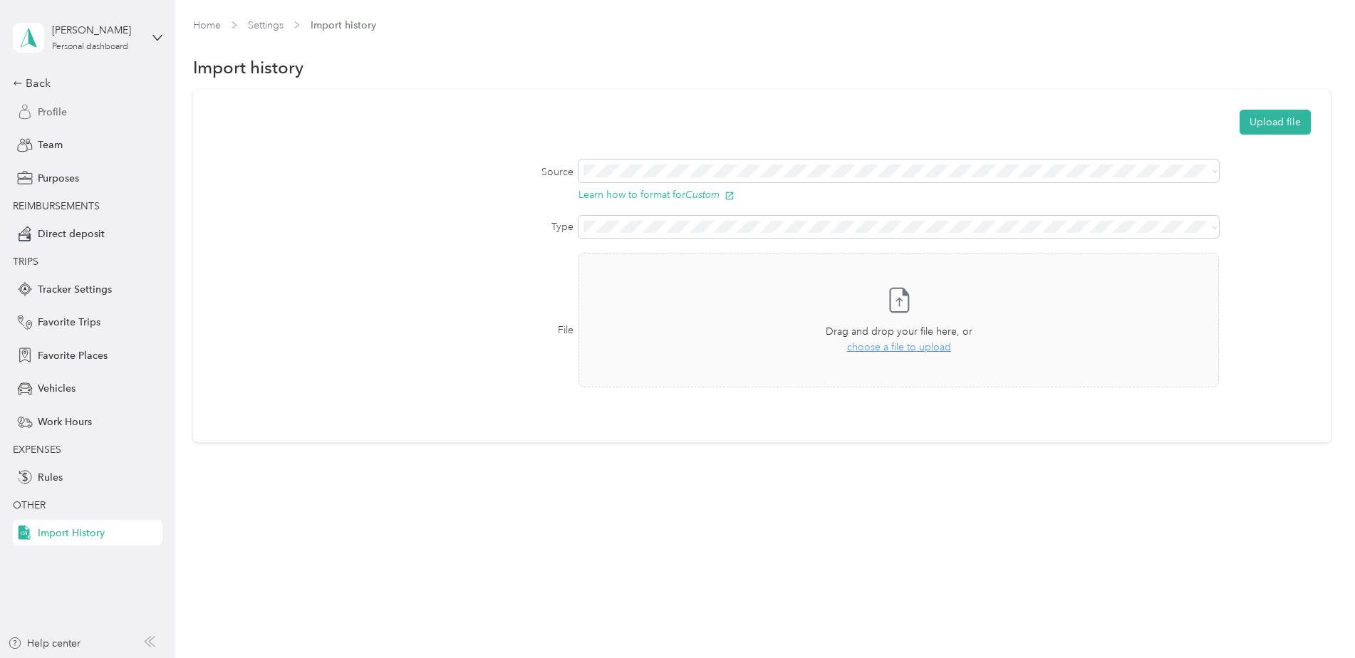
click at [57, 107] on span "Profile" at bounding box center [52, 112] width 29 height 15
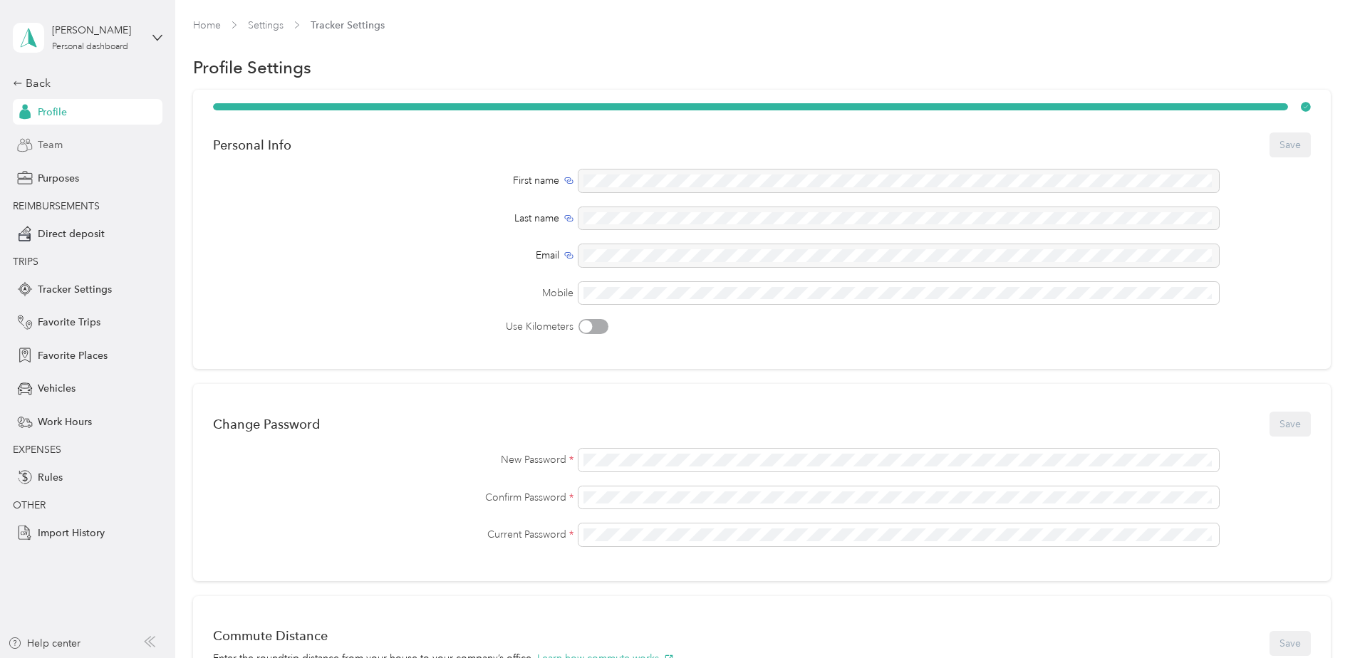
click at [51, 150] on span "Team" at bounding box center [50, 145] width 25 height 15
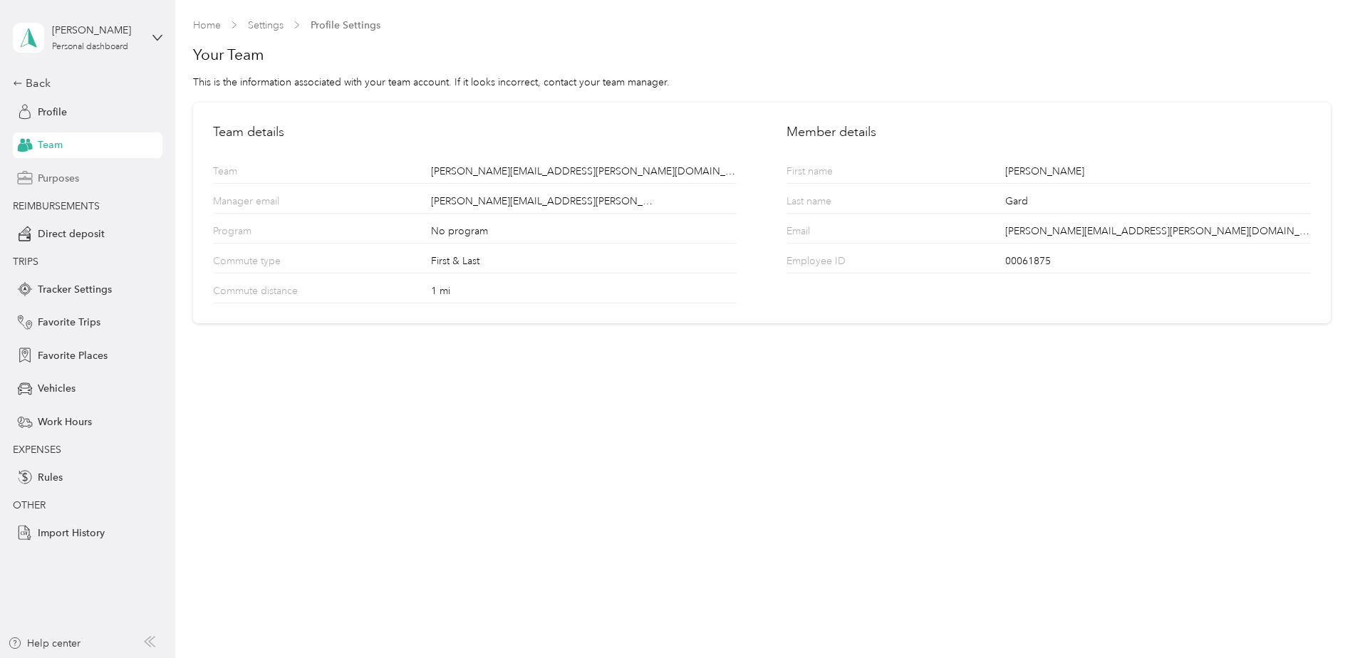
click at [61, 184] on span "Purposes" at bounding box center [58, 178] width 41 height 15
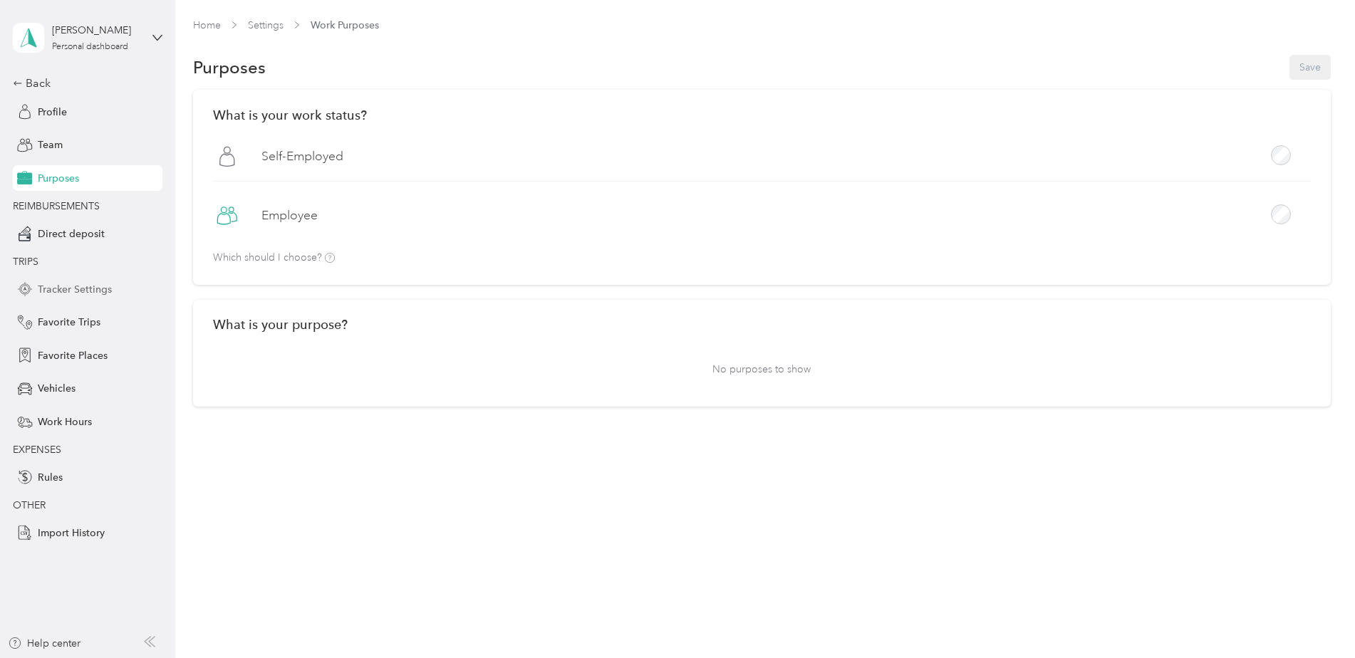
click at [83, 289] on span "Tracker Settings" at bounding box center [75, 289] width 74 height 15
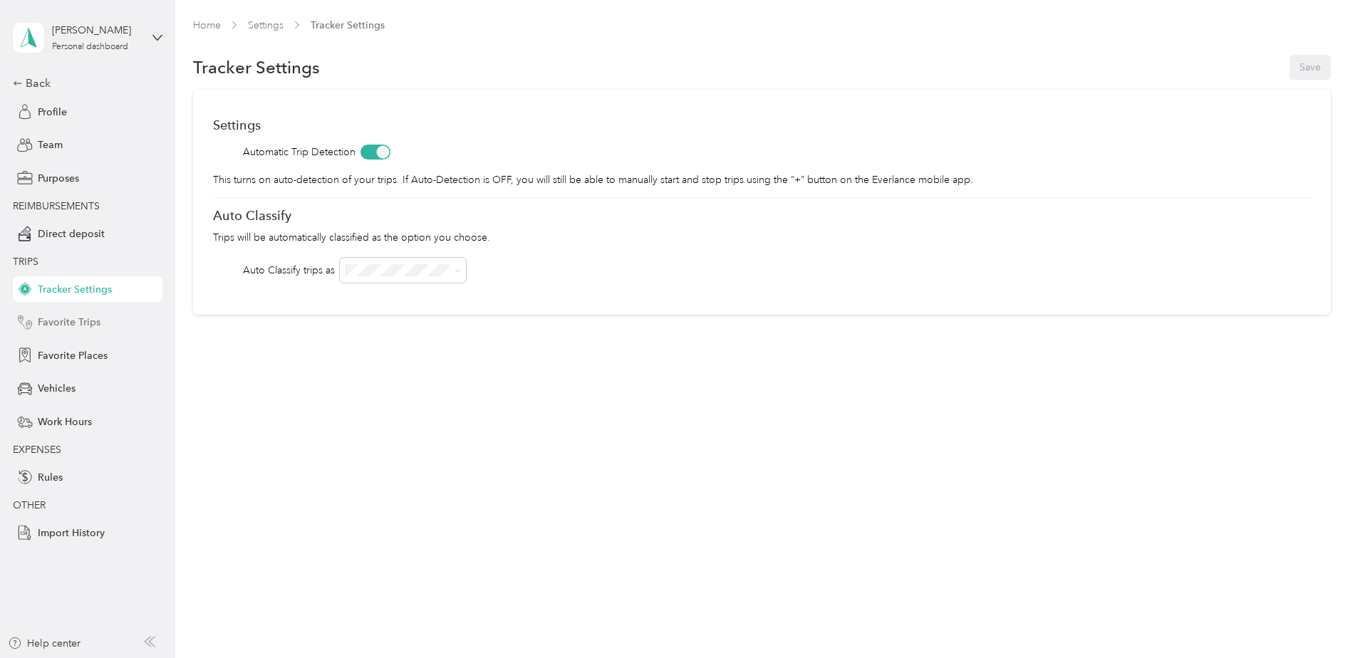
click at [81, 320] on span "Favorite Trips" at bounding box center [69, 322] width 63 height 15
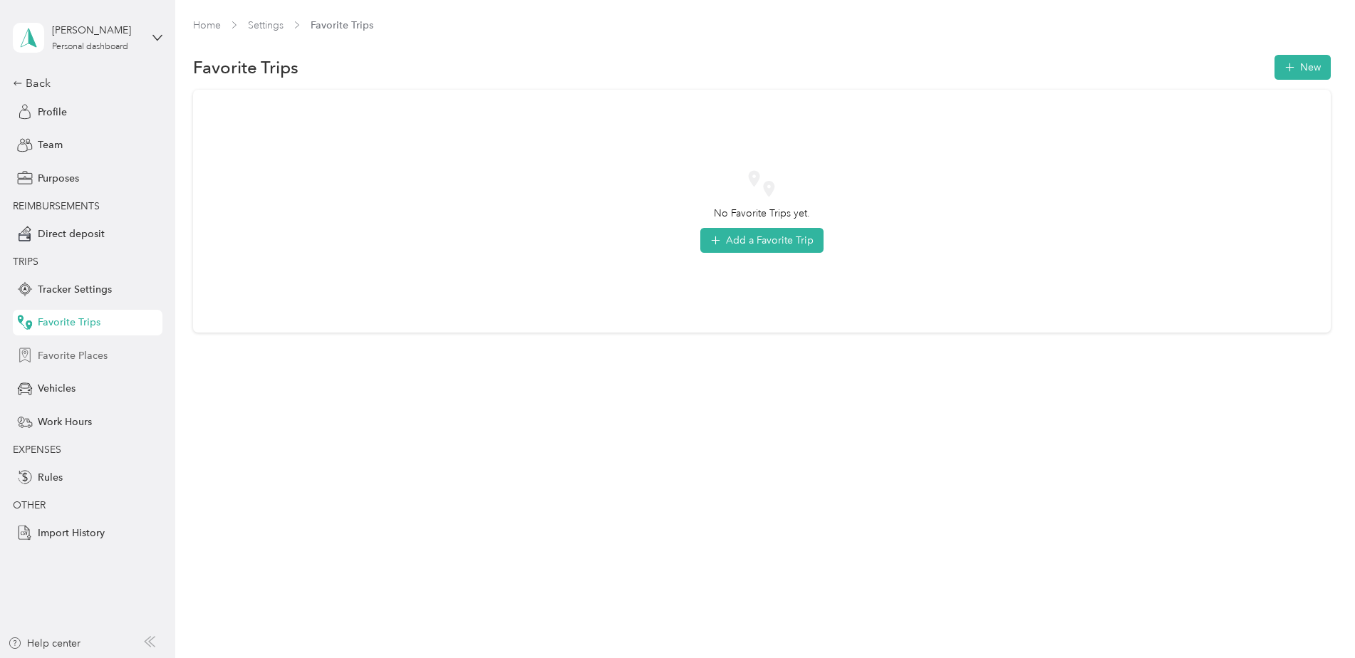
click at [88, 356] on span "Favorite Places" at bounding box center [73, 355] width 70 height 15
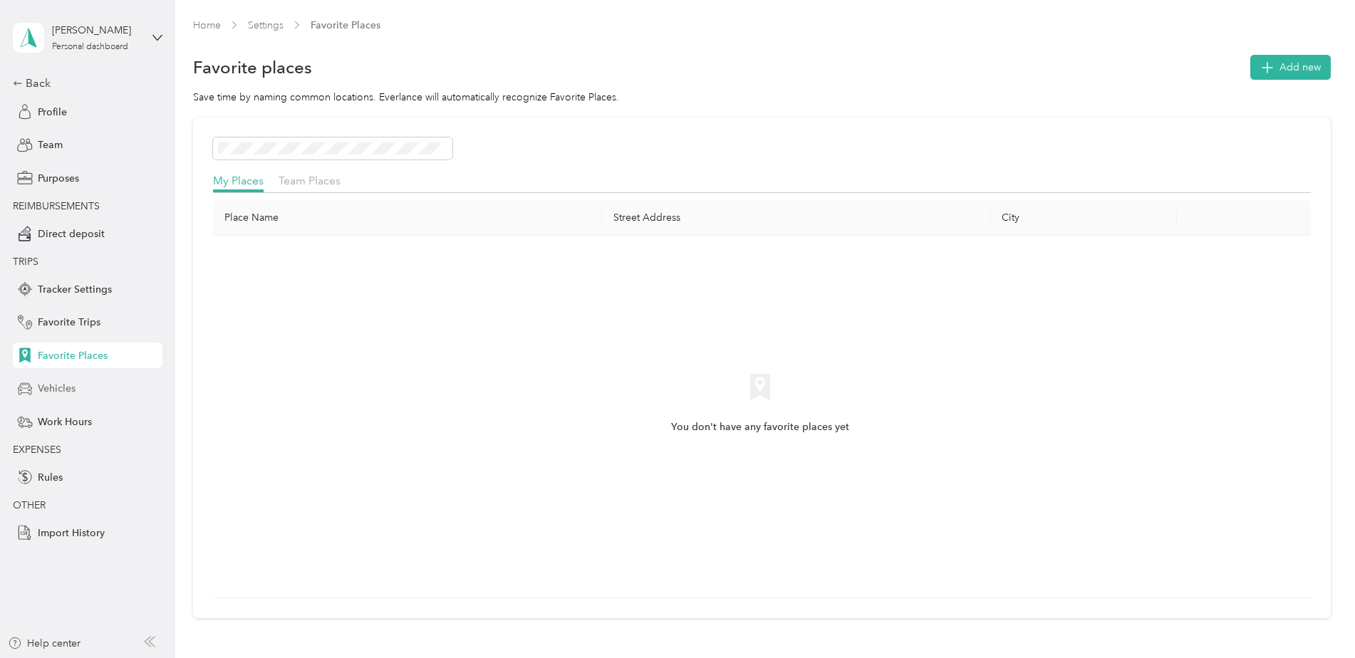
click at [77, 390] on div "Vehicles" at bounding box center [88, 389] width 150 height 26
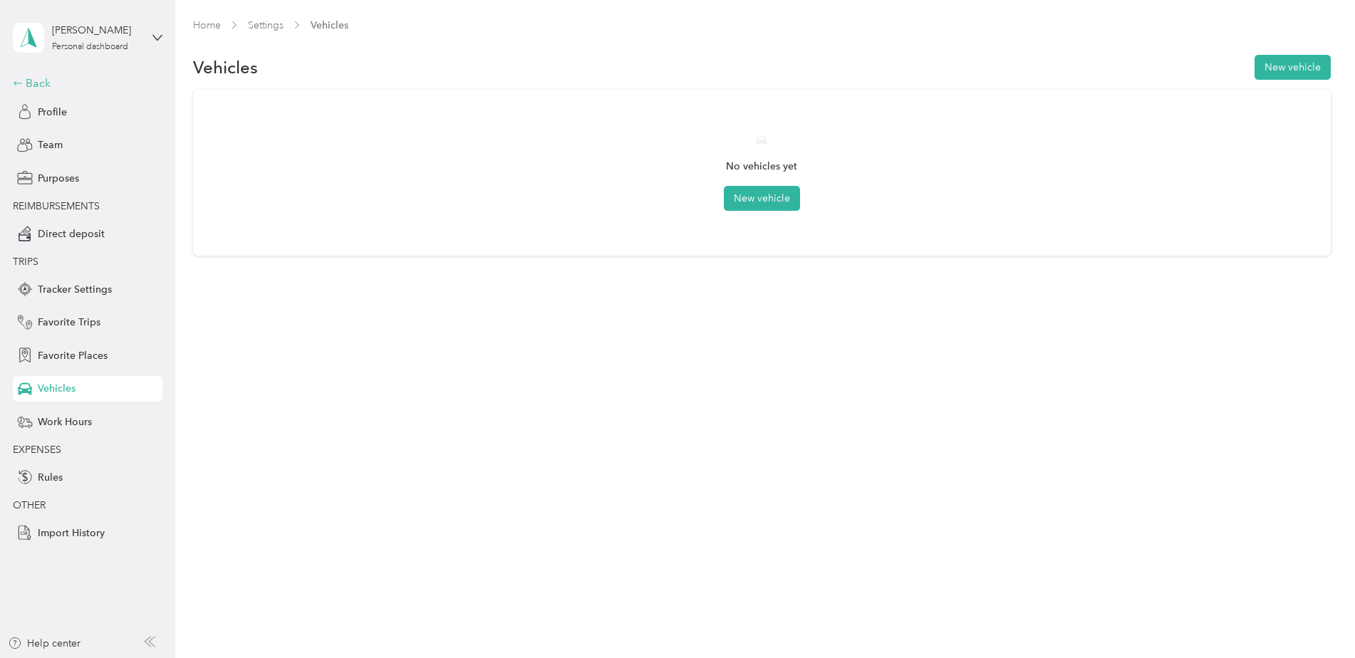
click at [39, 89] on div "Back" at bounding box center [84, 83] width 142 height 17
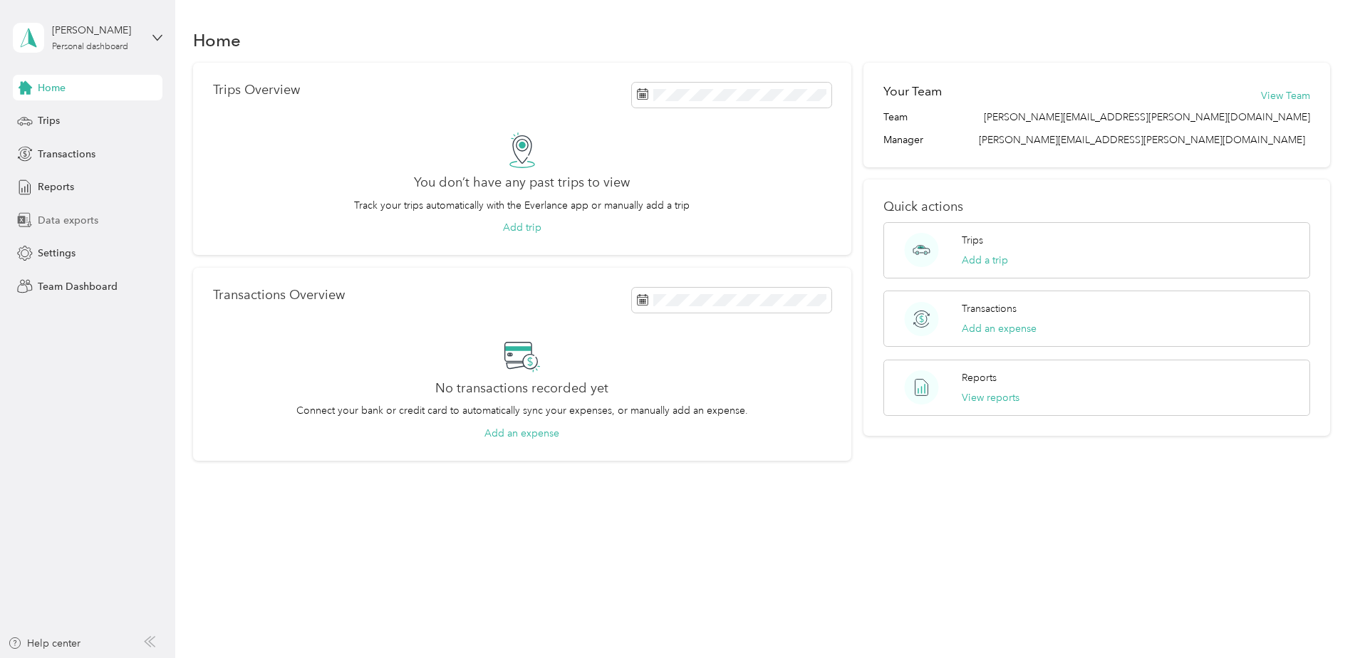
click at [79, 223] on span "Data exports" at bounding box center [68, 220] width 61 height 15
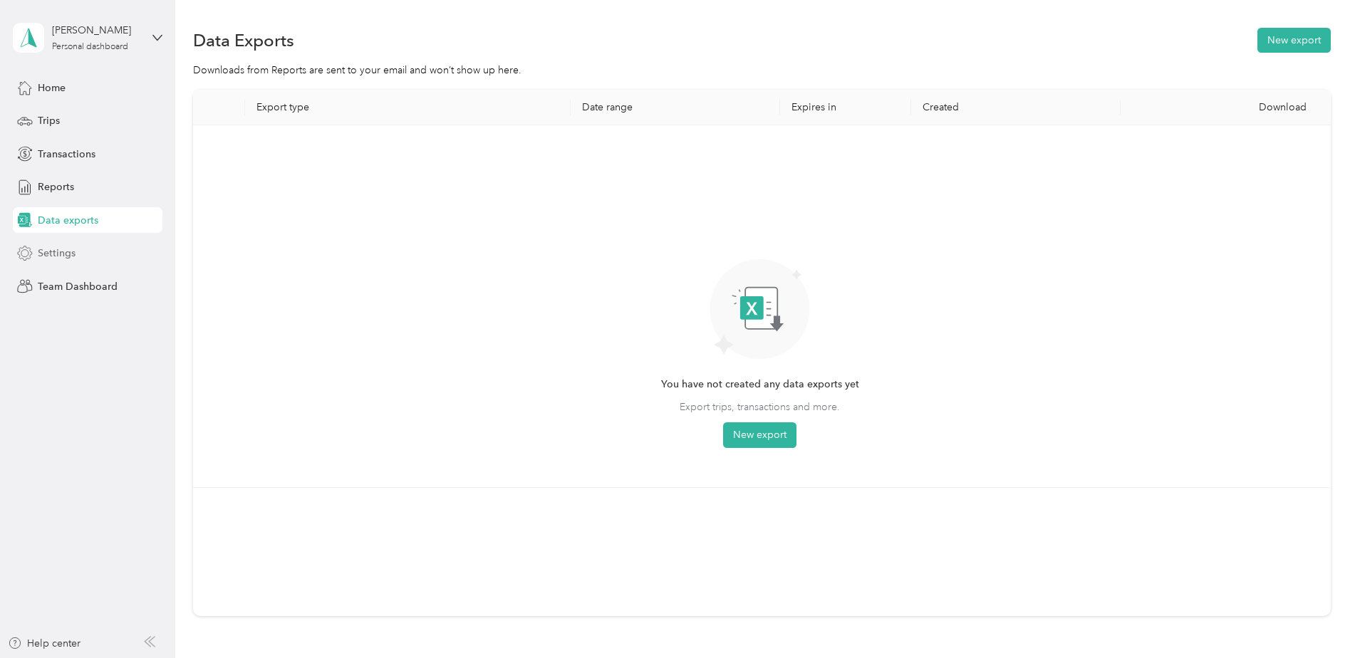
click at [48, 256] on span "Settings" at bounding box center [57, 253] width 38 height 15
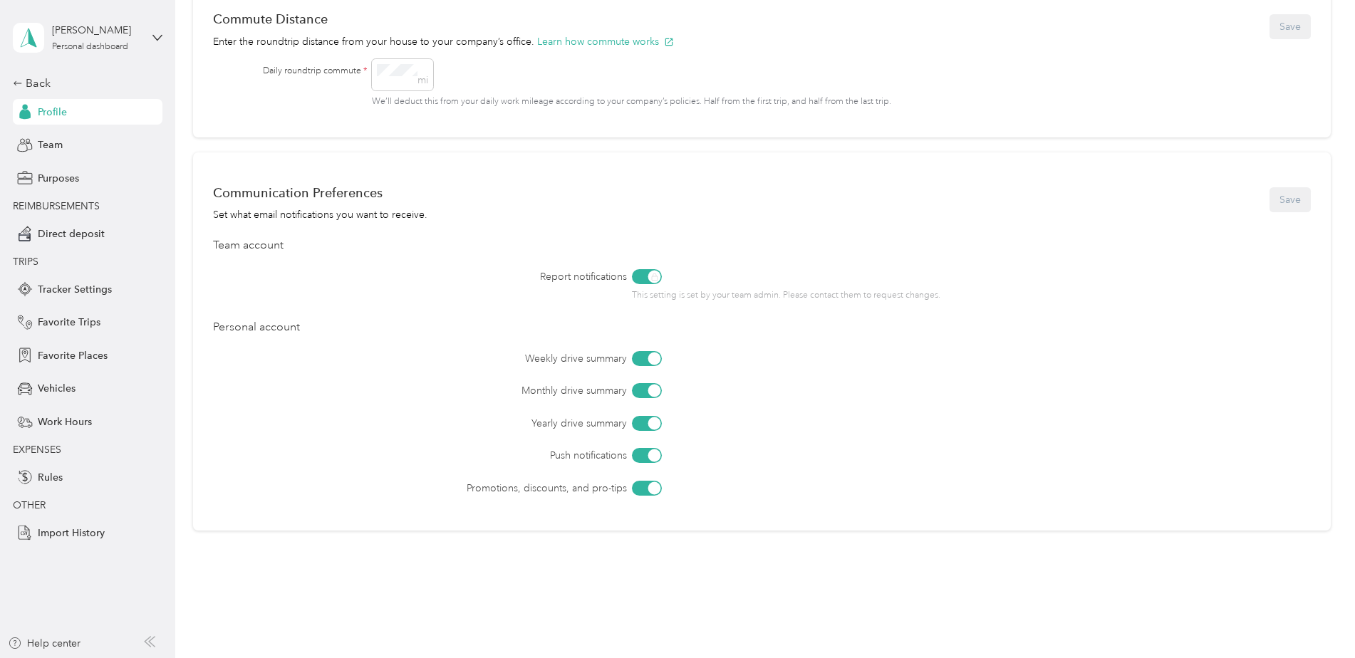
scroll to position [509, 0]
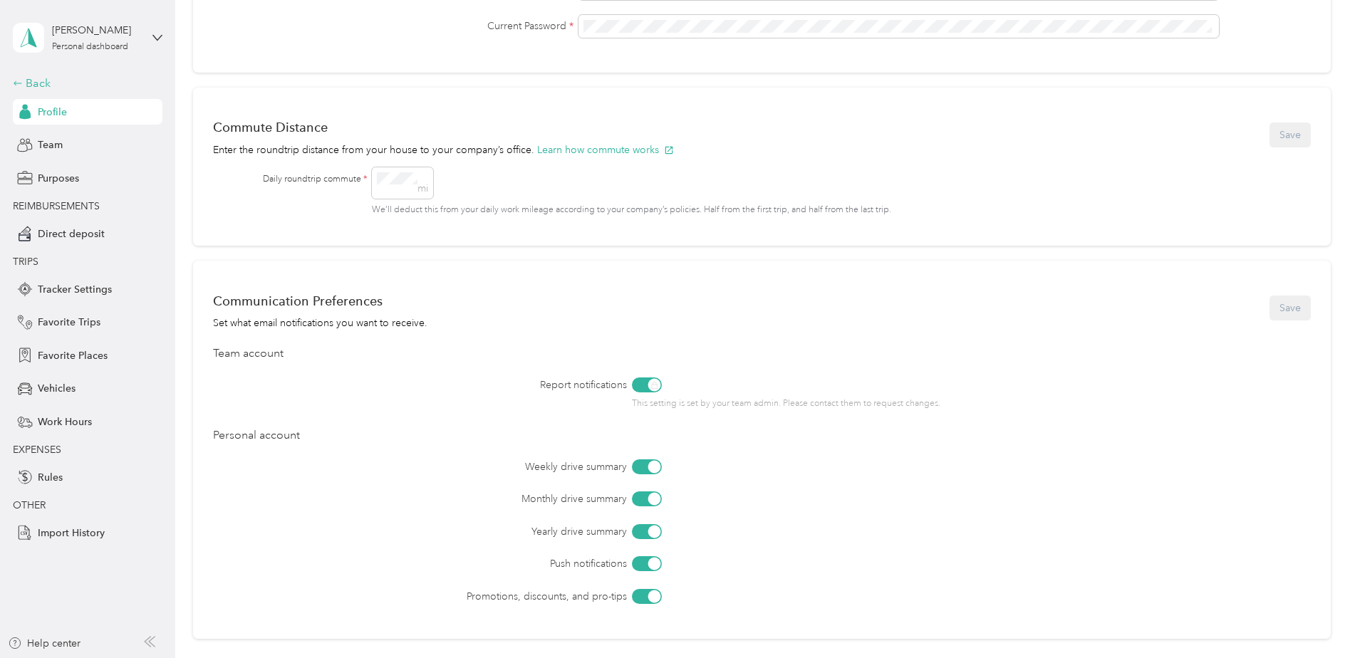
click at [18, 86] on icon at bounding box center [18, 83] width 10 height 10
